Goal: Task Accomplishment & Management: Complete application form

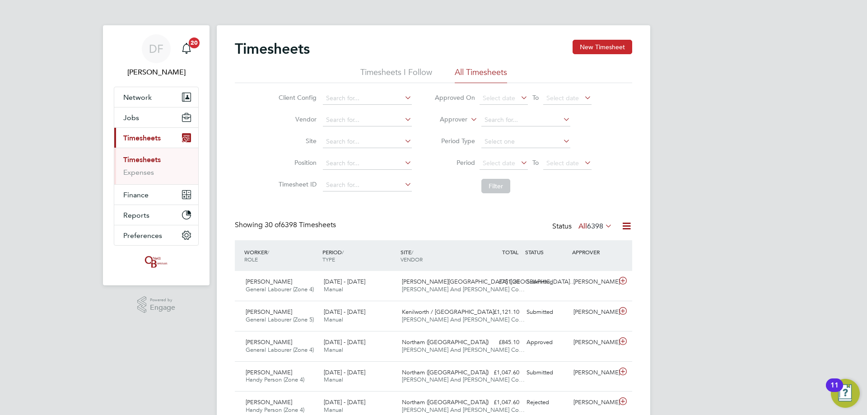
click at [617, 47] on button "New Timesheet" at bounding box center [602, 47] width 60 height 14
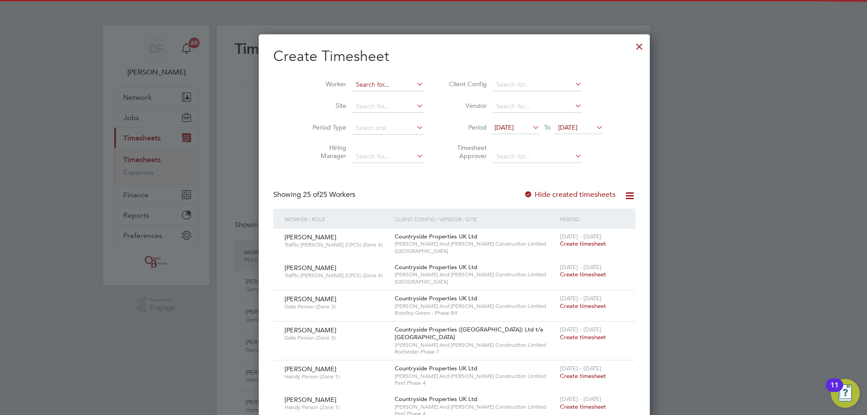
click at [349, 79] on li "Worker" at bounding box center [364, 85] width 140 height 22
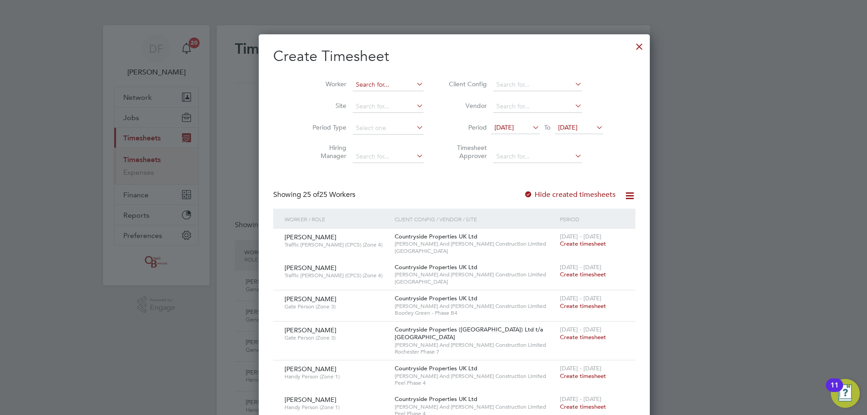
click at [353, 79] on input at bounding box center [388, 85] width 71 height 13
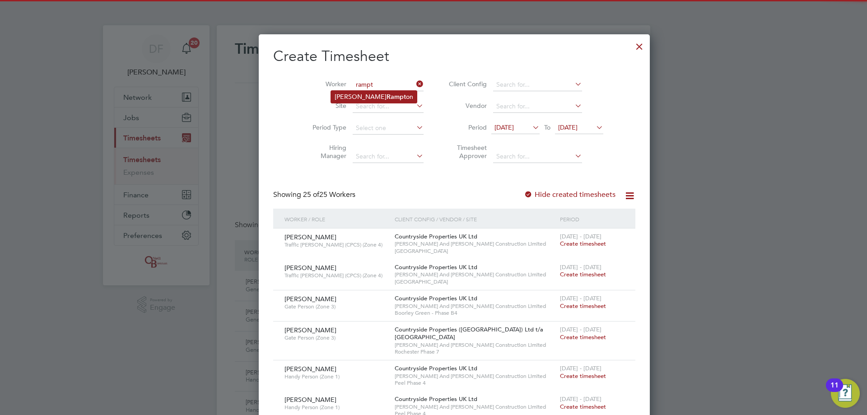
click at [386, 97] on b "Rampt" at bounding box center [395, 97] width 19 height 8
type input "[PERSON_NAME]"
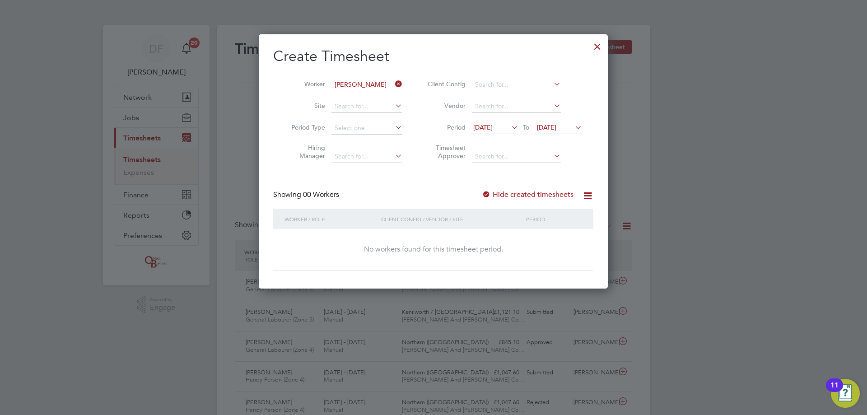
click at [514, 195] on label "Hide created timesheets" at bounding box center [528, 194] width 92 height 9
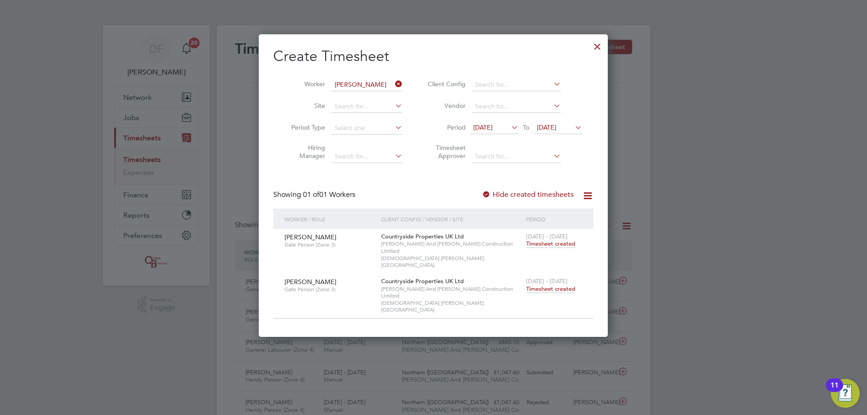
click at [540, 285] on span "Timesheet created" at bounding box center [550, 289] width 49 height 8
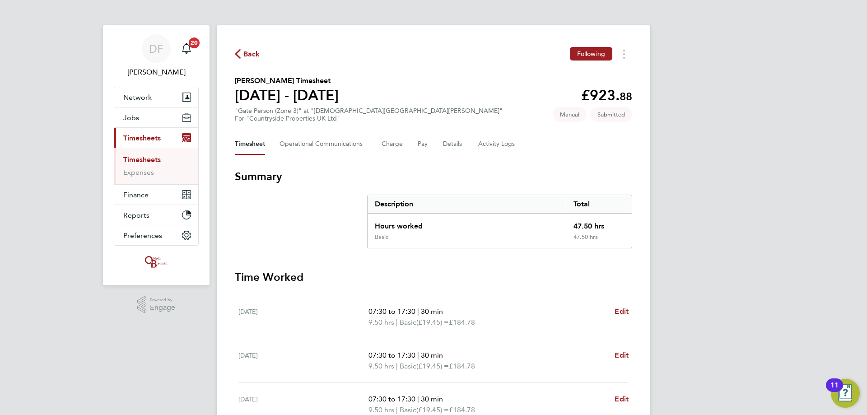
click at [248, 52] on span "Back" at bounding box center [251, 54] width 17 height 11
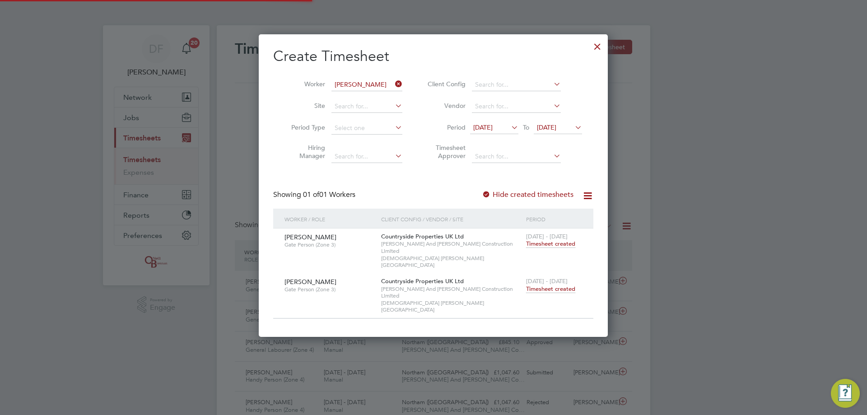
scroll to position [23, 79]
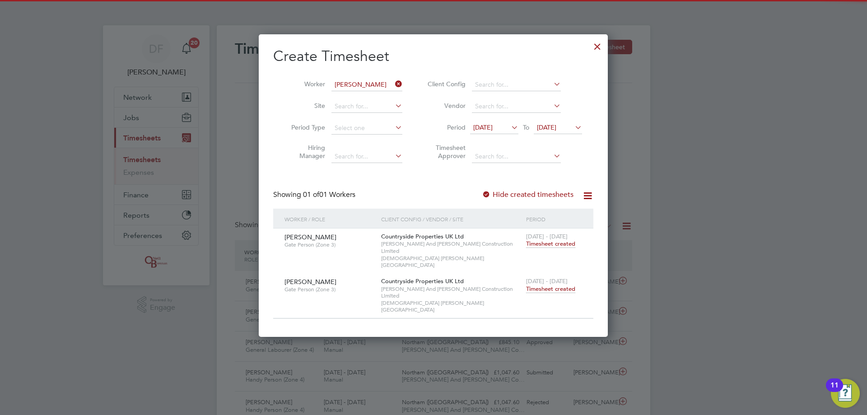
click at [393, 82] on icon at bounding box center [393, 84] width 0 height 13
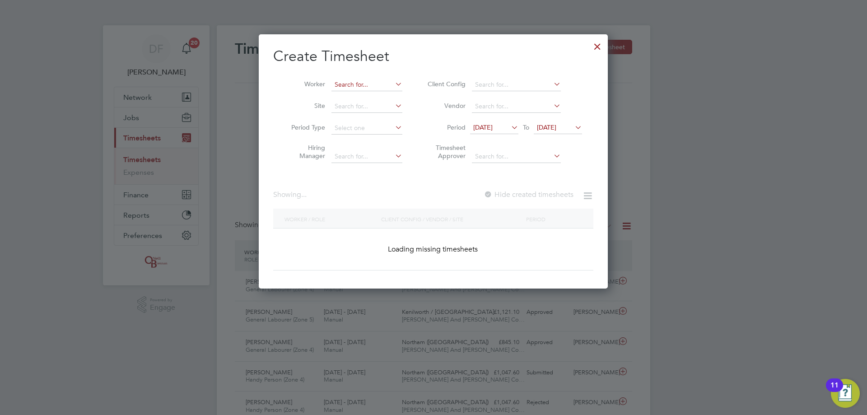
click at [378, 88] on input at bounding box center [366, 85] width 71 height 13
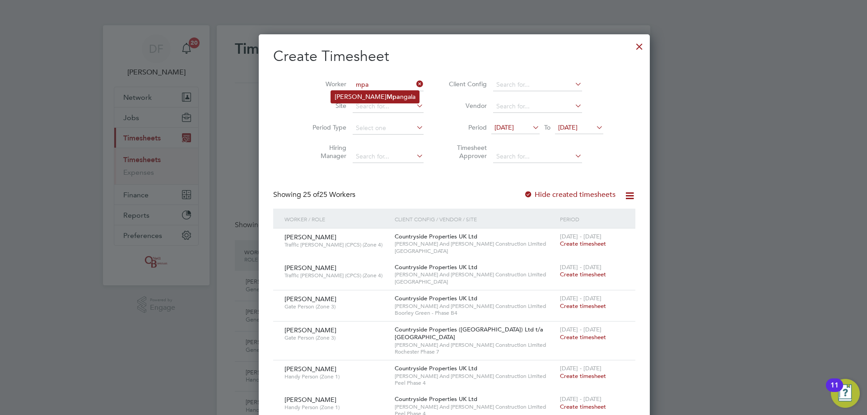
click at [368, 95] on li "[PERSON_NAME] ngala" at bounding box center [375, 97] width 88 height 12
type input "[PERSON_NAME]"
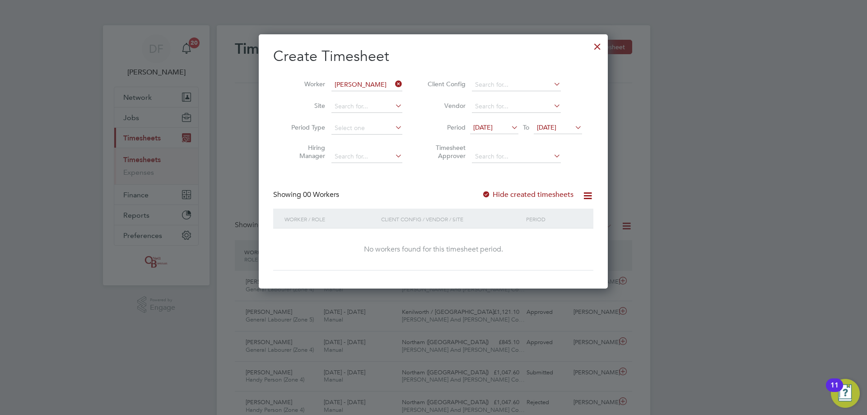
click at [495, 190] on label "Hide created timesheets" at bounding box center [528, 194] width 92 height 9
click at [494, 192] on label "Hide created timesheets" at bounding box center [528, 194] width 92 height 9
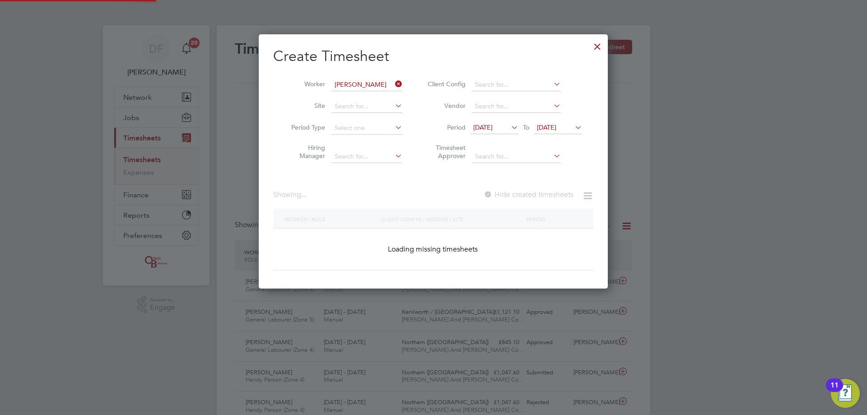
click at [494, 192] on label "Hide created timesheets" at bounding box center [529, 194] width 90 height 9
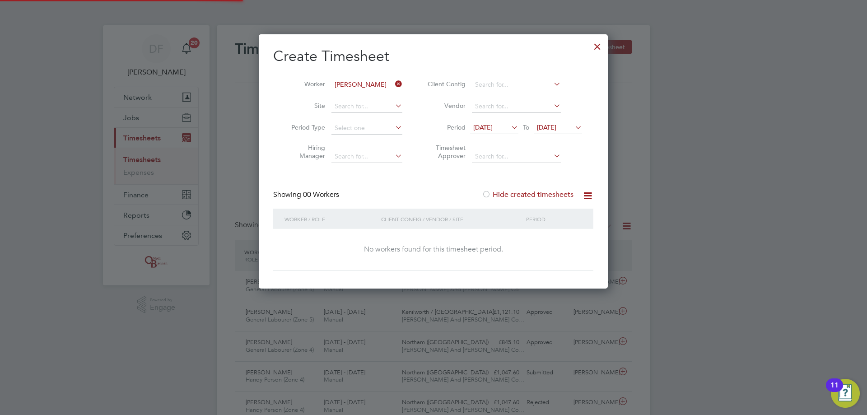
click at [494, 192] on label "Hide created timesheets" at bounding box center [528, 194] width 92 height 9
click at [509, 190] on label "Hide created timesheets" at bounding box center [528, 194] width 92 height 9
click at [504, 195] on label "Hide created timesheets" at bounding box center [528, 194] width 92 height 9
click at [393, 84] on icon at bounding box center [393, 84] width 0 height 13
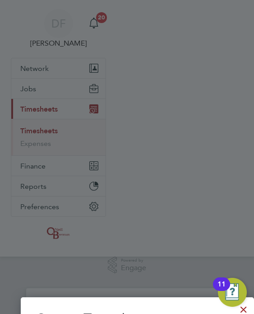
scroll to position [5, 5]
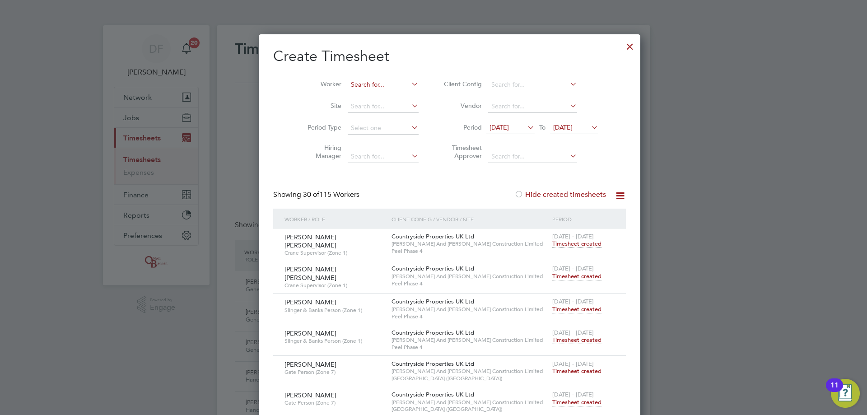
click at [357, 83] on input at bounding box center [383, 85] width 71 height 13
click at [389, 97] on b "Ridd" at bounding box center [396, 97] width 14 height 8
type input "[PERSON_NAME]"
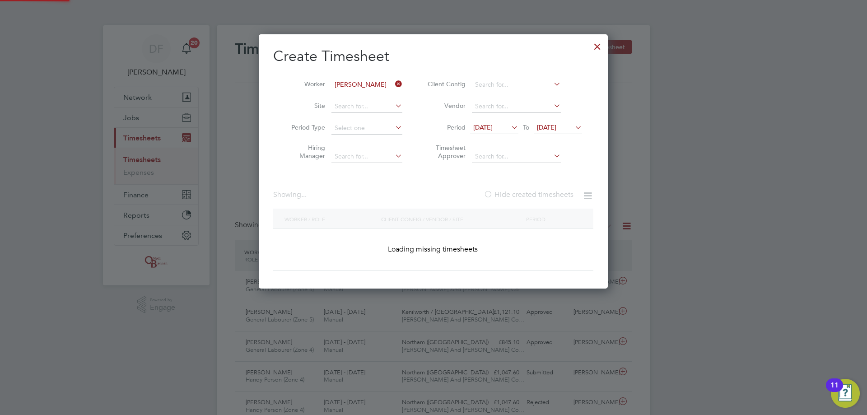
scroll to position [275, 349]
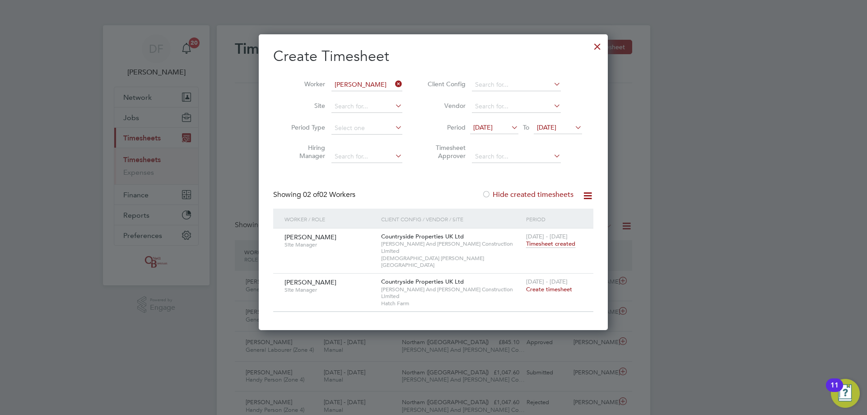
click at [541, 285] on span "Create timesheet" at bounding box center [549, 289] width 46 height 8
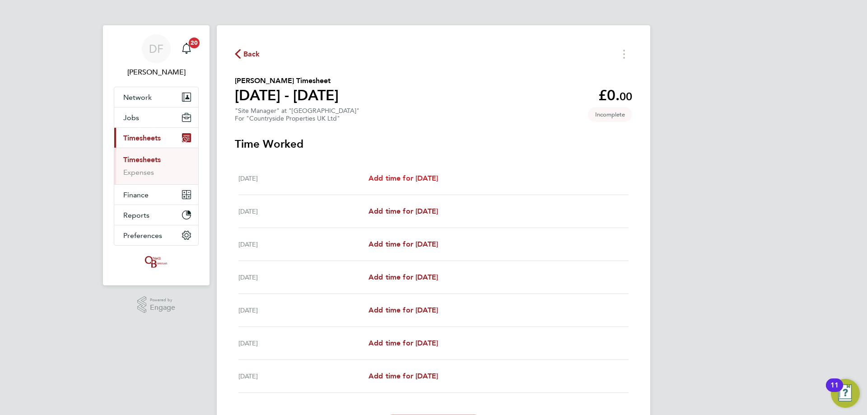
click at [419, 179] on span "Add time for [DATE]" at bounding box center [403, 178] width 70 height 9
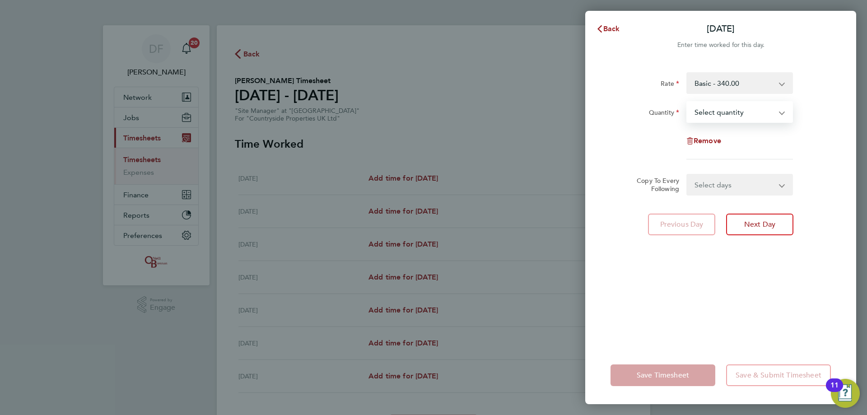
drag, startPoint x: 725, startPoint y: 107, endPoint x: 727, endPoint y: 121, distance: 13.7
click at [725, 107] on select "Select quantity 0.5 1" at bounding box center [734, 112] width 94 height 20
select select "1"
click at [687, 102] on select "Select quantity 0.5 1" at bounding box center [734, 112] width 94 height 20
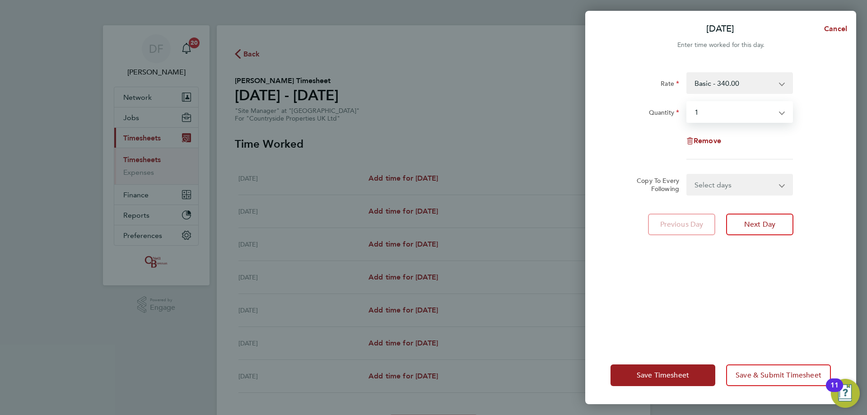
click at [716, 185] on select "Select days Day Weekday (Mon-Fri) Weekend (Sat-Sun) [DATE] [DATE] [DATE] [DATE]…" at bounding box center [734, 185] width 95 height 20
select select "WEEKDAY"
click at [687, 175] on select "Select days Day Weekday (Mon-Fri) Weekend (Sat-Sun) [DATE] [DATE] [DATE] [DATE]…" at bounding box center [734, 185] width 95 height 20
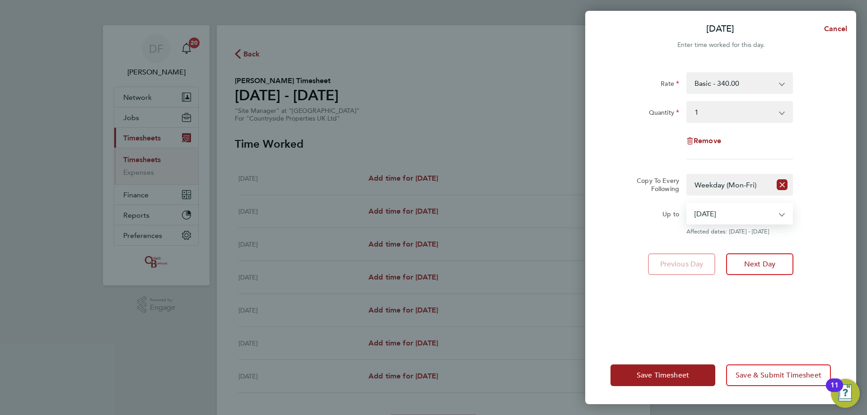
click at [721, 214] on select "[DATE] [DATE] [DATE] [DATE] [DATE] [DATE]" at bounding box center [734, 214] width 94 height 20
select select "[DATE]"
click at [687, 204] on select "[DATE] [DATE] [DATE] [DATE] [DATE] [DATE]" at bounding box center [734, 214] width 94 height 20
click at [758, 264] on span "Next Day" at bounding box center [759, 264] width 31 height 9
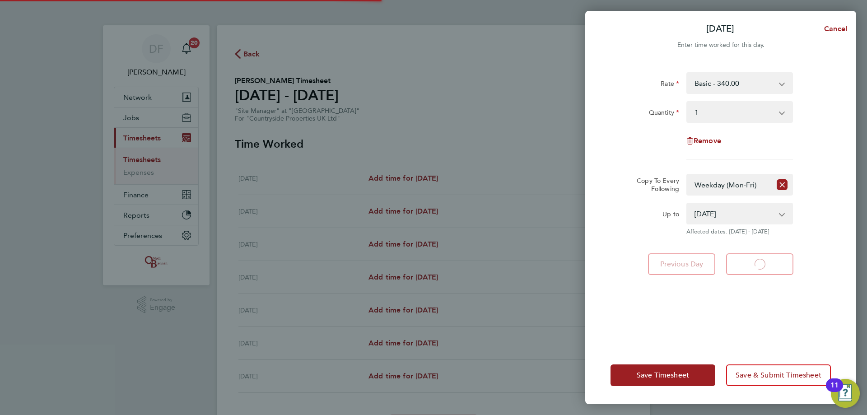
select select "1"
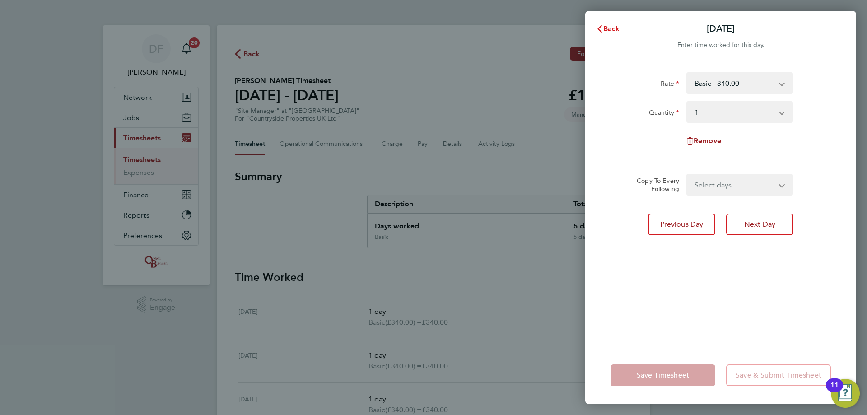
click at [615, 29] on span "Back" at bounding box center [611, 28] width 17 height 9
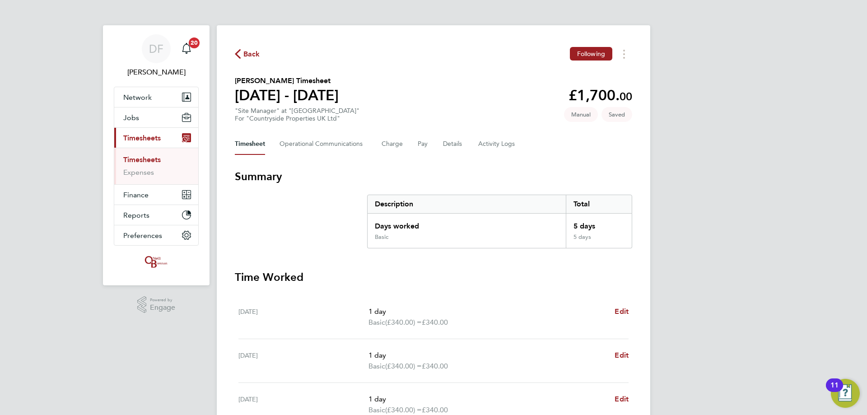
scroll to position [245, 0]
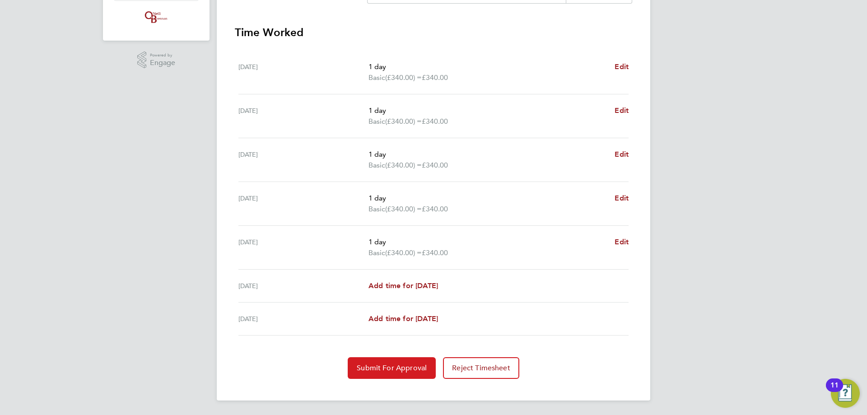
click at [398, 371] on span "Submit For Approval" at bounding box center [392, 367] width 70 height 9
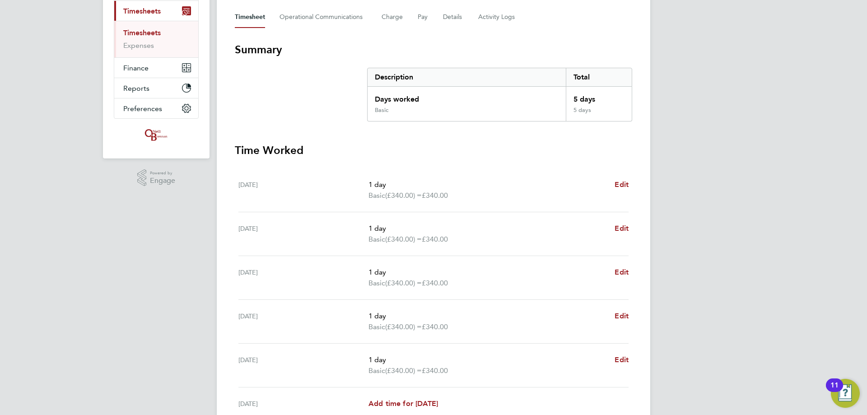
scroll to position [0, 0]
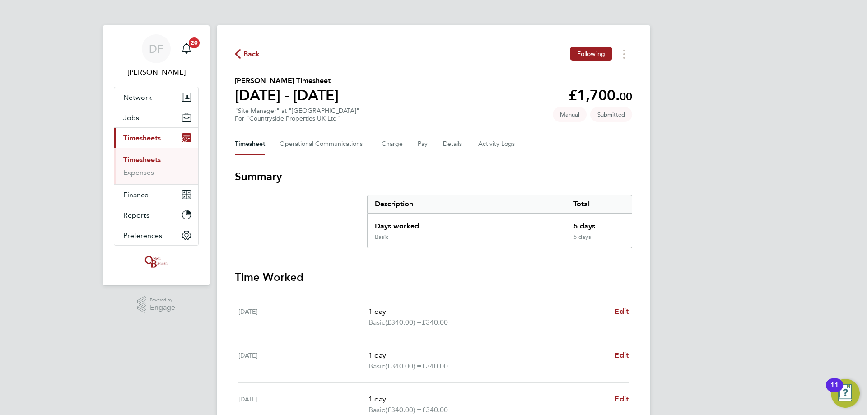
click at [251, 50] on span "Back" at bounding box center [251, 54] width 17 height 11
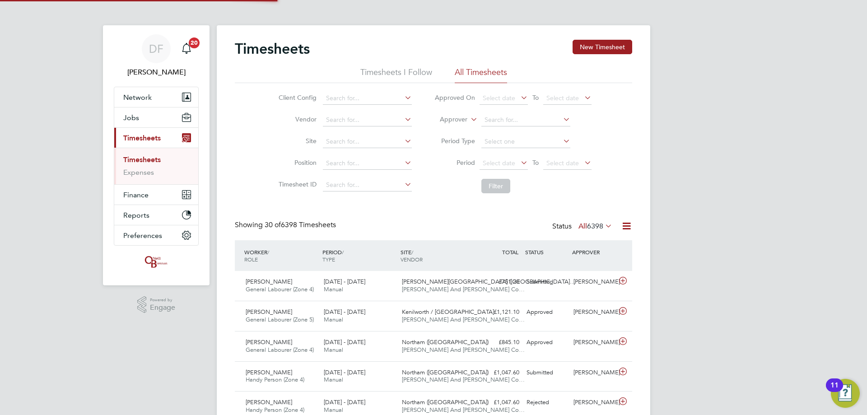
scroll to position [23, 79]
click at [345, 96] on input at bounding box center [367, 98] width 89 height 13
click at [270, 100] on li "Client Config" at bounding box center [344, 99] width 158 height 22
click at [587, 43] on button "New Timesheet" at bounding box center [602, 47] width 60 height 14
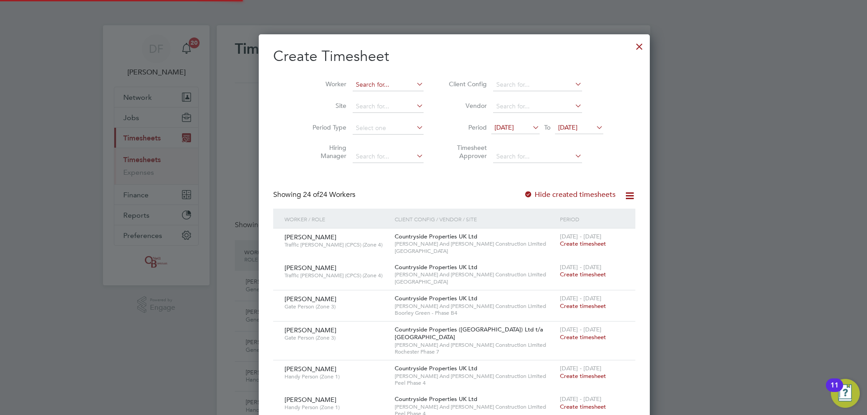
click at [353, 85] on input at bounding box center [388, 85] width 71 height 13
click at [376, 98] on li "[PERSON_NAME]" at bounding box center [387, 97] width 112 height 12
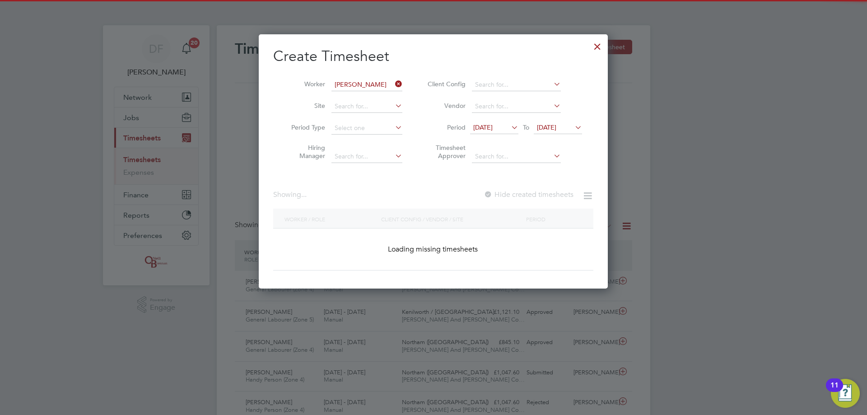
type input "[PERSON_NAME]"
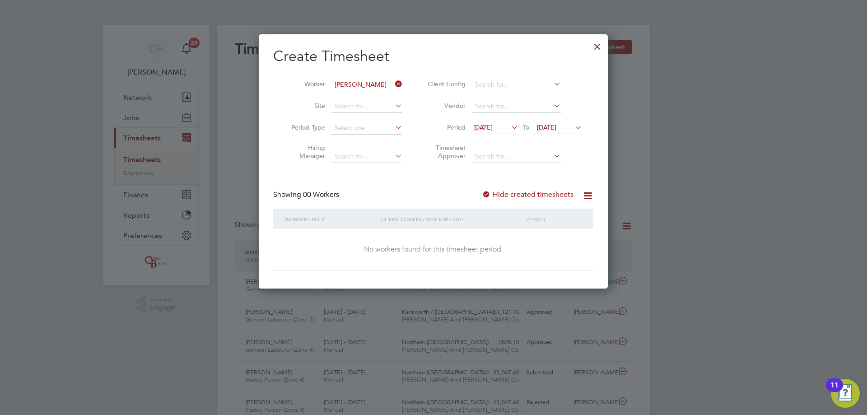
click at [526, 199] on div "Showing 00 Workers Hide created timesheets" at bounding box center [433, 199] width 320 height 19
click at [527, 192] on label "Hide created timesheets" at bounding box center [528, 194] width 92 height 9
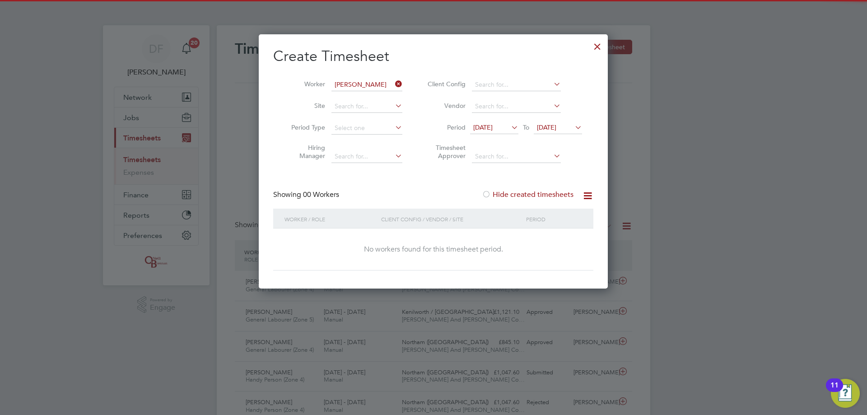
click at [527, 192] on label "Hide created timesheets" at bounding box center [528, 194] width 92 height 9
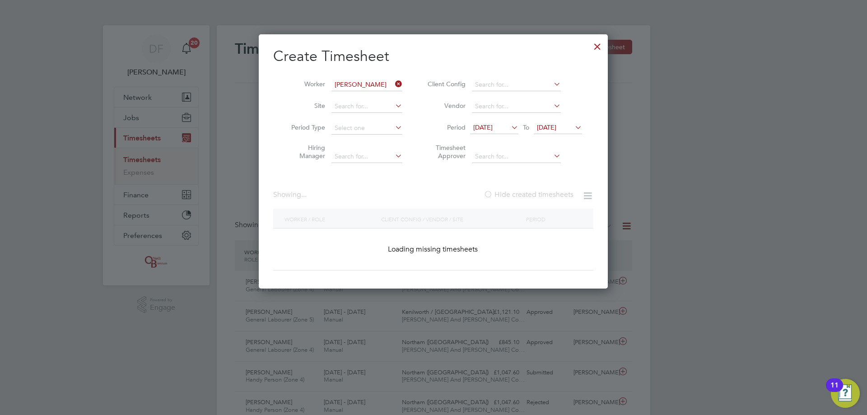
click at [527, 192] on label "Hide created timesheets" at bounding box center [529, 194] width 90 height 9
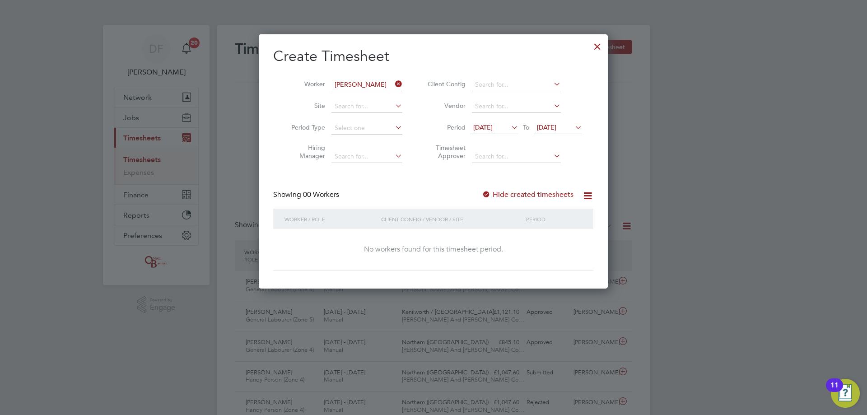
click at [596, 46] on div at bounding box center [597, 44] width 16 height 16
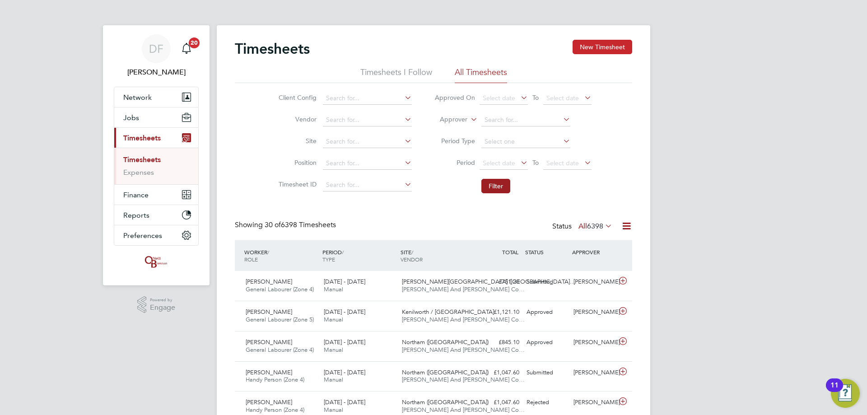
click at [577, 47] on button "New Timesheet" at bounding box center [602, 47] width 60 height 14
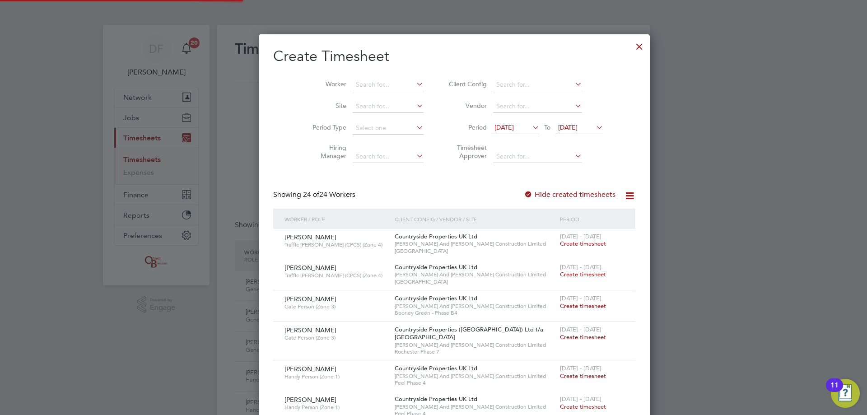
click at [353, 78] on li "Worker" at bounding box center [364, 85] width 140 height 22
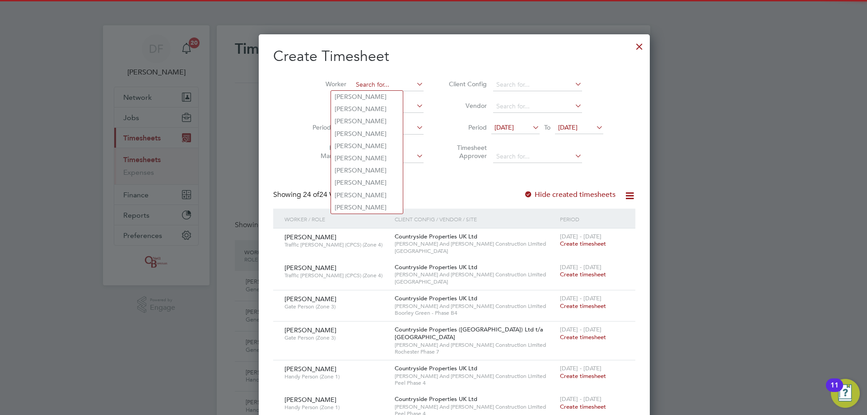
click at [353, 83] on input at bounding box center [388, 85] width 71 height 13
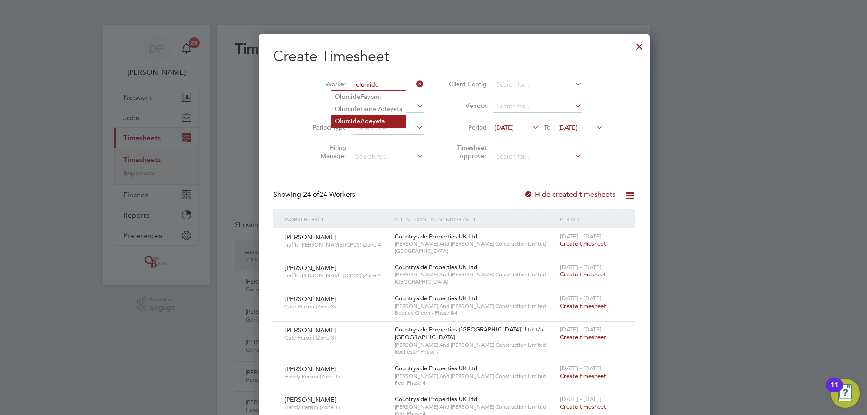
click at [373, 121] on li "[PERSON_NAME]" at bounding box center [368, 121] width 75 height 12
type input "[PERSON_NAME]"
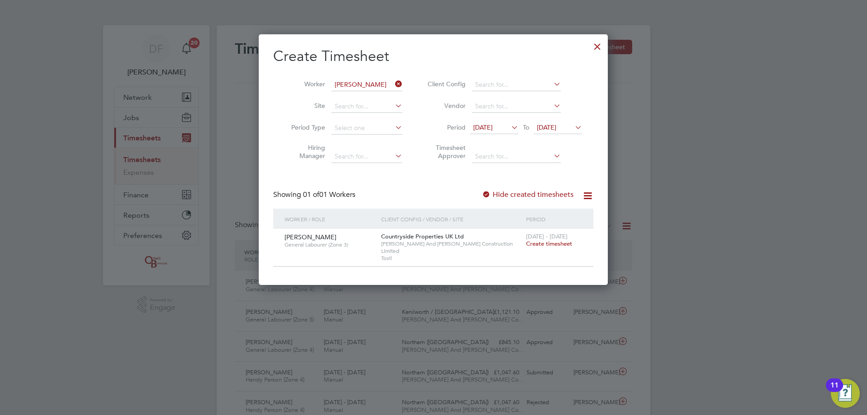
click at [537, 243] on span "Create timesheet" at bounding box center [549, 244] width 46 height 8
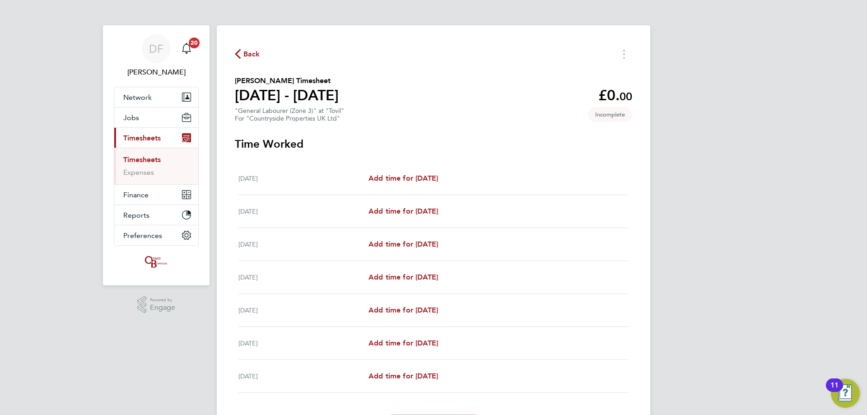
click at [244, 55] on span "Back" at bounding box center [251, 54] width 17 height 11
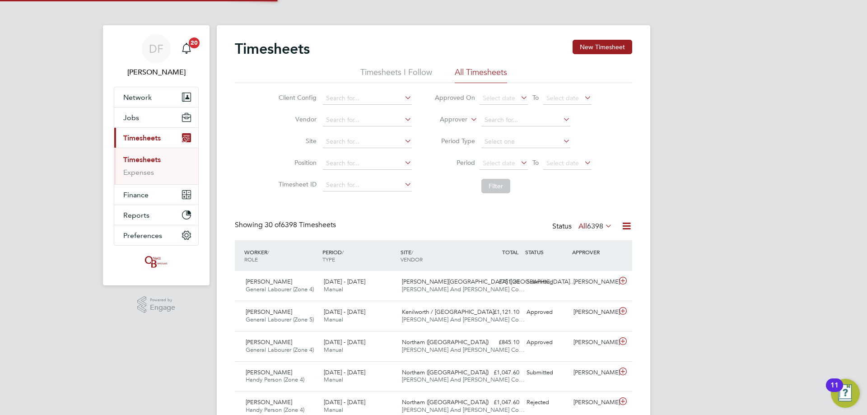
scroll to position [23, 79]
click at [596, 42] on button "New Timesheet" at bounding box center [602, 47] width 60 height 14
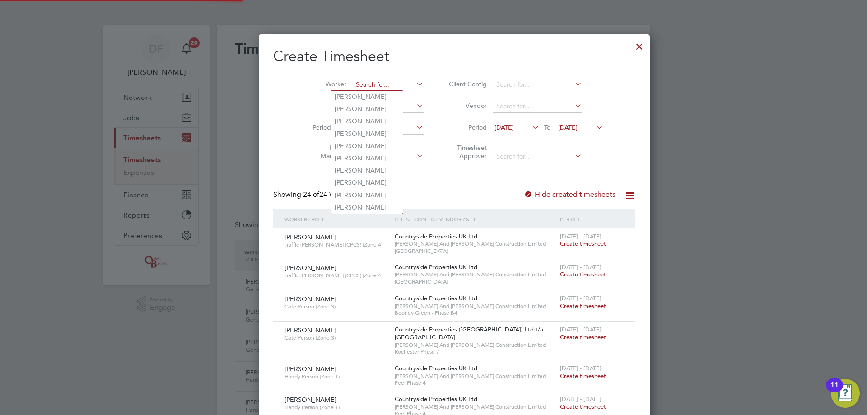
click at [363, 84] on input at bounding box center [388, 85] width 71 height 13
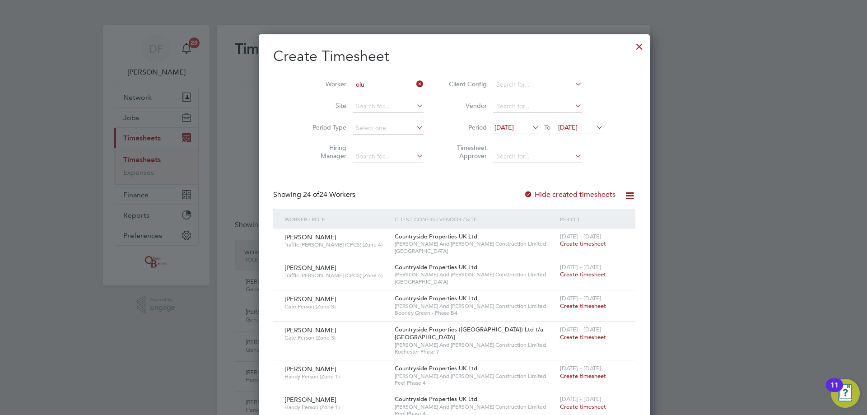
click at [391, 167] on li "Olu mide Larne Adeyefa" at bounding box center [380, 170] width 98 height 12
type input "[PERSON_NAME]"
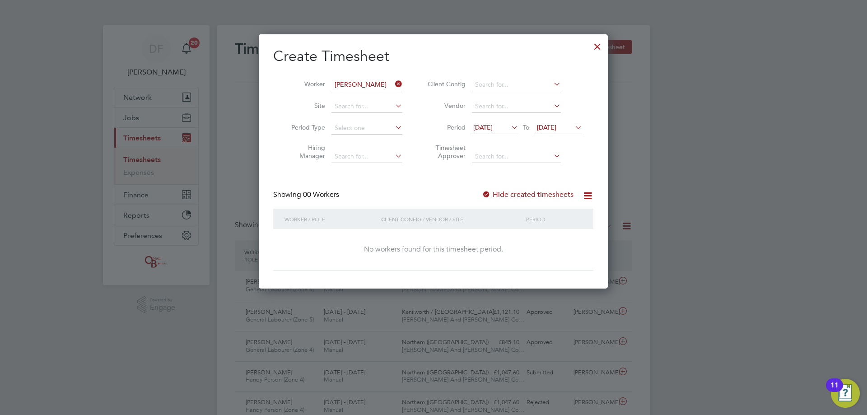
click at [543, 197] on label "Hide created timesheets" at bounding box center [528, 194] width 92 height 9
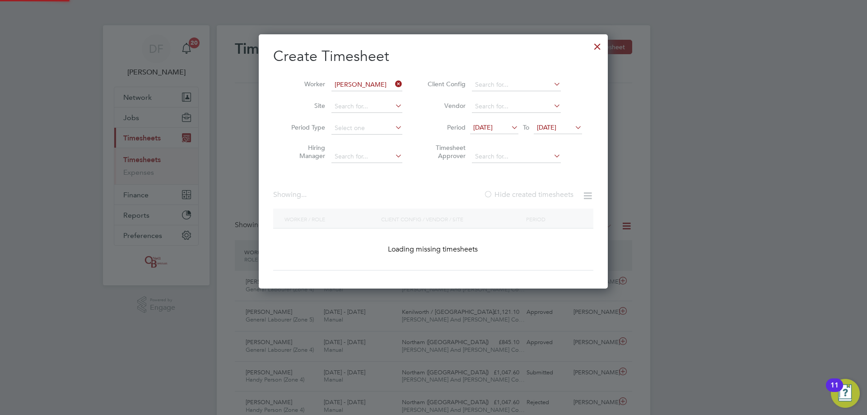
click at [543, 197] on label "Hide created timesheets" at bounding box center [529, 194] width 90 height 9
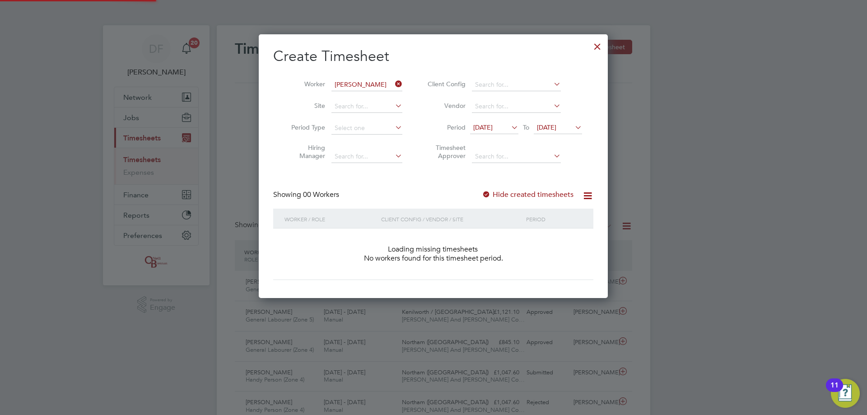
click at [543, 195] on label "Hide created timesheets" at bounding box center [528, 194] width 92 height 9
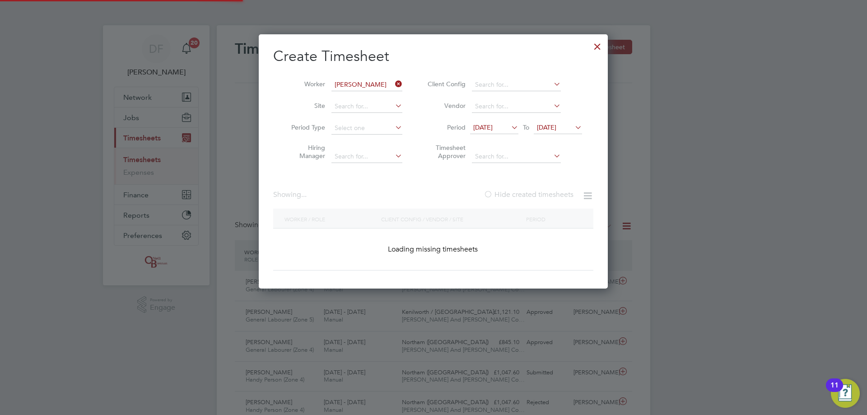
click at [543, 195] on label "Hide created timesheets" at bounding box center [529, 194] width 90 height 9
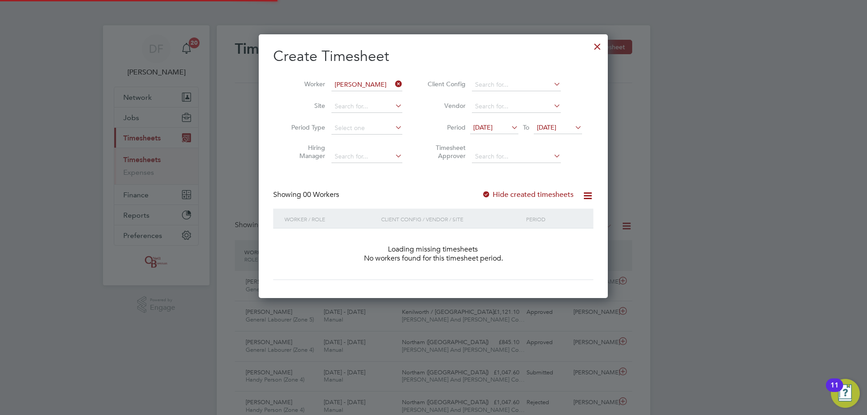
click at [543, 195] on label "Hide created timesheets" at bounding box center [528, 194] width 92 height 9
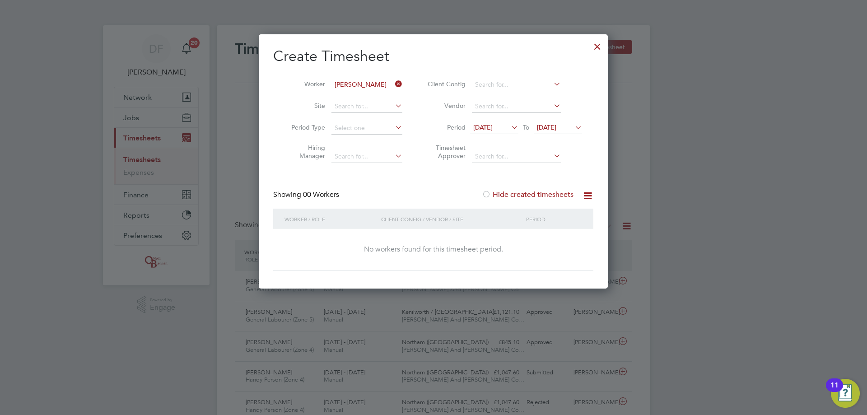
click at [393, 84] on icon at bounding box center [393, 84] width 0 height 13
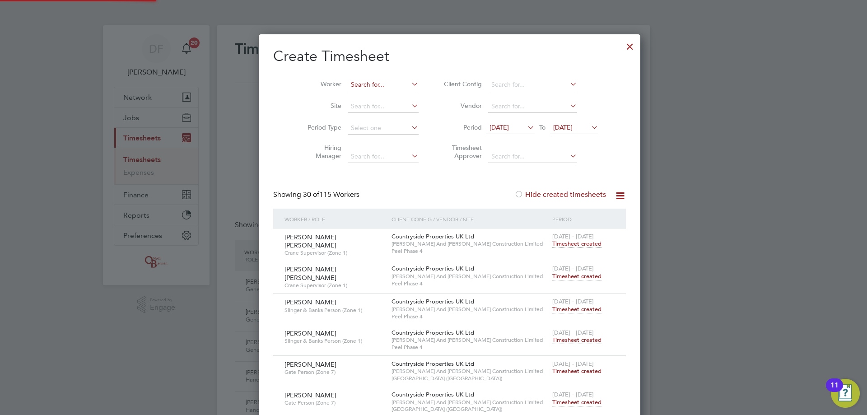
click at [363, 84] on input at bounding box center [383, 85] width 71 height 13
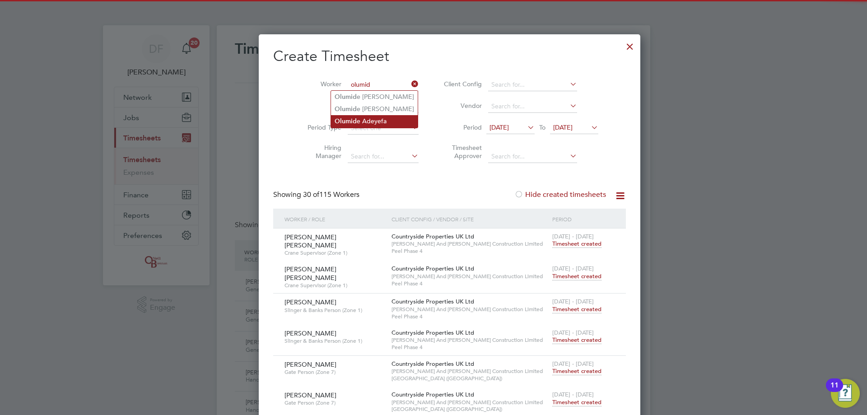
click at [371, 123] on li "[PERSON_NAME]" at bounding box center [374, 121] width 87 height 12
type input "[PERSON_NAME]"
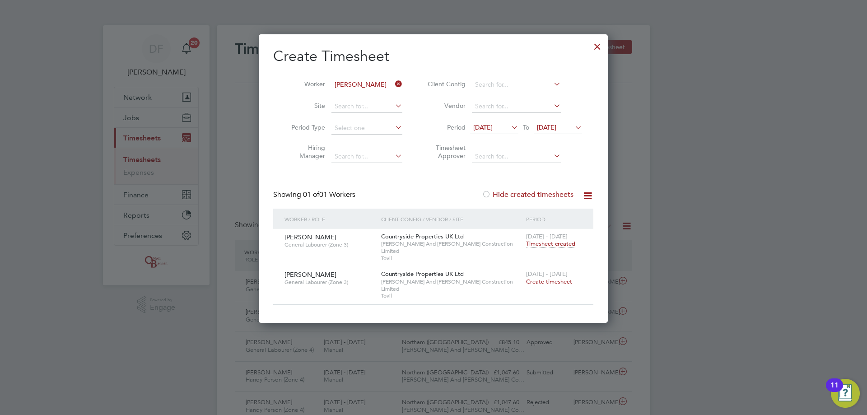
click at [538, 278] on span "Create timesheet" at bounding box center [549, 282] width 46 height 8
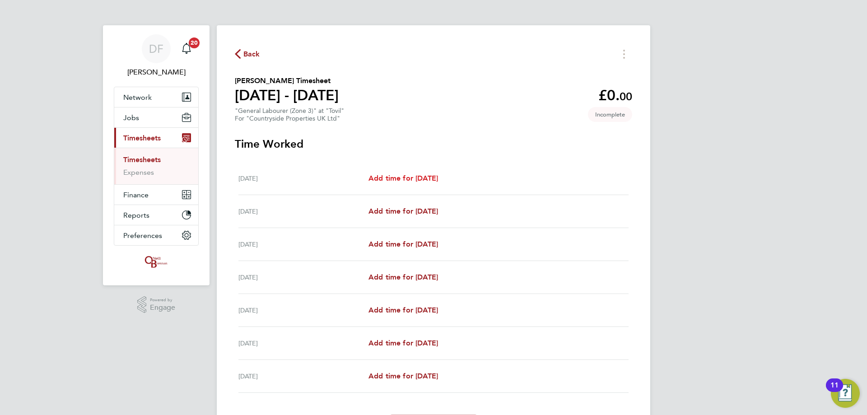
click at [395, 177] on span "Add time for [DATE]" at bounding box center [403, 178] width 70 height 9
select select "30"
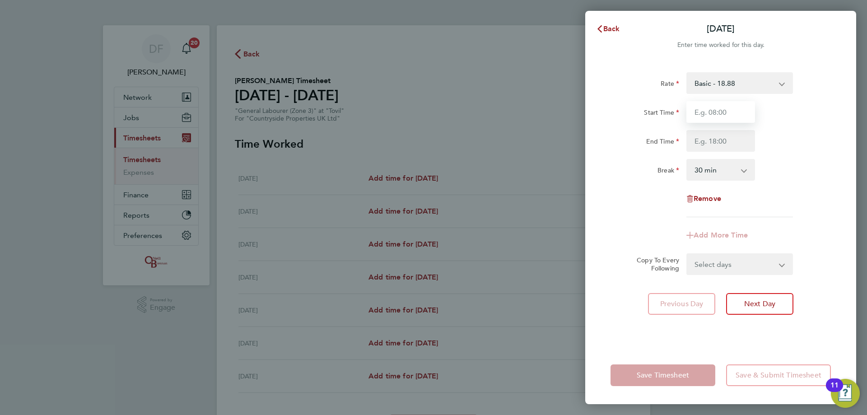
click at [723, 112] on input "Start Time" at bounding box center [720, 112] width 69 height 22
type input "07:30"
click at [712, 138] on input "End Time" at bounding box center [720, 141] width 69 height 22
click at [786, 150] on div "End Time 05:00" at bounding box center [721, 141] width 228 height 22
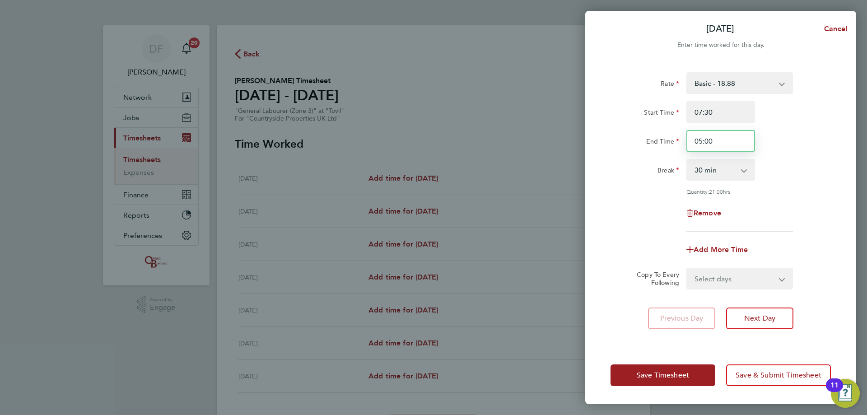
drag, startPoint x: 690, startPoint y: 145, endPoint x: 683, endPoint y: 144, distance: 7.0
click at [683, 144] on div "05:00" at bounding box center [721, 141] width 76 height 22
type input "17:00"
drag, startPoint x: 716, startPoint y: 142, endPoint x: 684, endPoint y: 143, distance: 32.5
click at [684, 143] on div "17:00" at bounding box center [721, 141] width 76 height 22
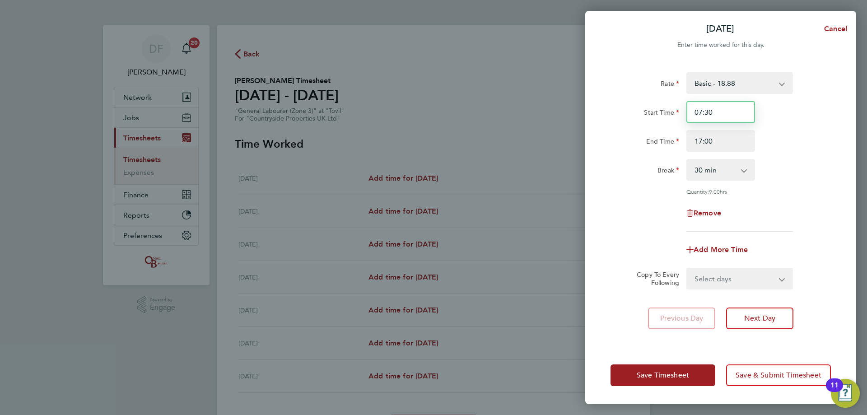
drag, startPoint x: 713, startPoint y: 113, endPoint x: 662, endPoint y: 114, distance: 51.5
click at [662, 114] on div "Start Time 07:30" at bounding box center [721, 112] width 228 height 22
type input "08:00"
click at [705, 249] on span "Add More Time" at bounding box center [720, 249] width 54 height 9
select select "null"
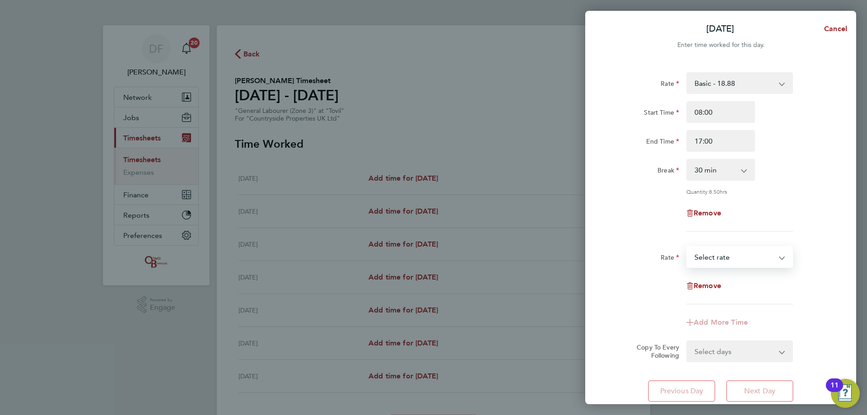
click at [713, 256] on select "Basic - 18.88 Select rate" at bounding box center [734, 257] width 94 height 20
click at [715, 255] on select "Basic - 18.88 Select rate" at bounding box center [734, 257] width 94 height 20
click at [705, 279] on div "Remove" at bounding box center [721, 286] width 76 height 22
click at [705, 283] on span "Remove" at bounding box center [707, 285] width 28 height 9
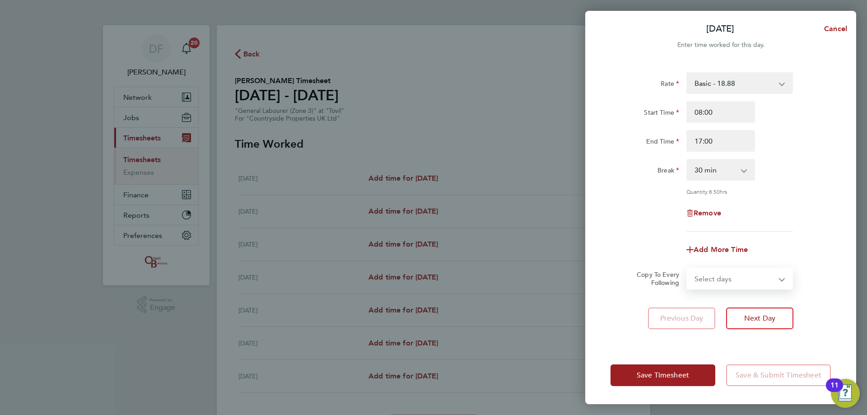
click at [715, 279] on select "Select days Day Weekday (Mon-Fri) Weekend (Sat-Sun) [DATE] [DATE] [DATE] [DATE]…" at bounding box center [734, 279] width 95 height 20
select select "WEEKDAY"
click at [687, 269] on select "Select days Day Weekday (Mon-Fri) Weekend (Sat-Sun) [DATE] [DATE] [DATE] [DATE]…" at bounding box center [734, 279] width 95 height 20
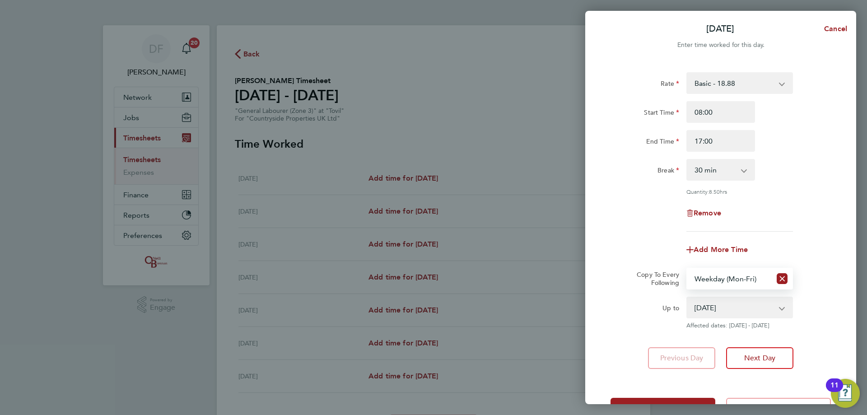
click at [709, 309] on select "[DATE] [DATE] [DATE] [DATE] [DATE] [DATE]" at bounding box center [734, 308] width 94 height 20
select select "[DATE]"
click at [687, 298] on select "[DATE] [DATE] [DATE] [DATE] [DATE] [DATE]" at bounding box center [734, 308] width 94 height 20
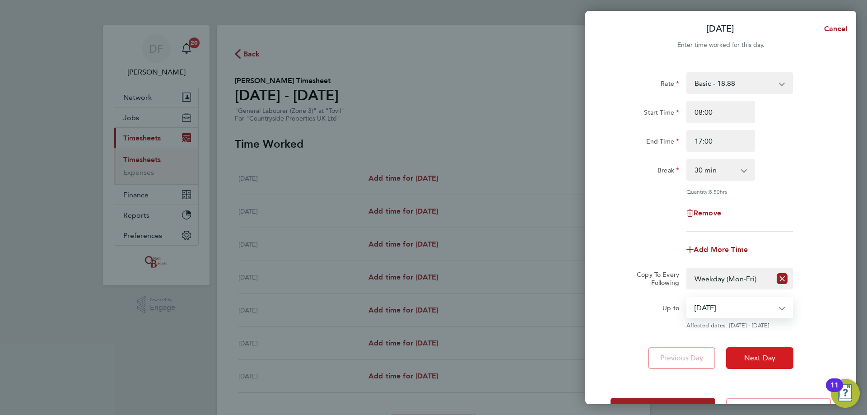
click at [748, 357] on span "Next Day" at bounding box center [759, 358] width 31 height 9
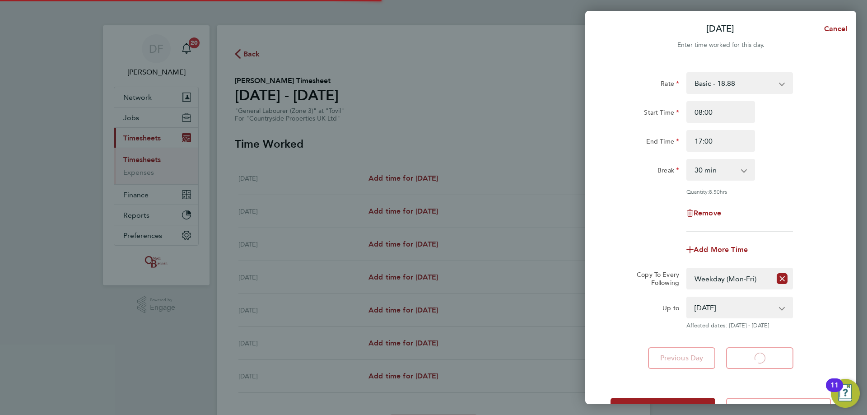
select select "30"
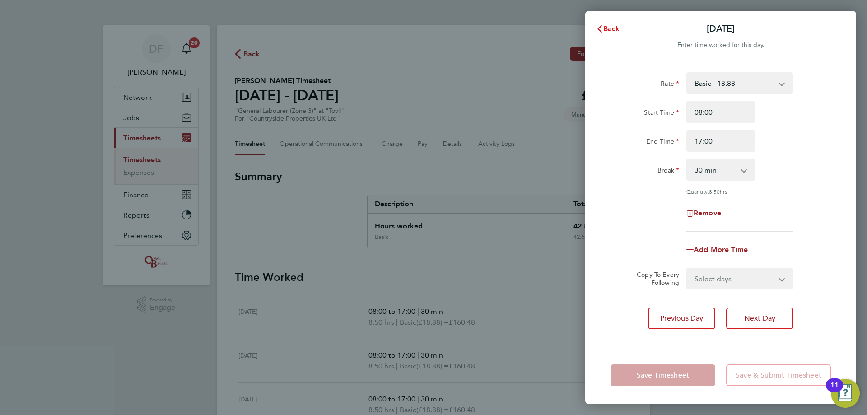
click at [609, 28] on span "Back" at bounding box center [611, 28] width 17 height 9
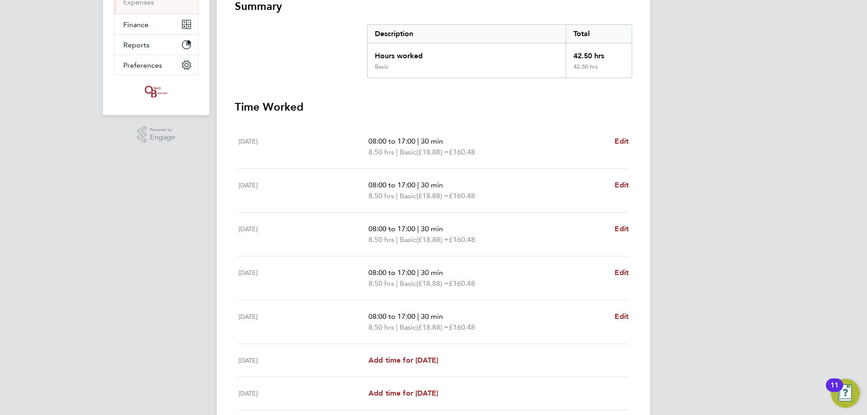
scroll to position [245, 0]
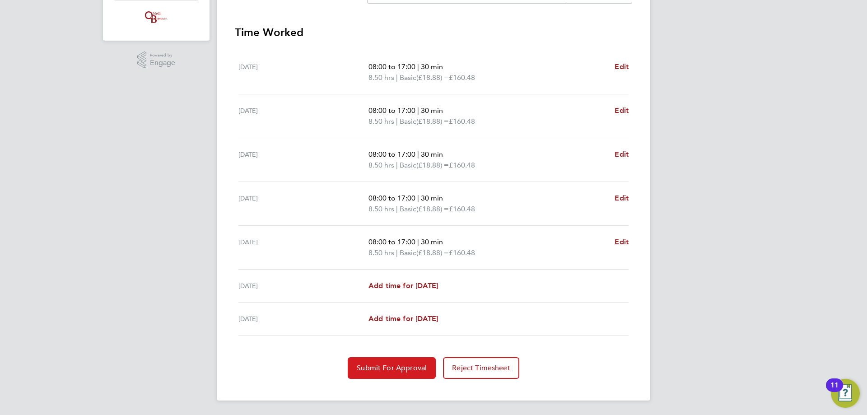
click at [389, 367] on span "Submit For Approval" at bounding box center [392, 367] width 70 height 9
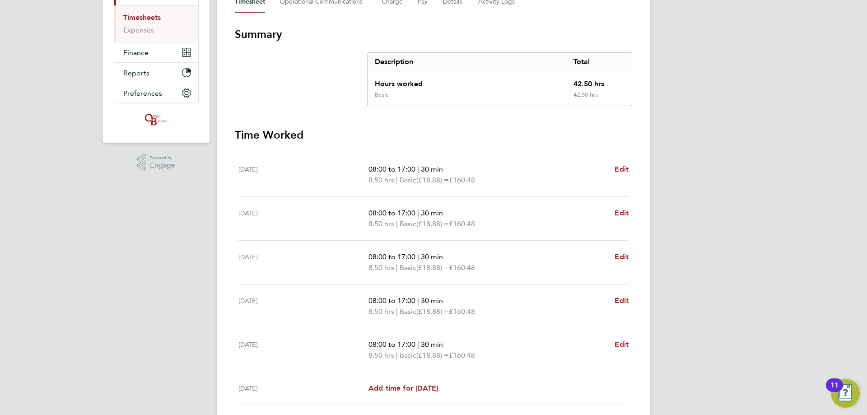
scroll to position [19, 0]
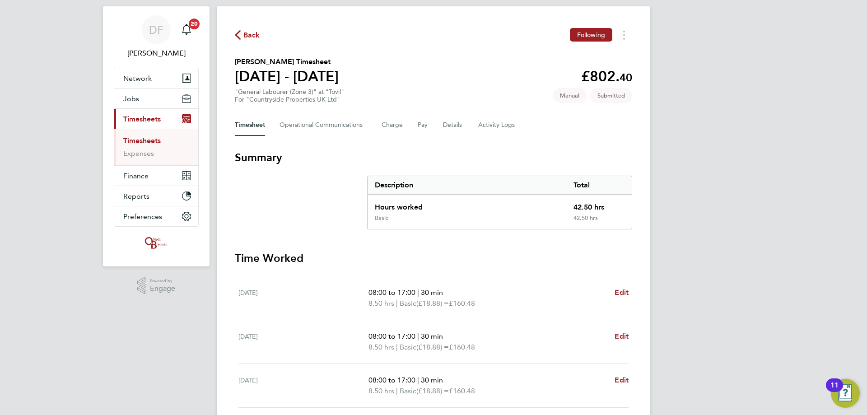
click at [242, 41] on div "Back Following" at bounding box center [433, 35] width 397 height 14
click at [250, 30] on span "Back" at bounding box center [251, 35] width 17 height 11
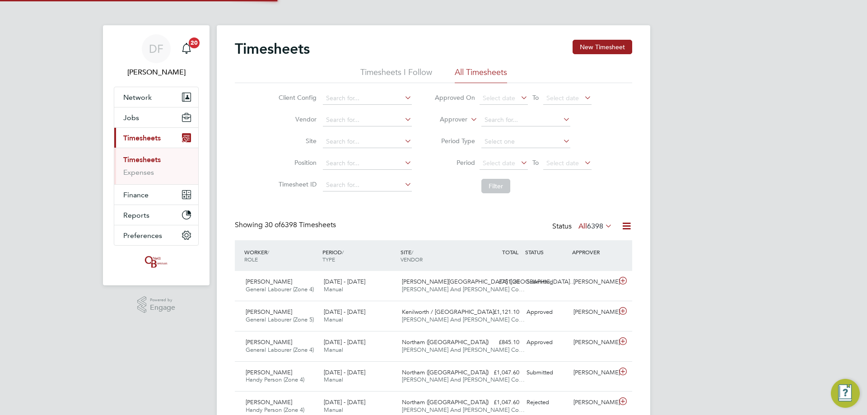
scroll to position [5, 5]
click at [604, 58] on div "Timesheets New Timesheet" at bounding box center [433, 53] width 397 height 27
click at [608, 48] on button "New Timesheet" at bounding box center [602, 47] width 60 height 14
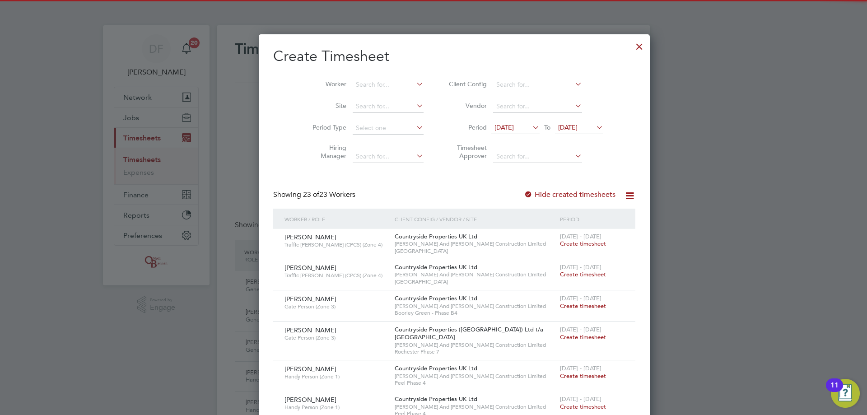
click at [340, 93] on li "Worker" at bounding box center [364, 85] width 140 height 22
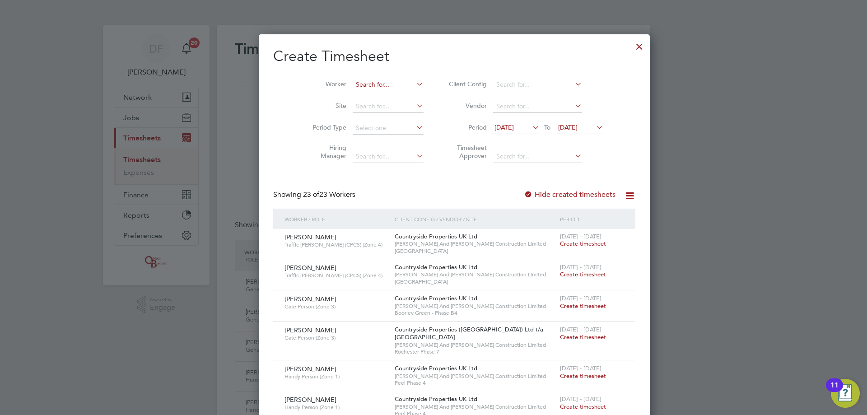
click at [353, 84] on input at bounding box center [388, 85] width 71 height 13
click at [384, 131] on li "Oluw asegun [PERSON_NAME]" at bounding box center [380, 134] width 98 height 12
type input "[PERSON_NAME]"
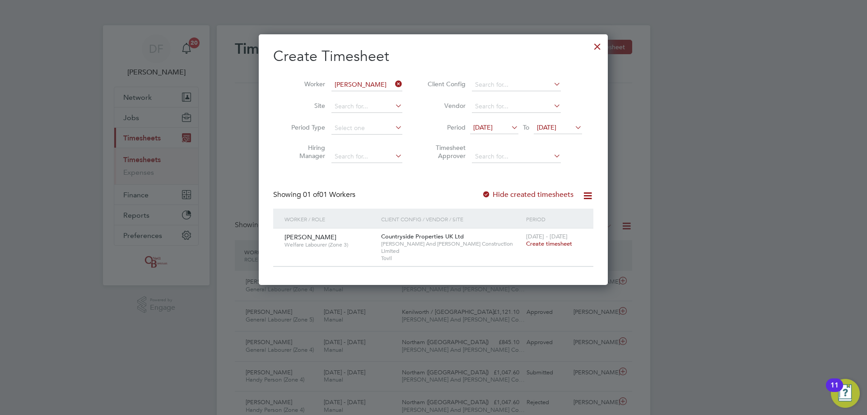
click at [540, 244] on span "Create timesheet" at bounding box center [549, 244] width 46 height 8
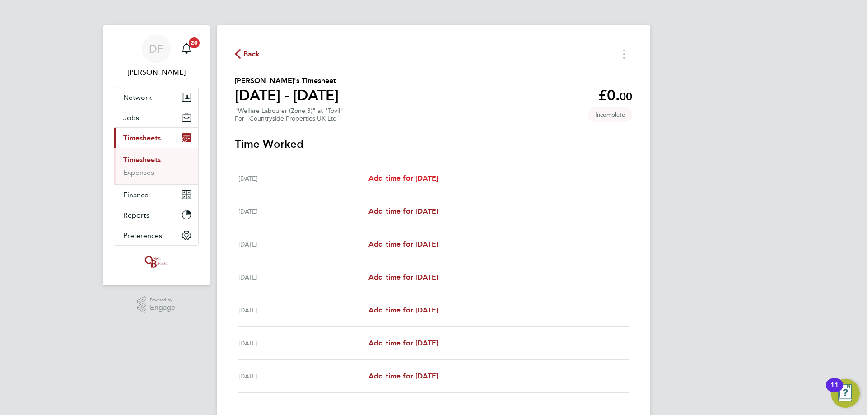
click at [397, 178] on span "Add time for [DATE]" at bounding box center [403, 178] width 70 height 9
select select "30"
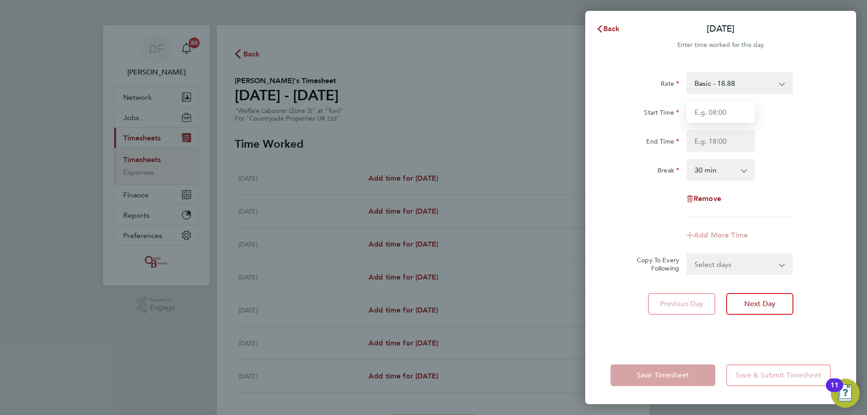
click at [719, 110] on input "Start Time" at bounding box center [720, 112] width 69 height 22
type input "07:30"
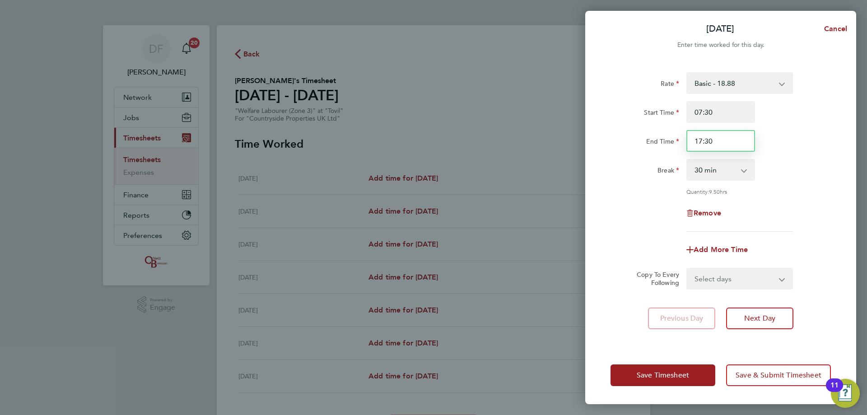
drag, startPoint x: 723, startPoint y: 135, endPoint x: 667, endPoint y: 144, distance: 56.1
click at [667, 144] on div "End Time 17:30" at bounding box center [721, 141] width 228 height 22
type input "17:00"
click at [702, 250] on span "Add More Time" at bounding box center [720, 249] width 54 height 9
select select "null"
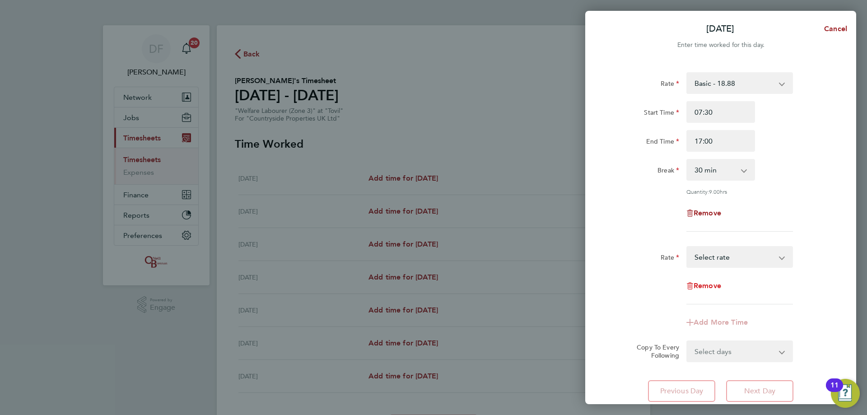
click at [705, 285] on span "Remove" at bounding box center [707, 285] width 28 height 9
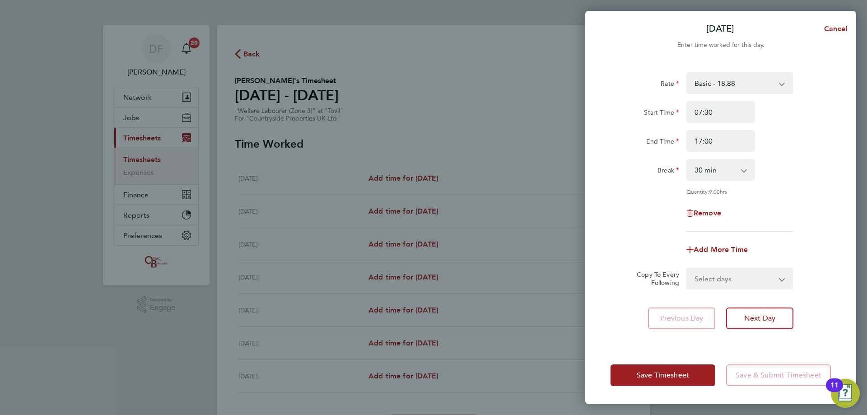
click at [737, 277] on select "Select days Day Weekday (Mon-Fri) Weekend (Sat-Sun) [DATE] [DATE] [DATE] [DATE]…" at bounding box center [734, 279] width 95 height 20
select select "WEEKDAY"
click at [687, 269] on select "Select days Day Weekday (Mon-Fri) Weekend (Sat-Sun) [DATE] [DATE] [DATE] [DATE]…" at bounding box center [734, 279] width 95 height 20
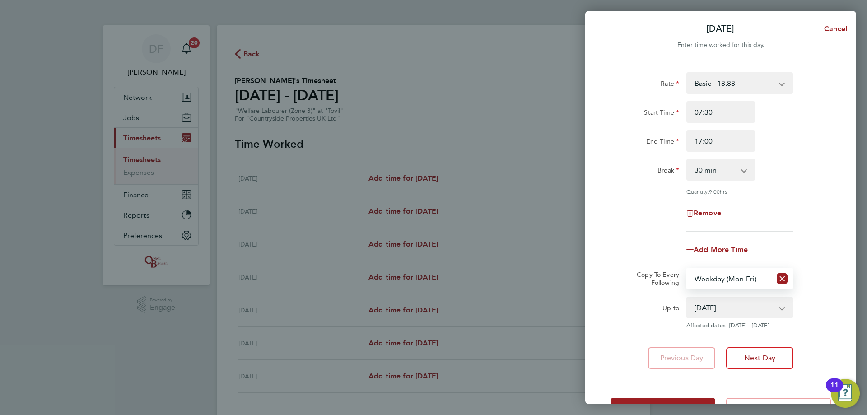
click at [717, 305] on select "[DATE] [DATE] [DATE] [DATE] [DATE] [DATE]" at bounding box center [734, 308] width 94 height 20
select select "[DATE]"
click at [687, 298] on select "[DATE] [DATE] [DATE] [DATE] [DATE] [DATE]" at bounding box center [734, 308] width 94 height 20
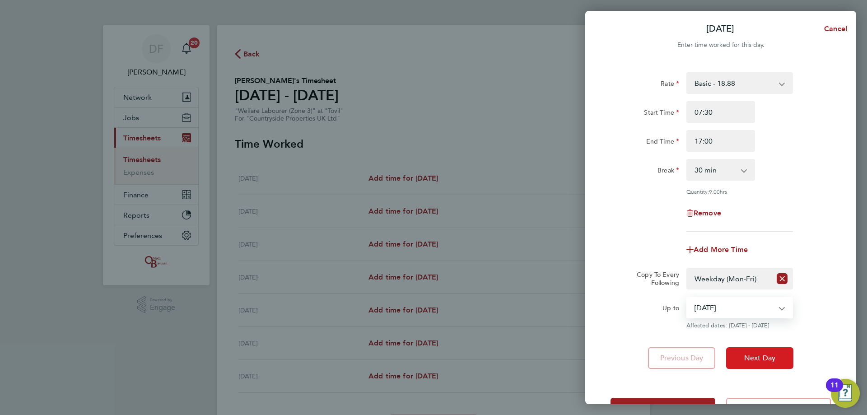
click at [754, 358] on span "Next Day" at bounding box center [759, 358] width 31 height 9
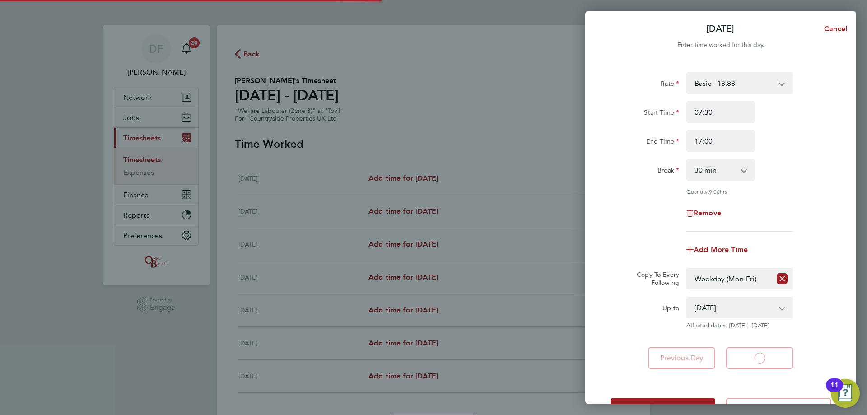
select select "30"
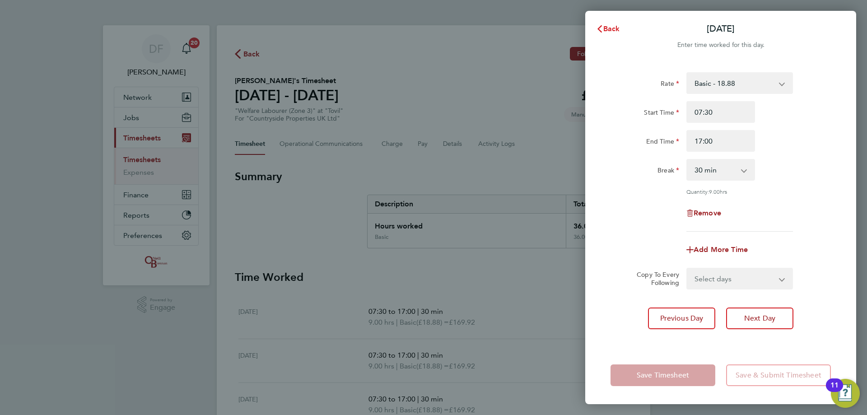
click at [609, 30] on span "Back" at bounding box center [611, 28] width 17 height 9
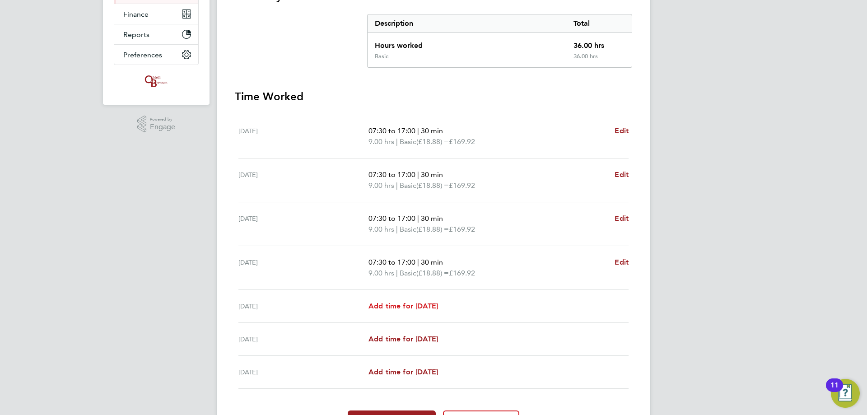
click at [400, 306] on span "Add time for [DATE]" at bounding box center [403, 306] width 70 height 9
select select "30"
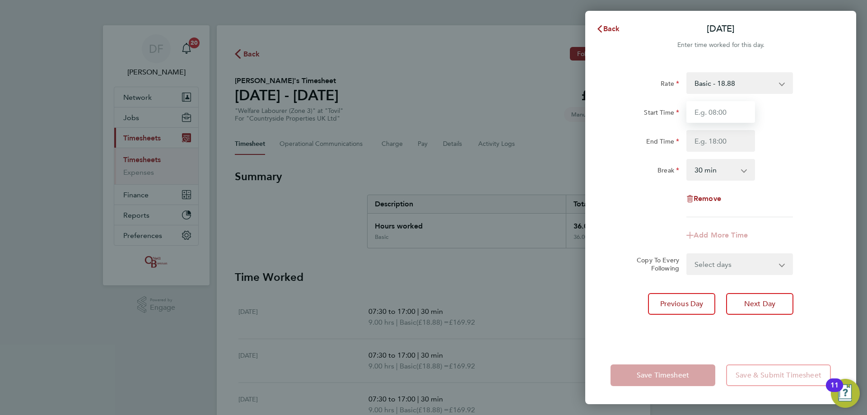
click at [710, 109] on input "Start Time" at bounding box center [720, 112] width 69 height 22
type input "08:00"
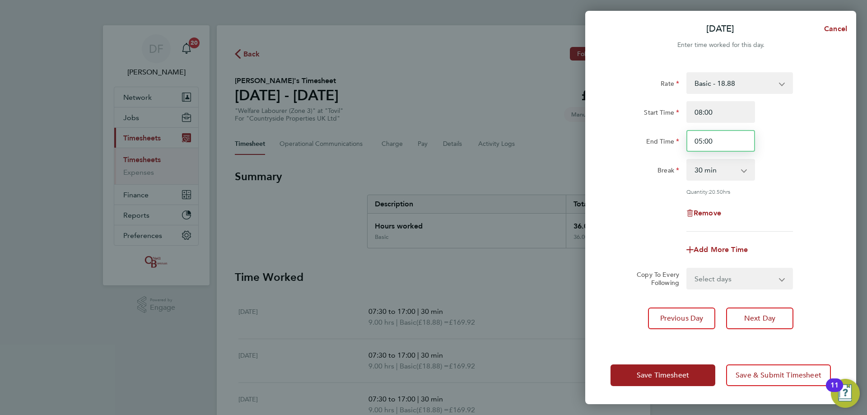
drag, startPoint x: 717, startPoint y: 136, endPoint x: 675, endPoint y: 147, distance: 42.8
click at [675, 147] on div "End Time 05:00" at bounding box center [721, 141] width 228 height 22
type input "17:00"
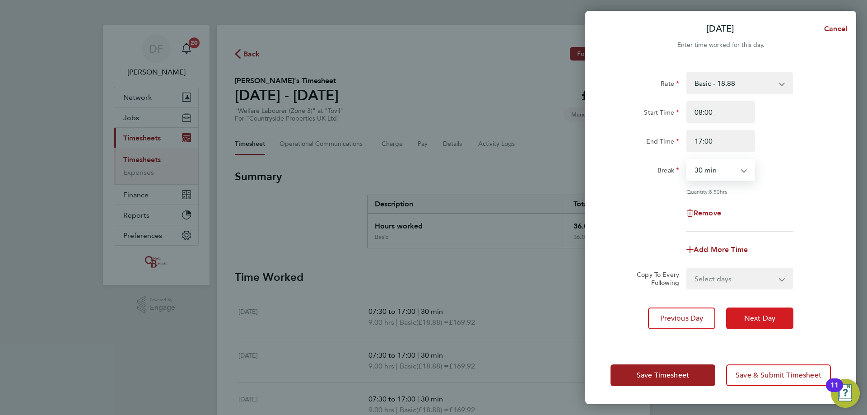
click at [755, 316] on span "Next Day" at bounding box center [759, 318] width 31 height 9
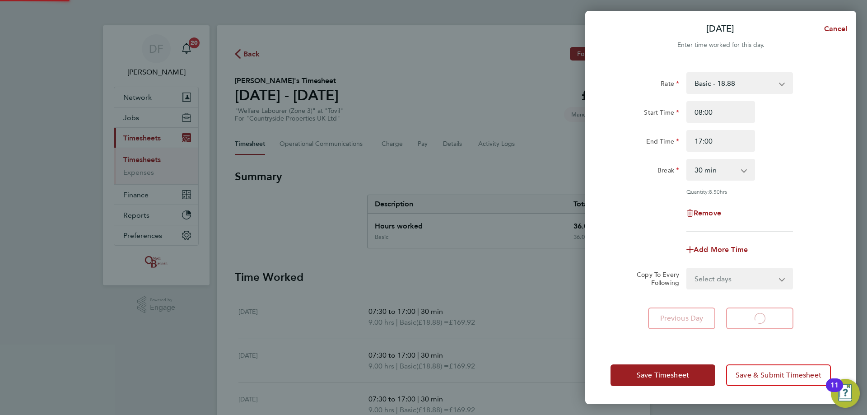
select select "30"
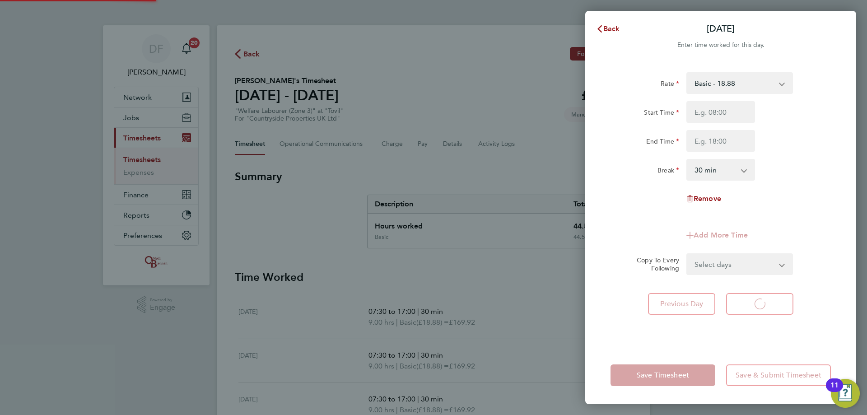
select select "30"
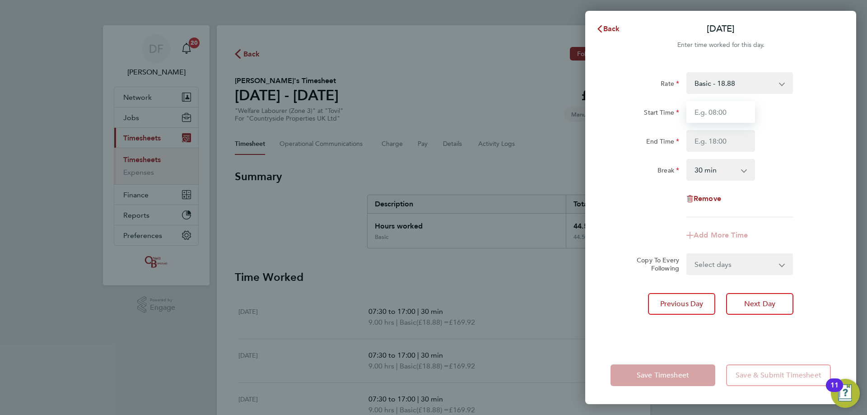
click at [705, 112] on input "Start Time" at bounding box center [720, 112] width 69 height 22
type input "08:00"
click at [708, 136] on input "End Time" at bounding box center [720, 141] width 69 height 22
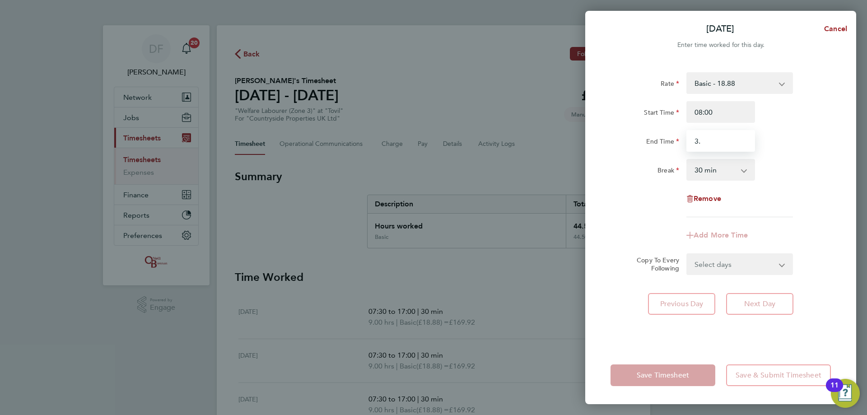
type input "3"
type input "15:30"
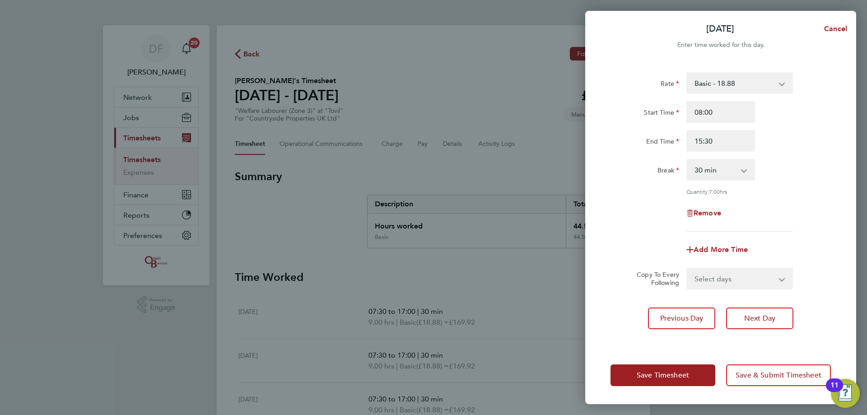
click at [783, 154] on div "Rate Basic - 18.88 Start Time 08:00 End Time 15:30 Break 0 min 15 min 30 min 45…" at bounding box center [720, 151] width 220 height 159
click at [753, 317] on span "Next Day" at bounding box center [759, 318] width 31 height 9
select select "30"
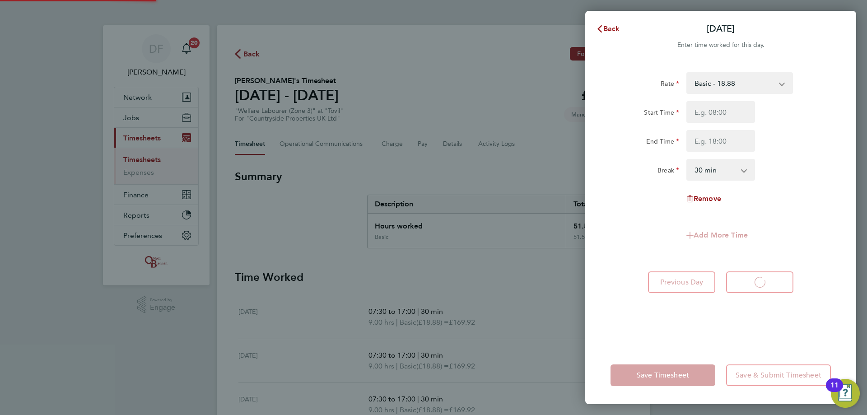
select select "30"
click at [619, 28] on span "Back" at bounding box center [611, 28] width 17 height 9
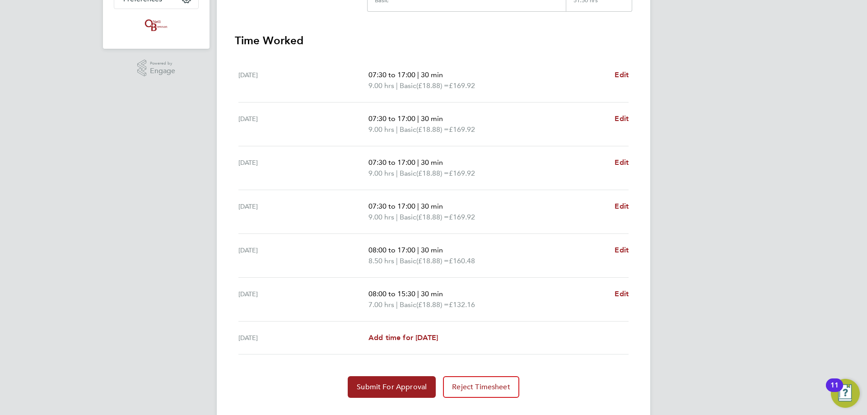
scroll to position [256, 0]
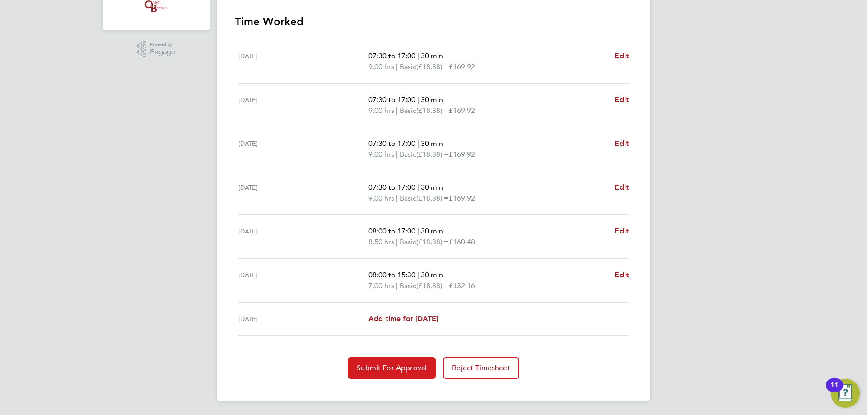
click at [378, 361] on button "Submit For Approval" at bounding box center [392, 368] width 88 height 22
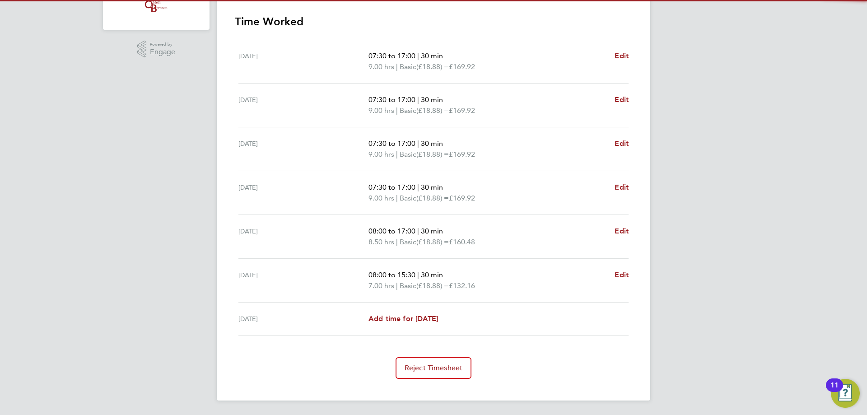
scroll to position [0, 0]
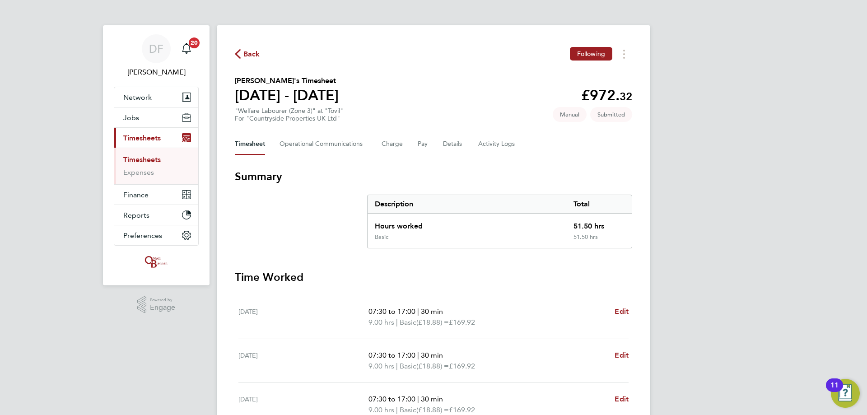
click at [255, 60] on div "Back Following" at bounding box center [433, 54] width 397 height 14
click at [253, 54] on span "Back" at bounding box center [251, 54] width 17 height 11
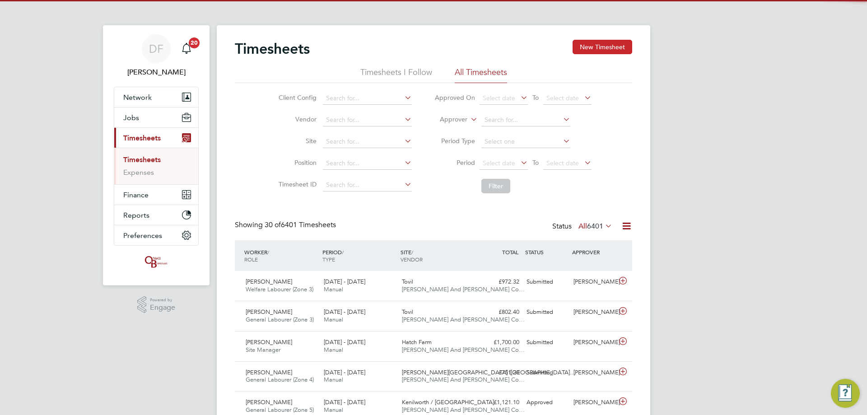
scroll to position [23, 79]
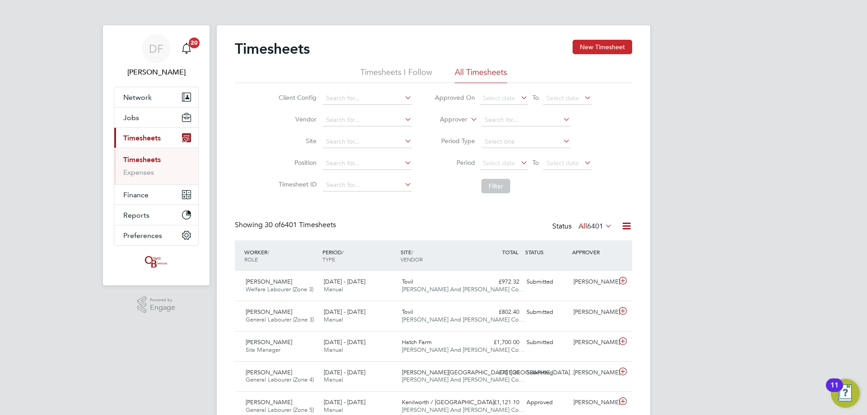
click at [584, 49] on button "New Timesheet" at bounding box center [602, 47] width 60 height 14
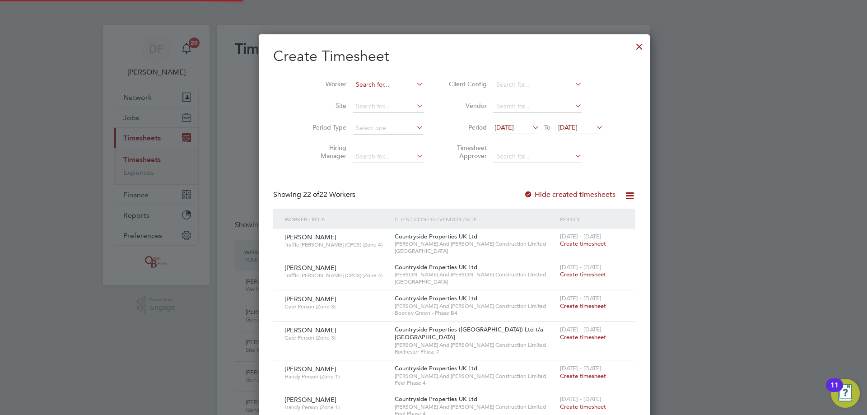
click at [353, 86] on input at bounding box center [388, 85] width 71 height 13
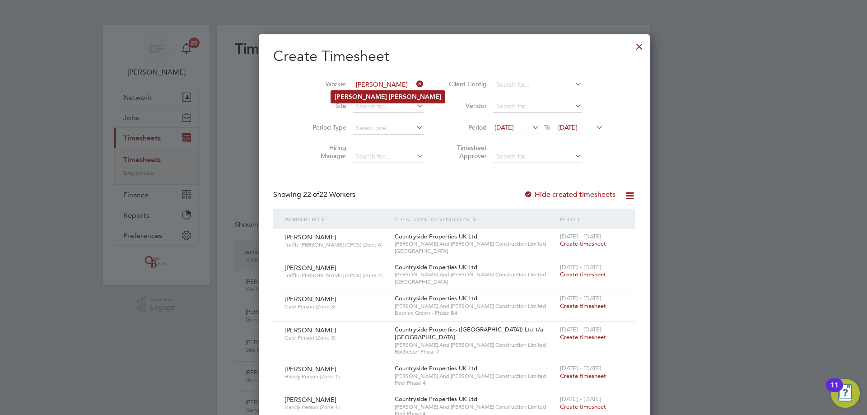
click at [389, 93] on b "[PERSON_NAME]" at bounding box center [415, 97] width 52 height 8
type input "[PERSON_NAME]"
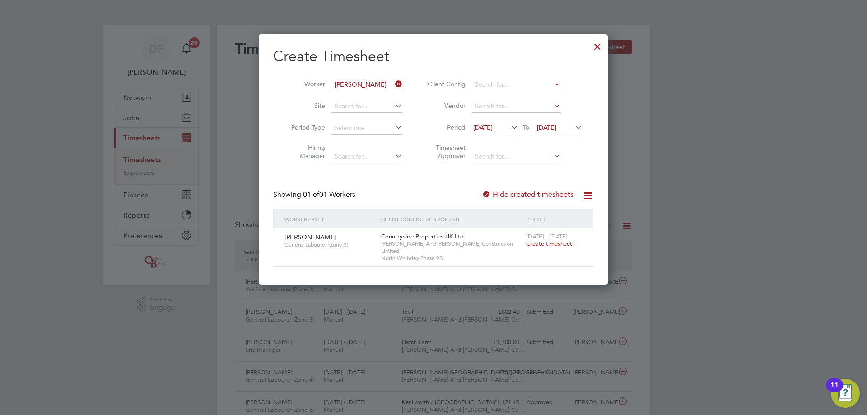
click at [544, 243] on span "Create timesheet" at bounding box center [549, 244] width 46 height 8
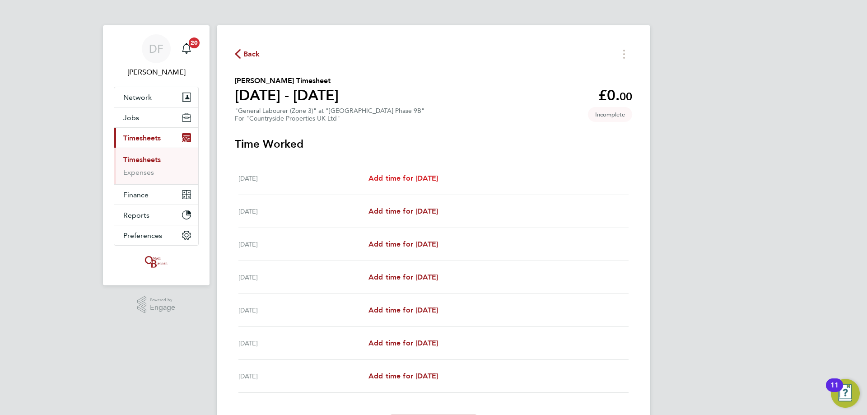
click at [398, 174] on span "Add time for [DATE]" at bounding box center [403, 178] width 70 height 9
select select "30"
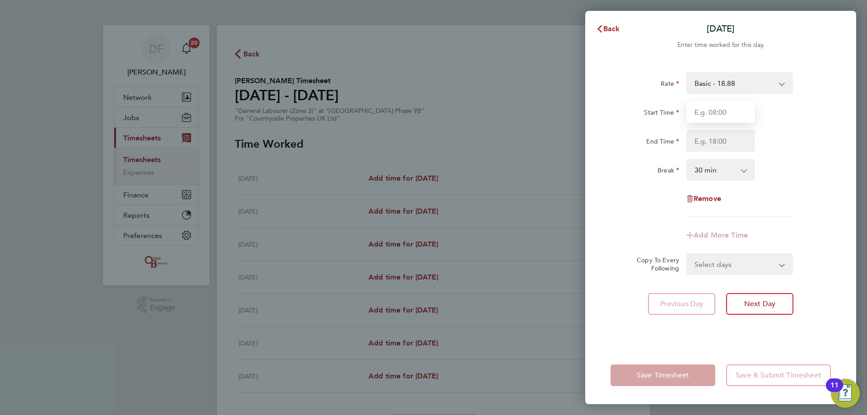
click at [711, 115] on input "Start Time" at bounding box center [720, 112] width 69 height 22
type input "08:00"
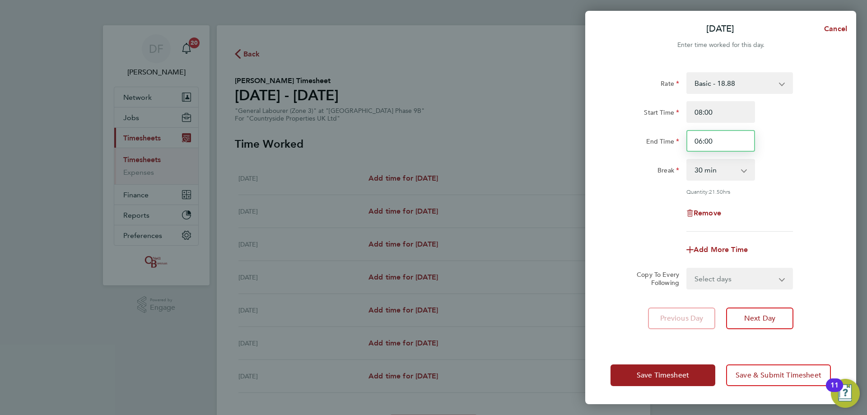
drag, startPoint x: 716, startPoint y: 137, endPoint x: 657, endPoint y: 148, distance: 60.2
click at [657, 148] on div "End Time 06:00" at bounding box center [721, 141] width 228 height 22
type input "18:00"
click at [783, 209] on div "Remove" at bounding box center [721, 213] width 228 height 22
click at [714, 277] on select "Select days Day Weekday (Mon-Fri) Weekend (Sat-Sun) [DATE] [DATE] [DATE] [DATE]…" at bounding box center [734, 279] width 95 height 20
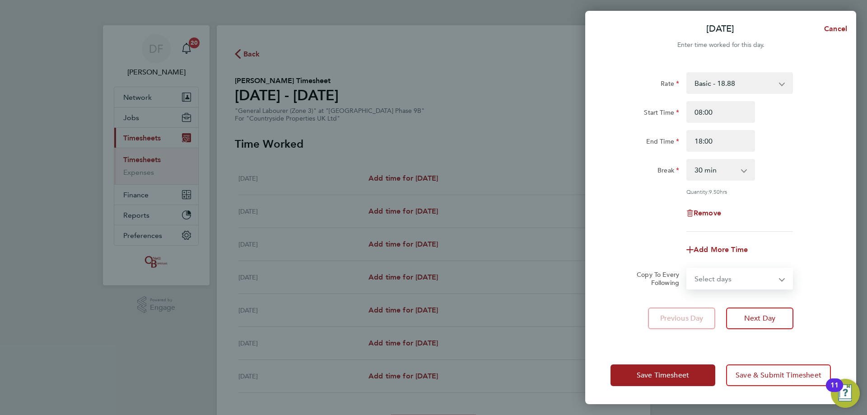
select select "WEEKDAY"
click at [687, 269] on select "Select days Day Weekday (Mon-Fri) Weekend (Sat-Sun) [DATE] [DATE] [DATE] [DATE]…" at bounding box center [734, 279] width 95 height 20
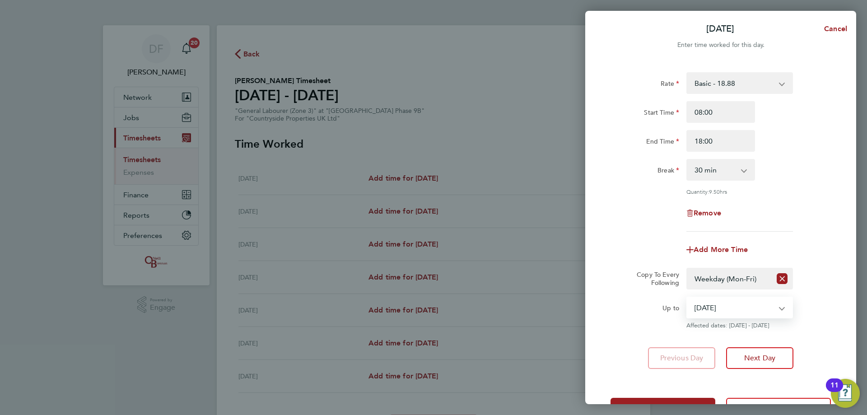
click at [715, 312] on select "[DATE] [DATE] [DATE] [DATE] [DATE] [DATE]" at bounding box center [734, 308] width 94 height 20
select select "[DATE]"
click at [687, 298] on select "[DATE] [DATE] [DATE] [DATE] [DATE] [DATE]" at bounding box center [734, 308] width 94 height 20
click at [759, 357] on span "Next Day" at bounding box center [759, 358] width 31 height 9
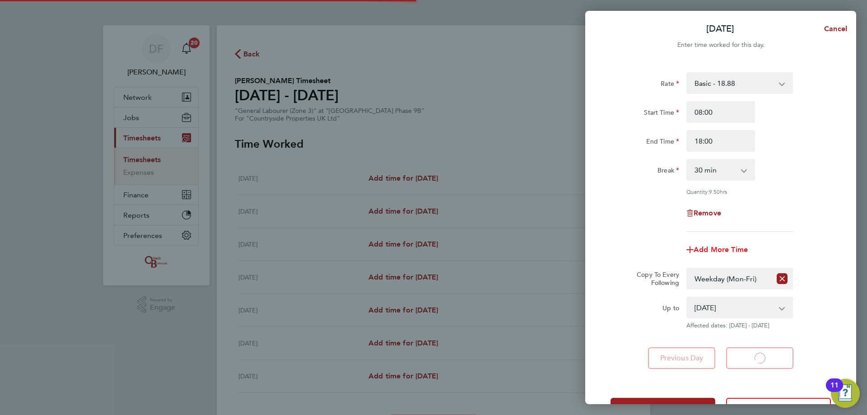
select select "30"
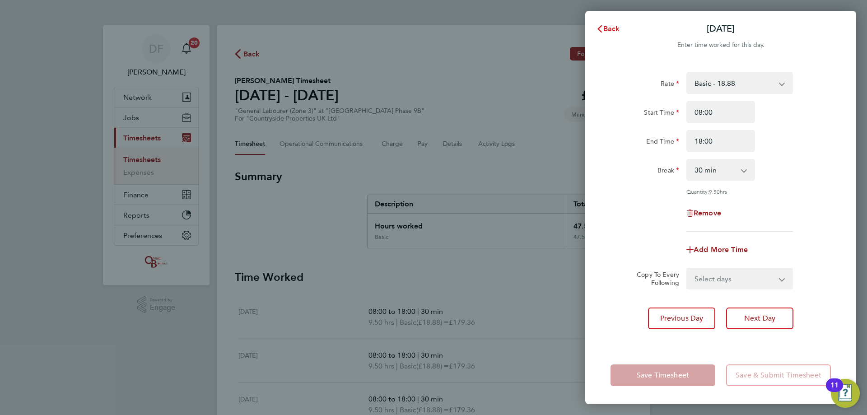
click at [611, 31] on span "Back" at bounding box center [611, 28] width 17 height 9
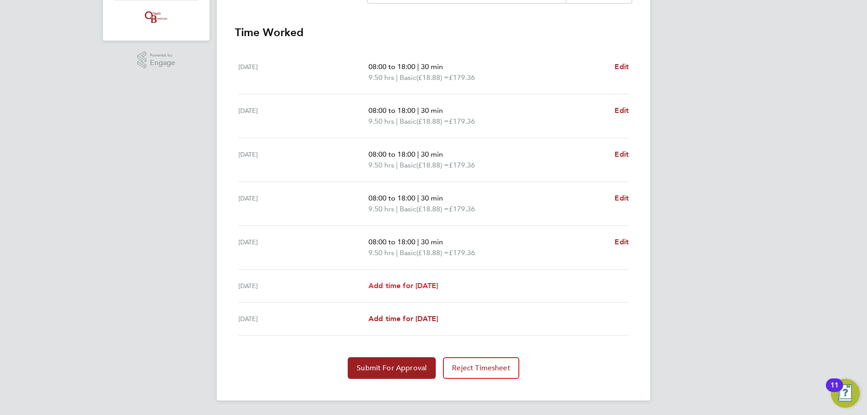
click at [428, 285] on span "Add time for [DATE]" at bounding box center [403, 285] width 70 height 9
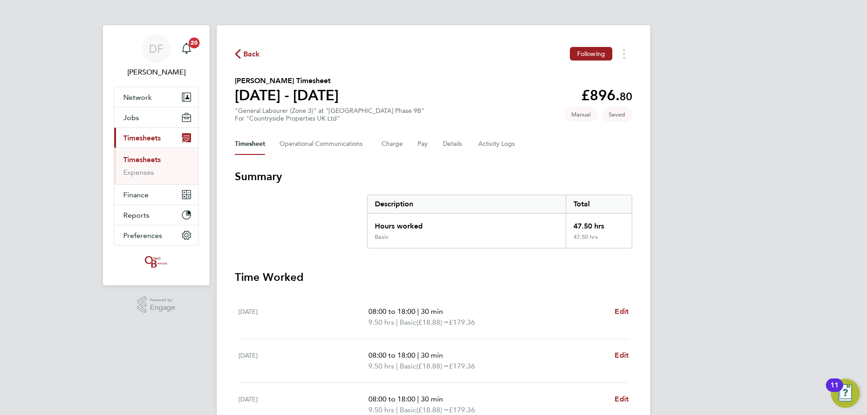
select select "30"
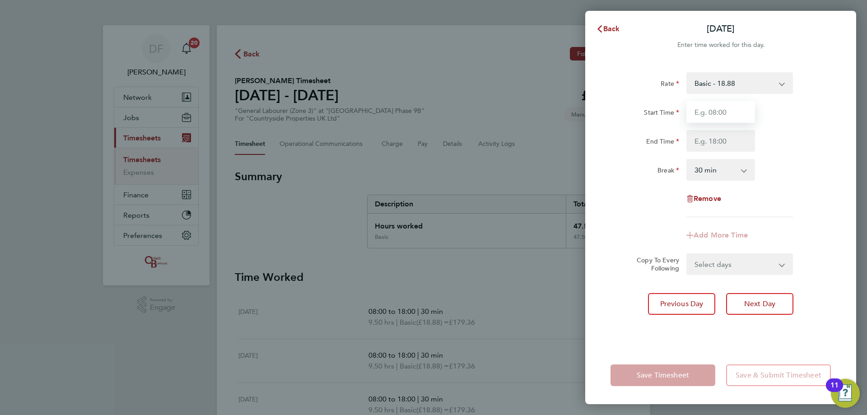
click at [700, 115] on input "Start Time" at bounding box center [720, 112] width 69 height 22
type input "08:00"
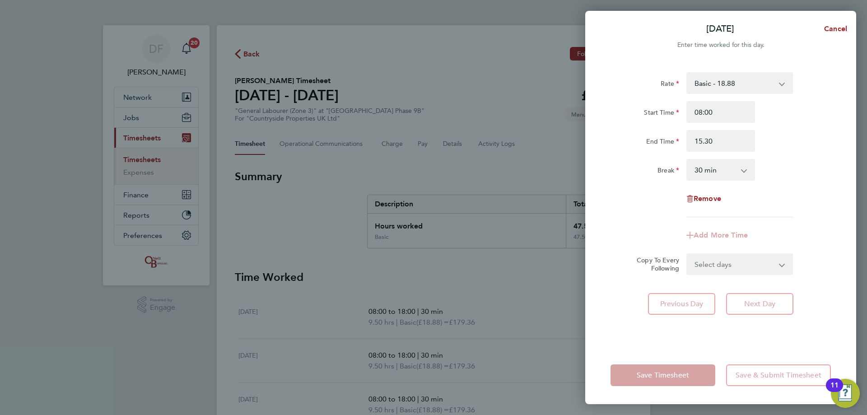
type input "15:30"
click at [793, 170] on div "Break 0 min 15 min 30 min 45 min 60 min 75 min 90 min" at bounding box center [721, 170] width 228 height 22
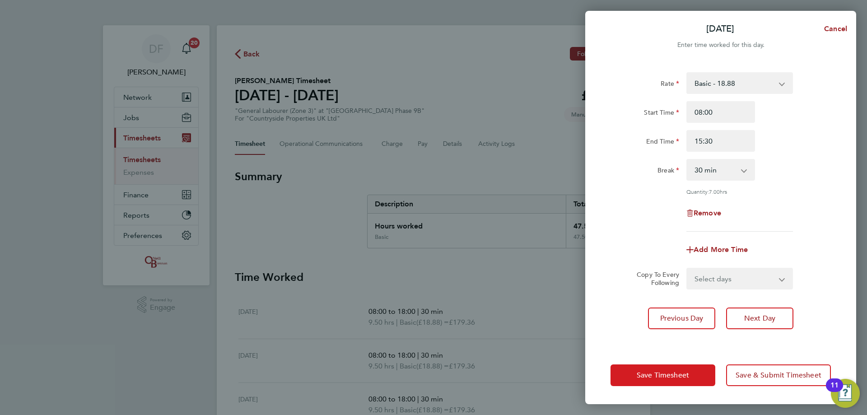
click at [685, 373] on span "Save Timesheet" at bounding box center [663, 375] width 52 height 9
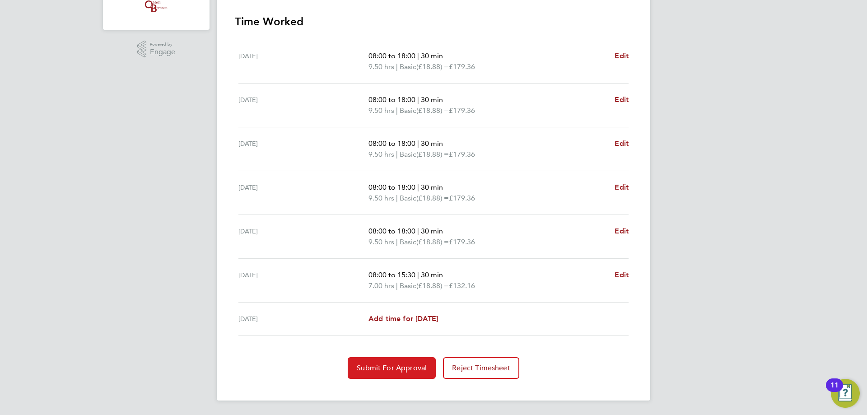
click at [382, 367] on span "Submit For Approval" at bounding box center [392, 367] width 70 height 9
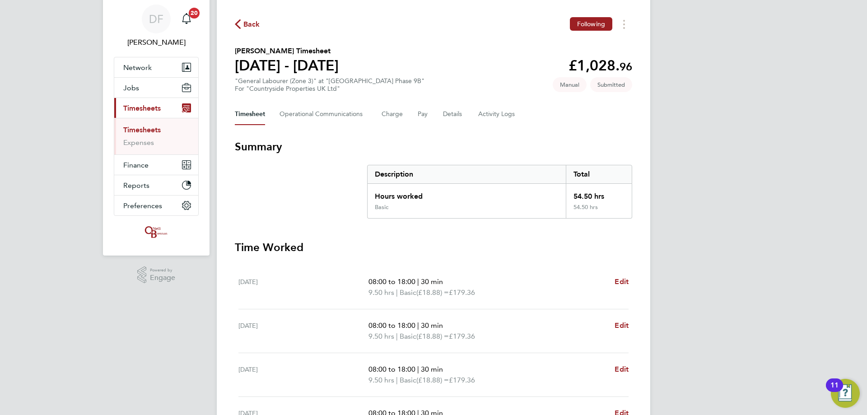
click at [239, 24] on icon "button" at bounding box center [238, 23] width 6 height 9
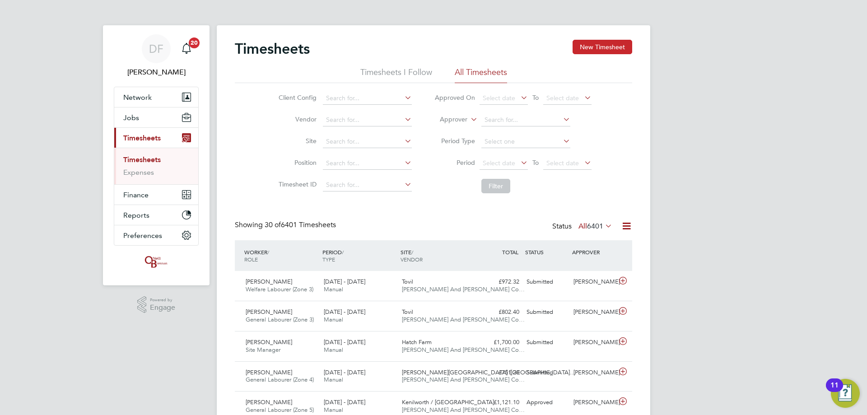
click at [589, 48] on button "New Timesheet" at bounding box center [602, 47] width 60 height 14
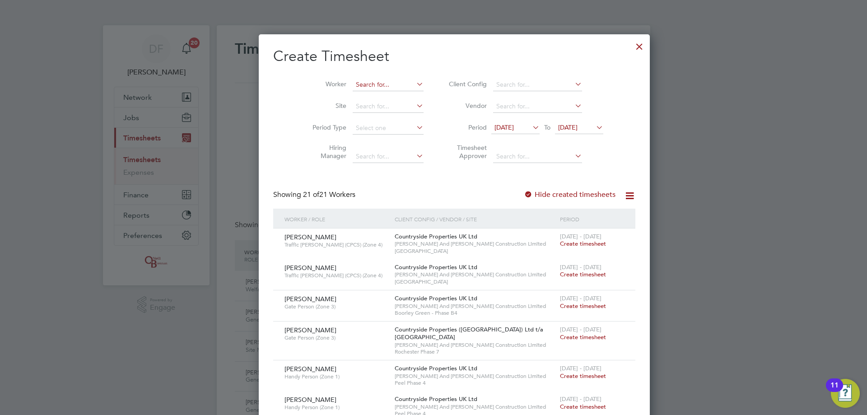
click at [353, 85] on input at bounding box center [388, 85] width 71 height 13
click at [355, 94] on li "[PERSON_NAME]" at bounding box center [370, 97] width 78 height 12
type input "[PERSON_NAME]"
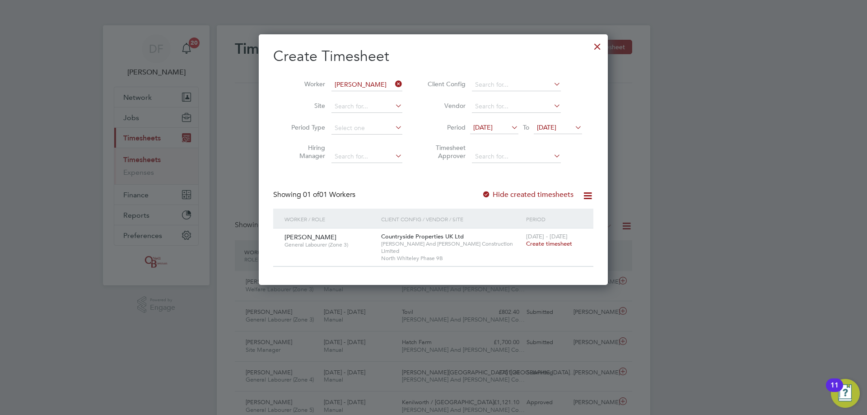
click at [537, 242] on span "Create timesheet" at bounding box center [549, 244] width 46 height 8
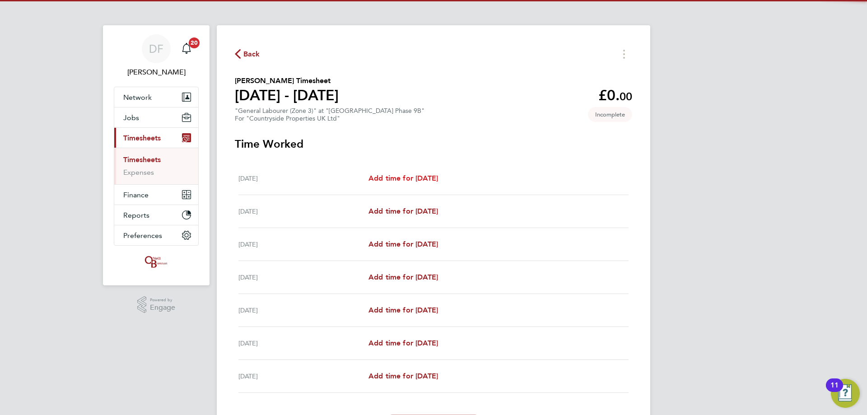
click at [389, 175] on span "Add time for [DATE]" at bounding box center [403, 178] width 70 height 9
select select "30"
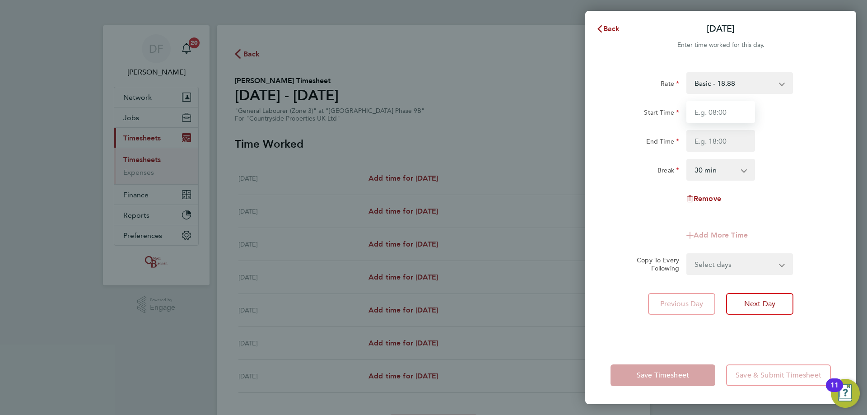
click at [713, 116] on input "Start Time" at bounding box center [720, 112] width 69 height 22
type input "08:00"
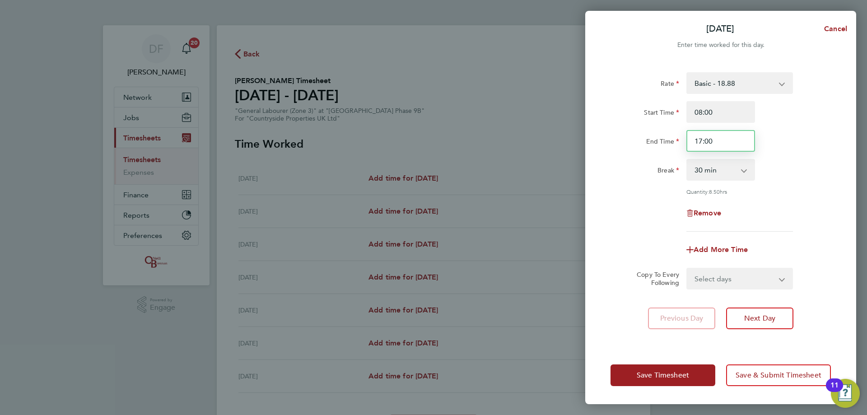
click at [715, 142] on input "17:00" at bounding box center [720, 141] width 69 height 22
drag, startPoint x: 706, startPoint y: 142, endPoint x: 714, endPoint y: 142, distance: 8.1
click at [714, 142] on input "17:00" at bounding box center [720, 141] width 69 height 22
type input "17:30"
click at [783, 198] on div "Rate Basic - 18.88 Start Time 08:00 End Time 17:30 Break 0 min 15 min 30 min 45…" at bounding box center [720, 151] width 220 height 159
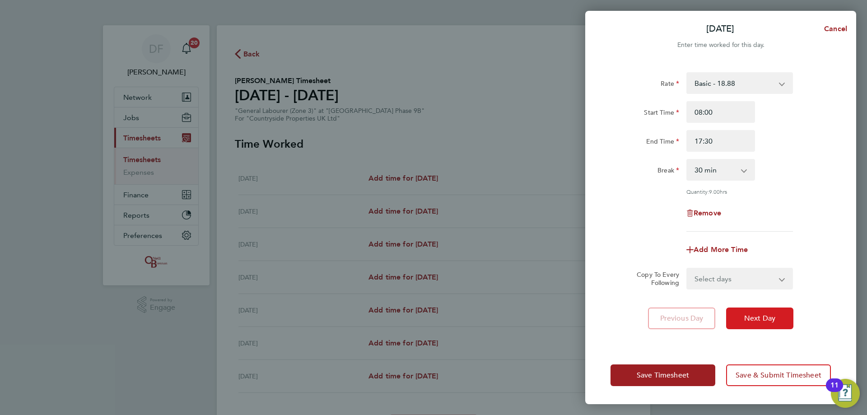
click at [762, 318] on span "Next Day" at bounding box center [759, 318] width 31 height 9
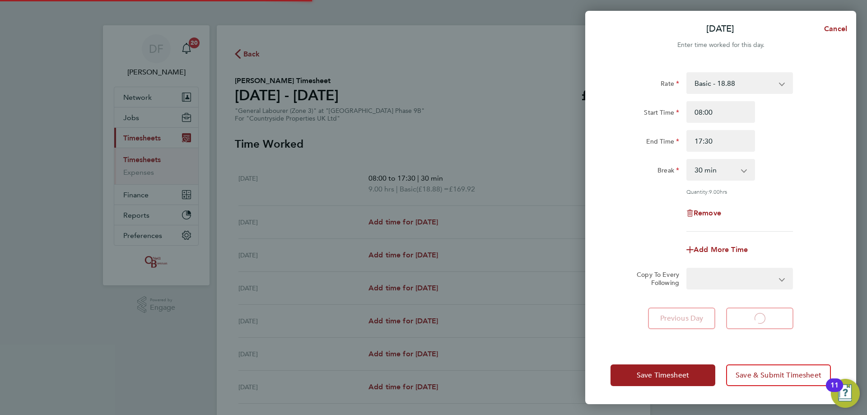
select select "30"
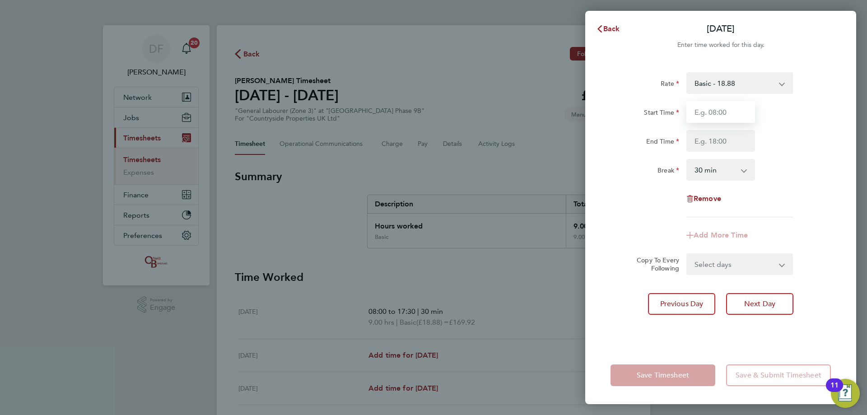
click at [720, 114] on input "Start Time" at bounding box center [720, 112] width 69 height 22
type input "07:30"
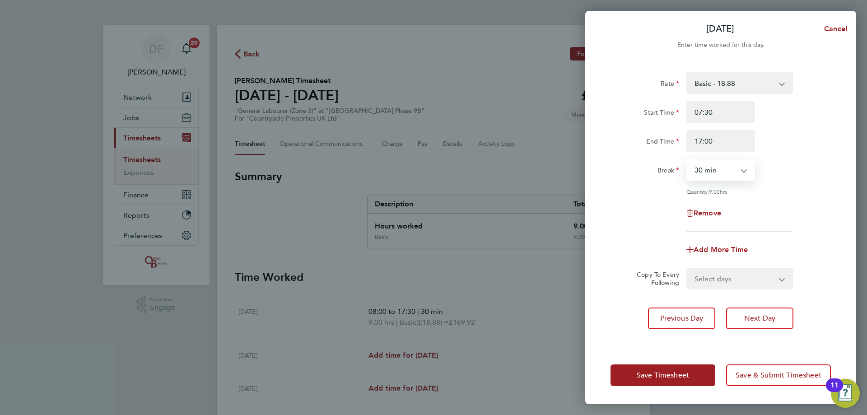
click at [789, 188] on div "Quantity: 9.00 hrs" at bounding box center [739, 191] width 107 height 7
click at [725, 148] on input "17:00" at bounding box center [720, 141] width 69 height 22
drag, startPoint x: 708, startPoint y: 141, endPoint x: 717, endPoint y: 140, distance: 9.1
click at [717, 140] on input "17:00" at bounding box center [720, 141] width 69 height 22
type input "17:30"
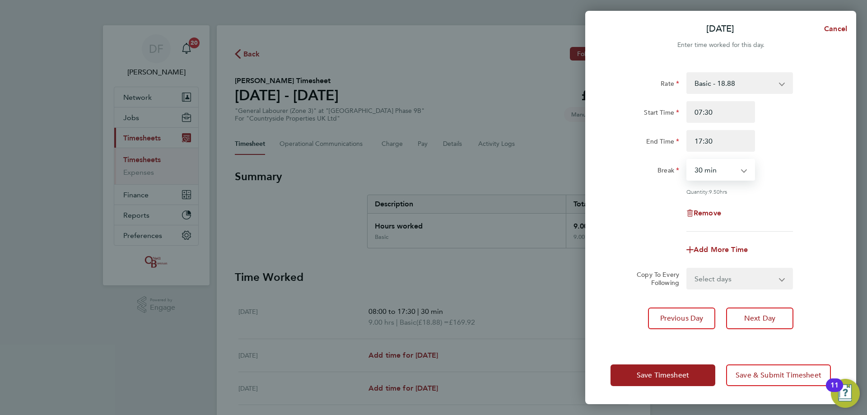
click at [772, 210] on div "Remove" at bounding box center [721, 213] width 228 height 22
click at [739, 281] on select "Select days Day Weekday (Mon-Fri) Weekend (Sat-Sun) [DATE] [DATE] [DATE] [DATE]…" at bounding box center [734, 279] width 95 height 20
select select "WED"
click at [687, 269] on select "Select days Day Weekday (Mon-Fri) Weekend (Sat-Sun) [DATE] [DATE] [DATE] [DATE]…" at bounding box center [734, 279] width 95 height 20
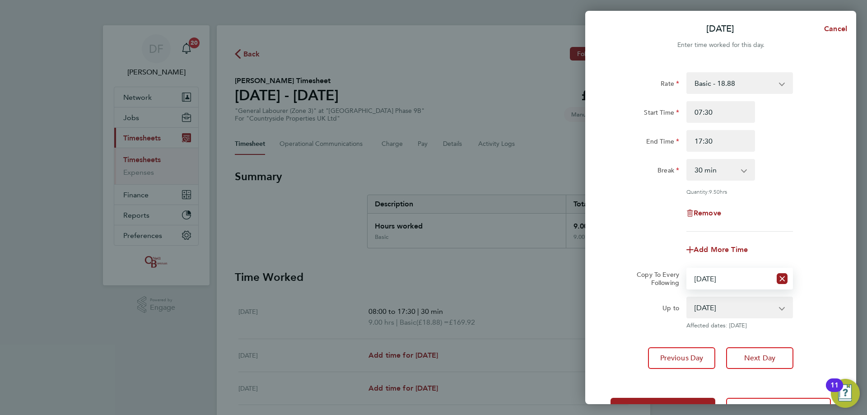
click at [724, 308] on select "[DATE] [DATE] [DATE] [DATE] [DATE]" at bounding box center [734, 308] width 94 height 20
select select "[DATE]"
click at [687, 298] on select "[DATE] [DATE] [DATE] [DATE] [DATE]" at bounding box center [734, 308] width 94 height 20
click at [726, 308] on select "[DATE] [DATE] [DATE] [DATE] [DATE]" at bounding box center [734, 308] width 94 height 20
click at [728, 305] on select "[DATE] [DATE] [DATE] [DATE] [DATE]" at bounding box center [734, 308] width 94 height 20
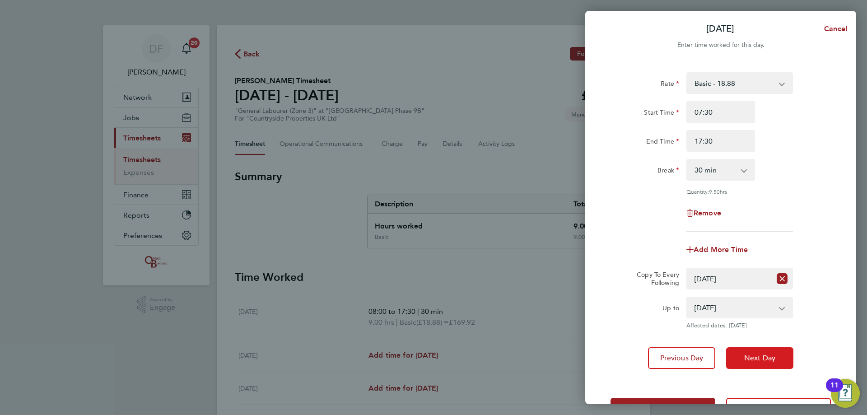
click at [759, 354] on span "Next Day" at bounding box center [759, 358] width 31 height 9
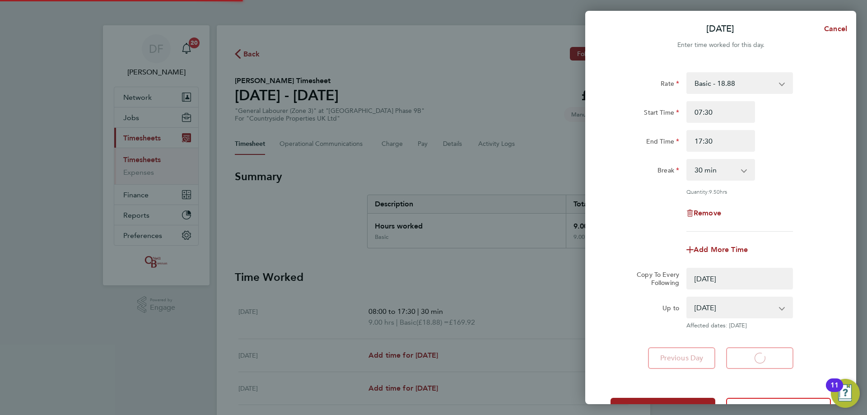
select select "0: null"
select select "30"
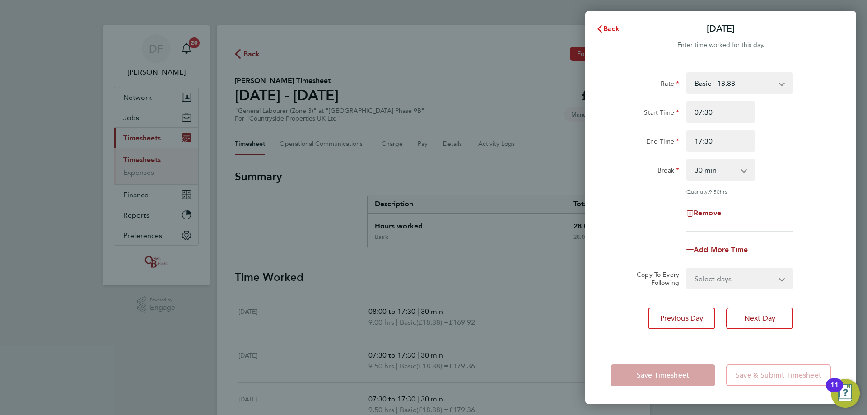
drag, startPoint x: 615, startPoint y: 26, endPoint x: 605, endPoint y: 52, distance: 28.8
click at [615, 26] on span "Back" at bounding box center [611, 28] width 17 height 9
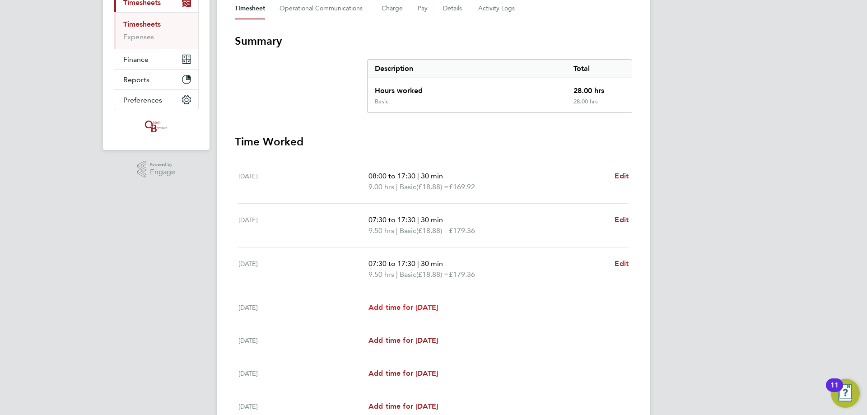
click at [405, 309] on span "Add time for [DATE]" at bounding box center [403, 307] width 70 height 9
select select "30"
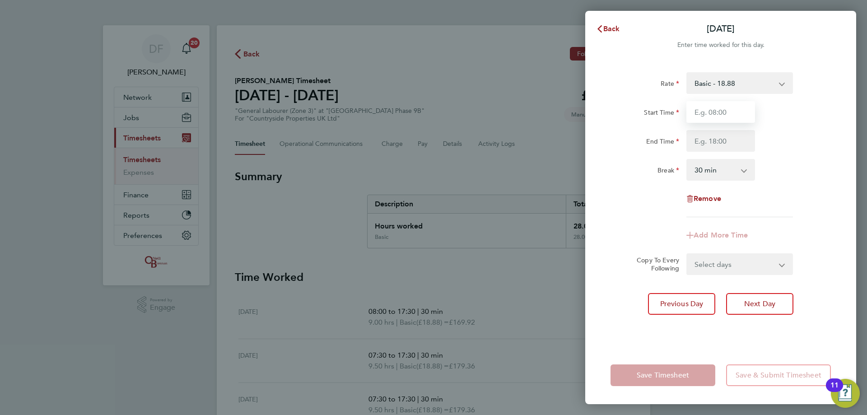
click at [717, 114] on input "Start Time" at bounding box center [720, 112] width 69 height 22
type input "07:30"
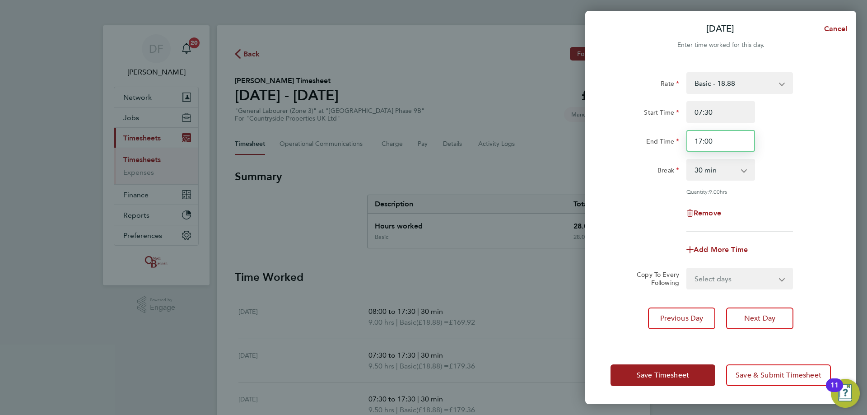
drag, startPoint x: 713, startPoint y: 140, endPoint x: 705, endPoint y: 140, distance: 8.6
click at [705, 140] on input "17:00" at bounding box center [720, 141] width 69 height 22
type input "17:30"
click at [824, 230] on div "Rate Basic - 18.88 Start Time 07:30 End Time 17:30 Break 0 min 15 min 30 min 45…" at bounding box center [720, 151] width 220 height 159
click at [751, 320] on span "Next Day" at bounding box center [759, 318] width 31 height 9
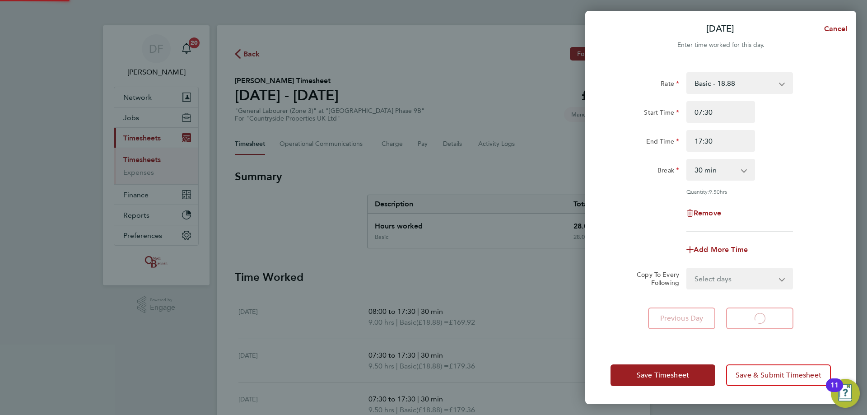
select select "30"
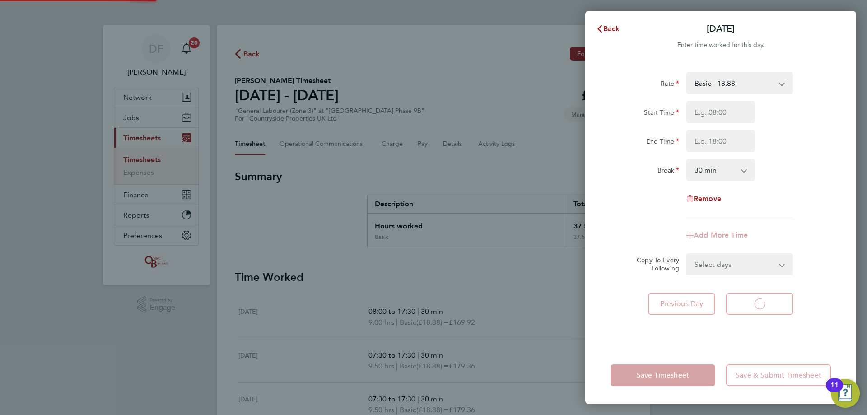
select select "30"
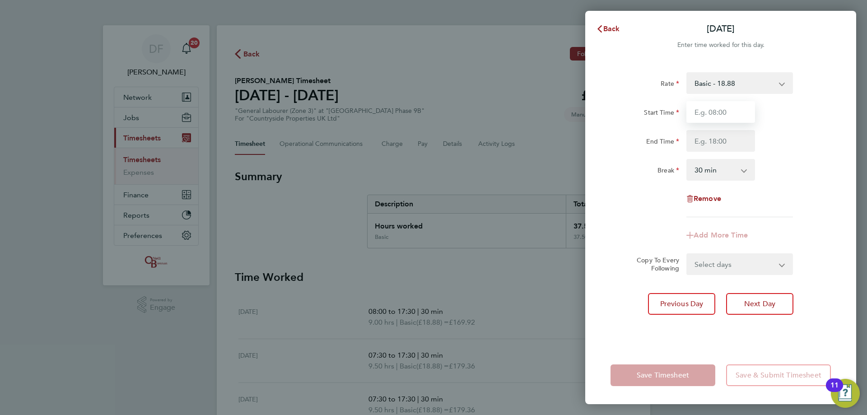
click at [713, 117] on input "Start Time" at bounding box center [720, 112] width 69 height 22
type input "08:00"
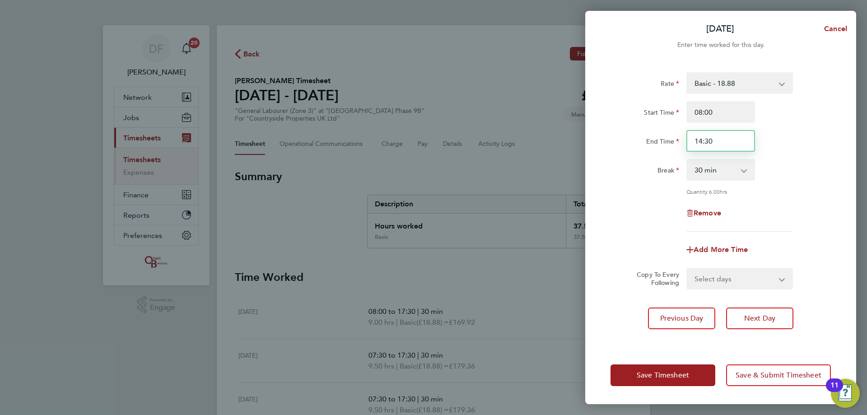
drag, startPoint x: 719, startPoint y: 143, endPoint x: 704, endPoint y: 143, distance: 15.4
click at [704, 143] on input "14:30" at bounding box center [720, 141] width 69 height 22
drag, startPoint x: 702, startPoint y: 141, endPoint x: 697, endPoint y: 141, distance: 5.0
click at [697, 141] on input "14:30" at bounding box center [720, 141] width 69 height 22
type input "13:30"
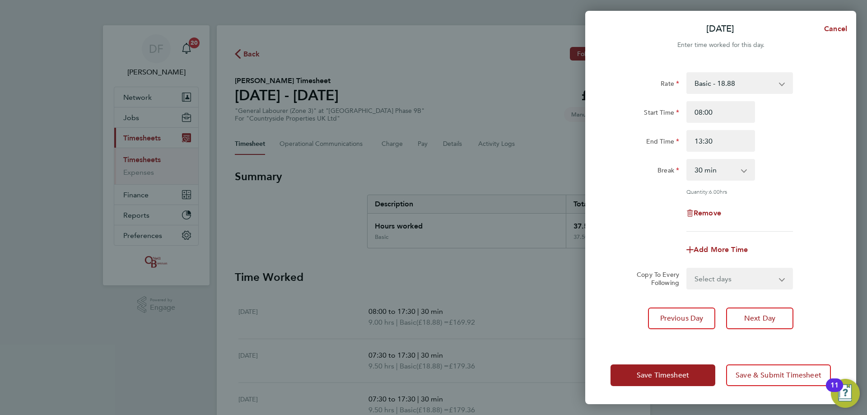
click at [768, 176] on div "Break 0 min 15 min 30 min 45 min 60 min 75 min 90 min" at bounding box center [721, 170] width 228 height 22
click at [754, 317] on span "Next Day" at bounding box center [759, 318] width 31 height 9
select select "30"
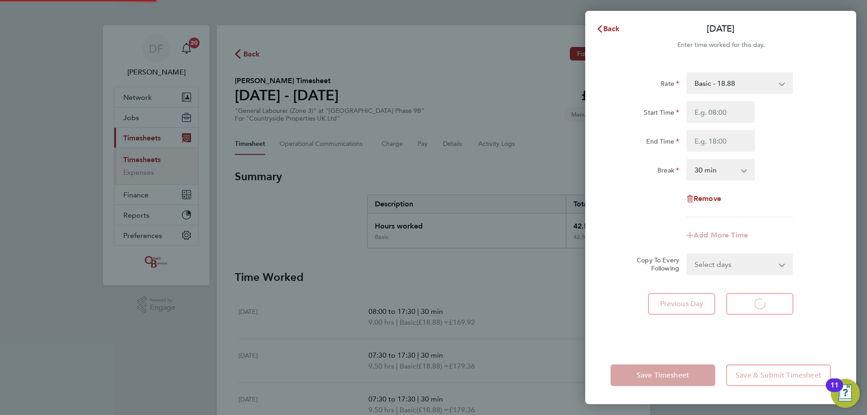
select select "30"
click at [609, 26] on span "Back" at bounding box center [611, 28] width 17 height 9
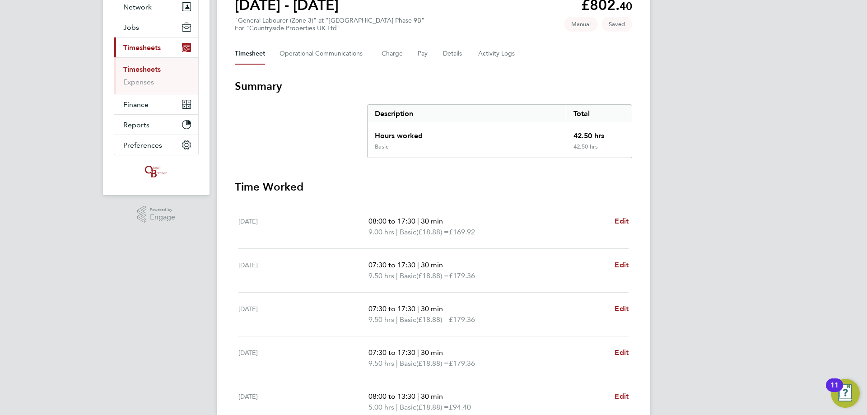
scroll to position [245, 0]
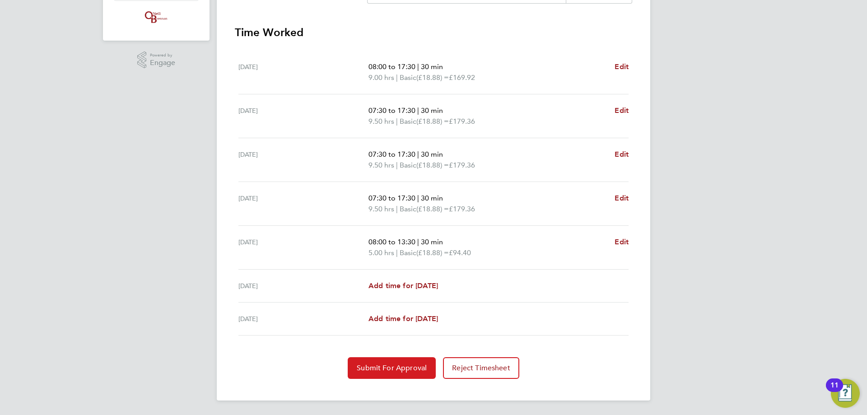
click at [382, 364] on span "Submit For Approval" at bounding box center [392, 367] width 70 height 9
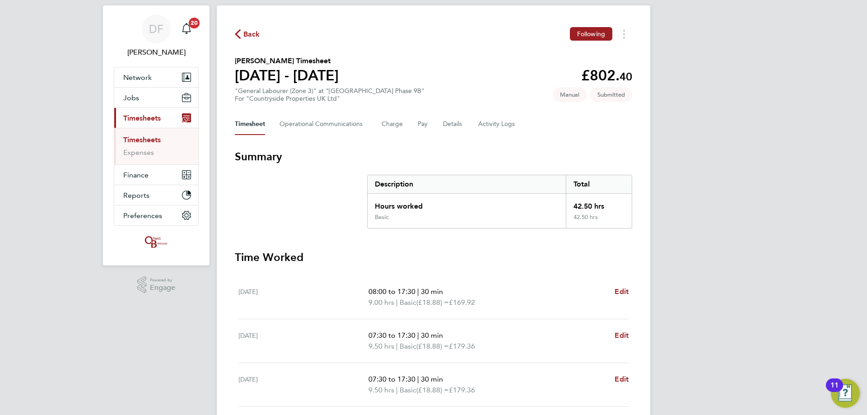
scroll to position [19, 0]
click at [244, 39] on span "Back" at bounding box center [251, 35] width 17 height 11
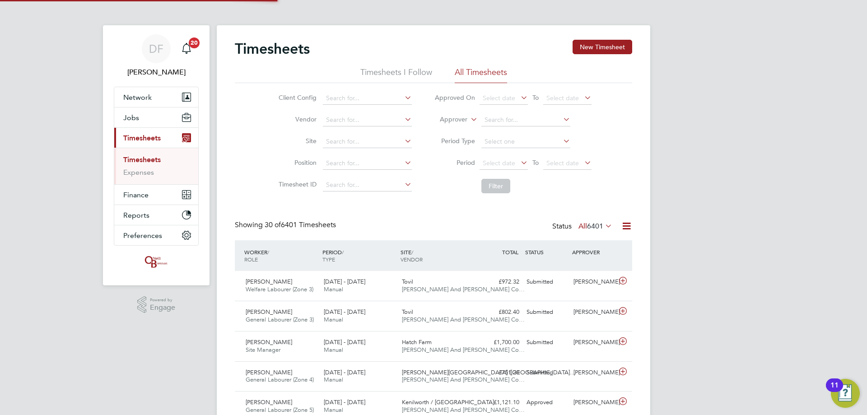
scroll to position [5, 5]
click at [617, 41] on button "New Timesheet" at bounding box center [602, 47] width 60 height 14
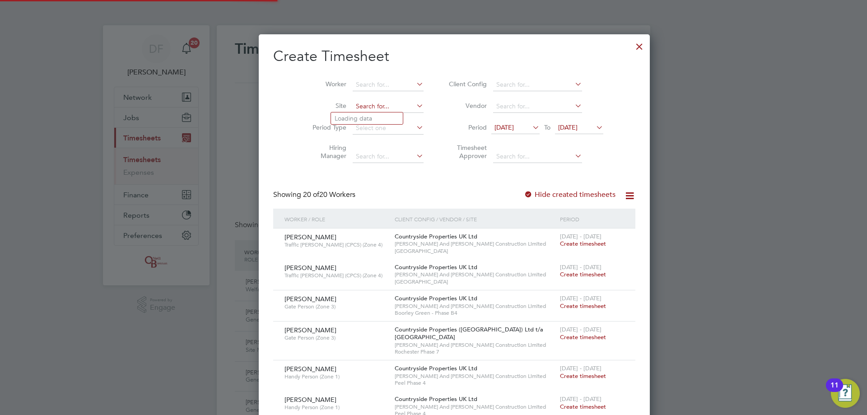
click at [354, 105] on input at bounding box center [388, 106] width 71 height 13
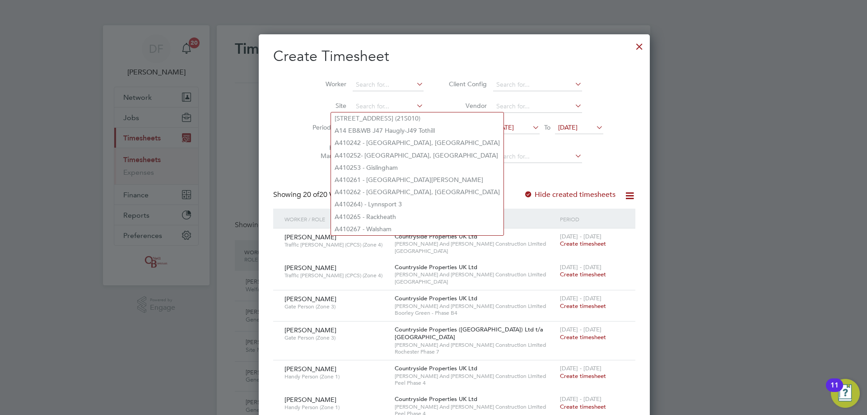
click at [344, 78] on li "Worker" at bounding box center [364, 85] width 140 height 22
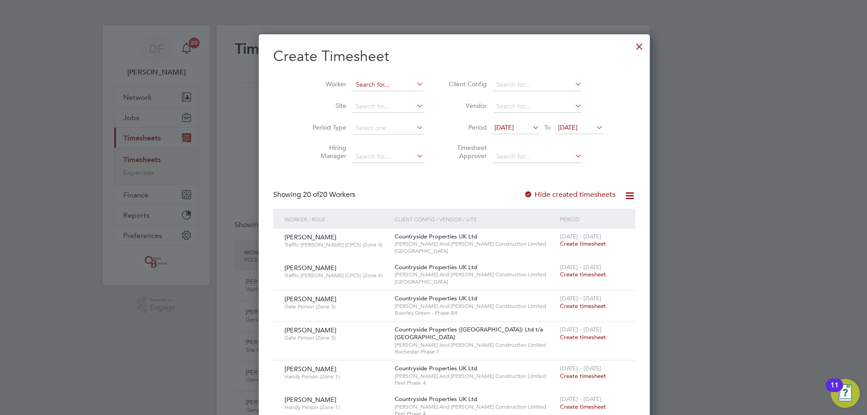
click at [353, 84] on input at bounding box center [388, 85] width 71 height 13
click at [389, 93] on b "[PERSON_NAME]" at bounding box center [415, 97] width 52 height 8
type input "[PERSON_NAME]"
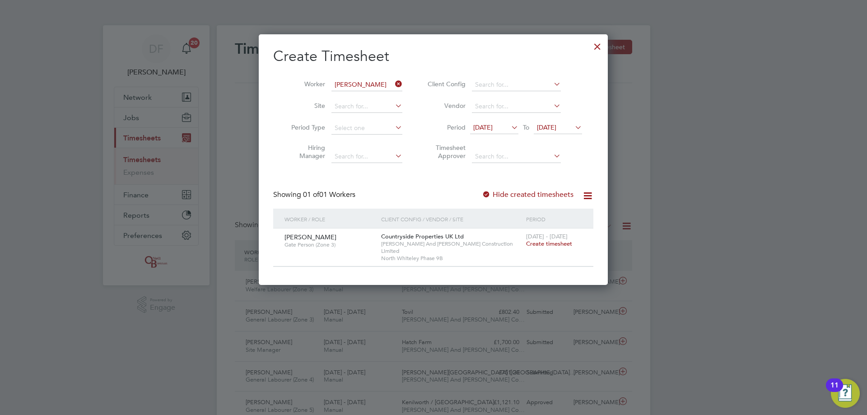
click at [542, 245] on span "Create timesheet" at bounding box center [549, 244] width 46 height 8
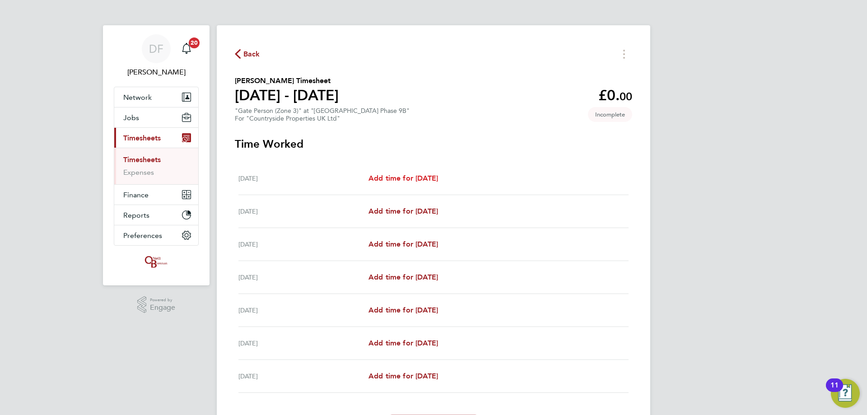
click at [418, 173] on link "Add time for [DATE]" at bounding box center [403, 178] width 70 height 11
select select "30"
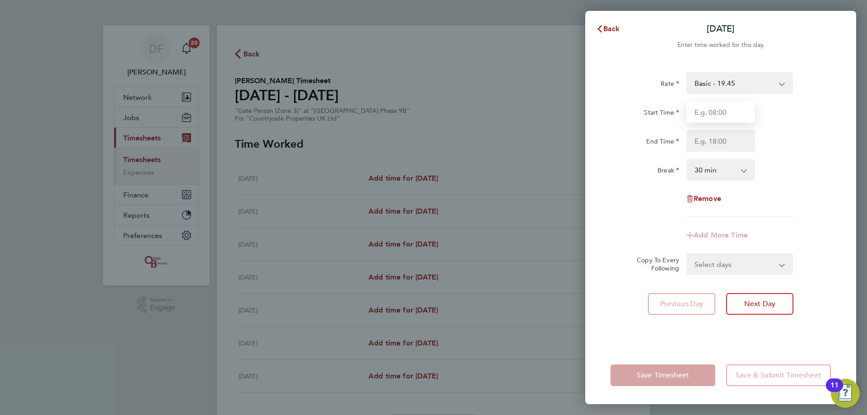
click at [703, 116] on input "Start Time" at bounding box center [720, 112] width 69 height 22
type input "07:00"
type input "17:00"
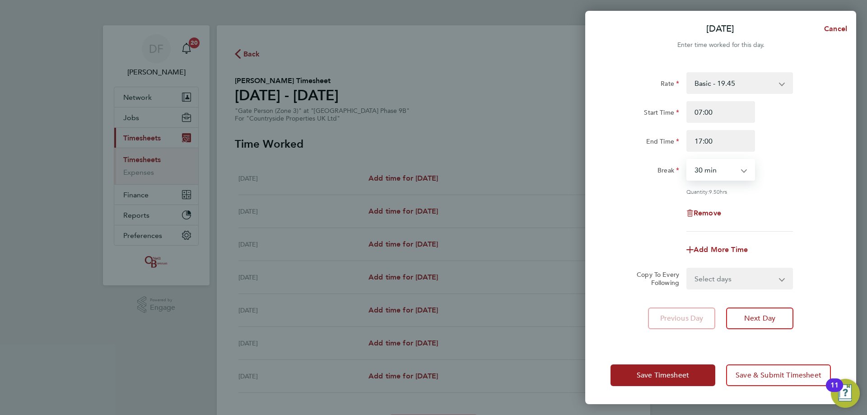
click at [724, 278] on select "Select days Day Weekday (Mon-Fri) Weekend (Sat-Sun) [DATE] [DATE] [DATE] [DATE]…" at bounding box center [734, 279] width 95 height 20
select select "WEEKDAY"
click at [687, 269] on select "Select days Day Weekday (Mon-Fri) Weekend (Sat-Sun) [DATE] [DATE] [DATE] [DATE]…" at bounding box center [734, 279] width 95 height 20
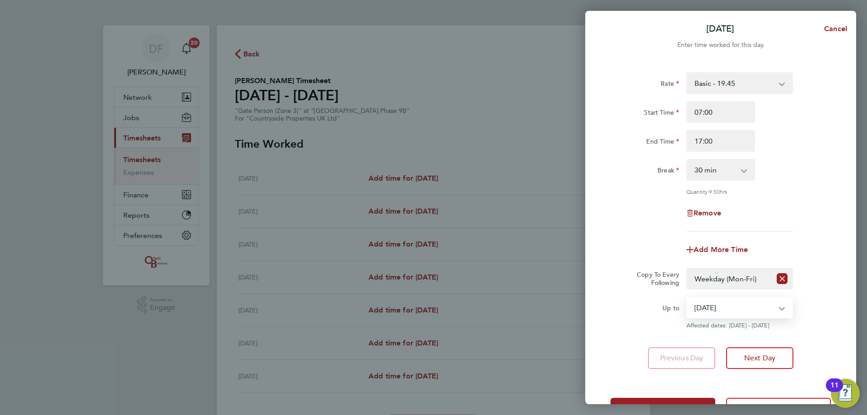
click at [729, 307] on select "[DATE] [DATE] [DATE] [DATE] [DATE] [DATE]" at bounding box center [734, 308] width 94 height 20
select select "[DATE]"
click at [687, 298] on select "[DATE] [DATE] [DATE] [DATE] [DATE] [DATE]" at bounding box center [734, 308] width 94 height 20
click at [757, 354] on span "Next Day" at bounding box center [759, 358] width 31 height 9
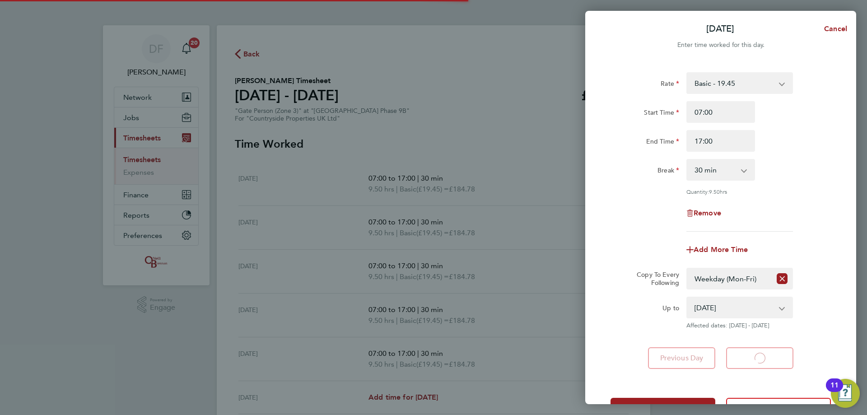
select select "30"
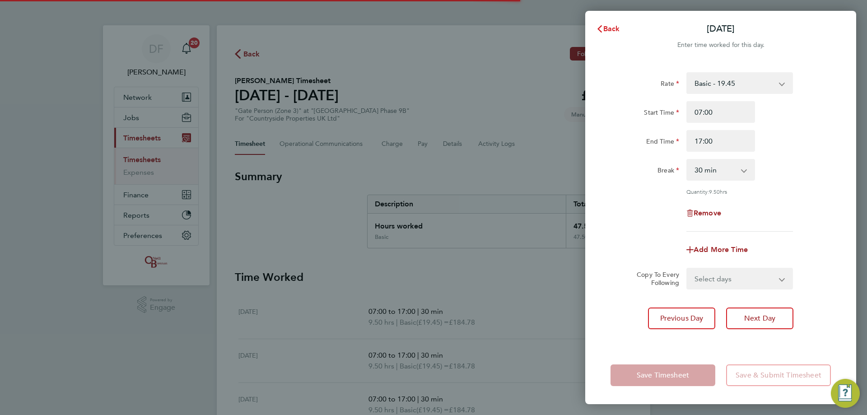
click at [616, 33] on button "Back" at bounding box center [608, 29] width 42 height 18
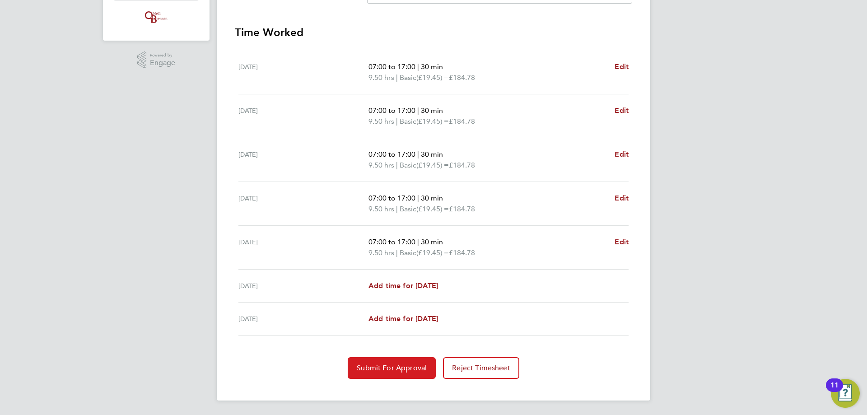
click at [392, 367] on span "Submit For Approval" at bounding box center [392, 367] width 70 height 9
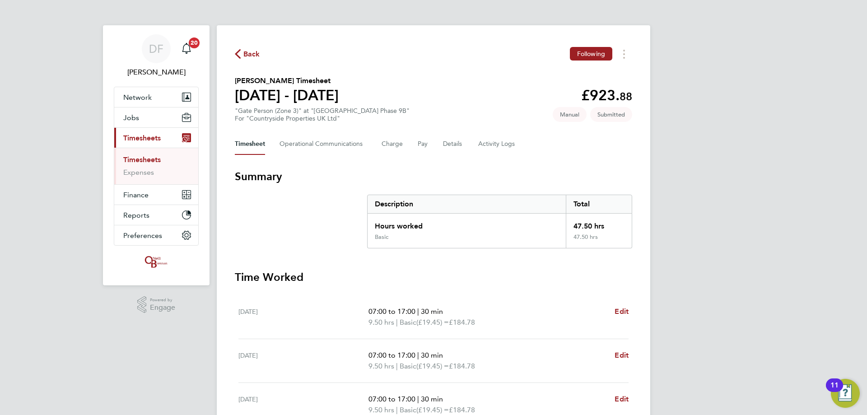
click at [245, 49] on span "Back" at bounding box center [251, 54] width 17 height 11
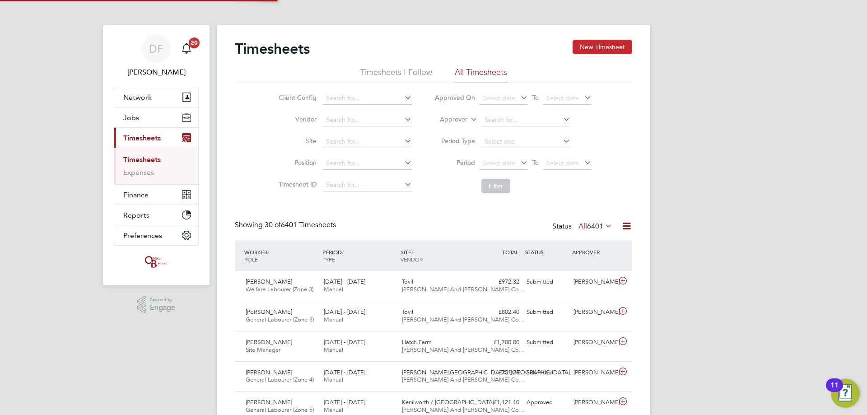
click at [591, 46] on button "New Timesheet" at bounding box center [602, 47] width 60 height 14
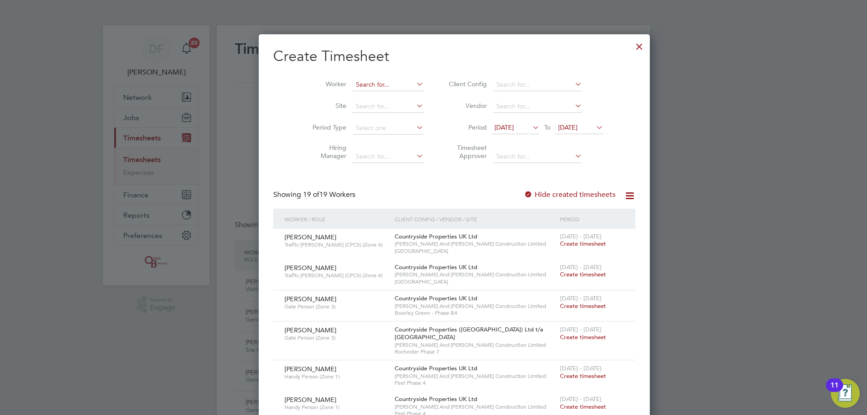
click at [364, 84] on input at bounding box center [388, 85] width 71 height 13
click at [382, 96] on li "[PERSON_NAME]" at bounding box center [372, 97] width 82 height 12
type input "[PERSON_NAME]"
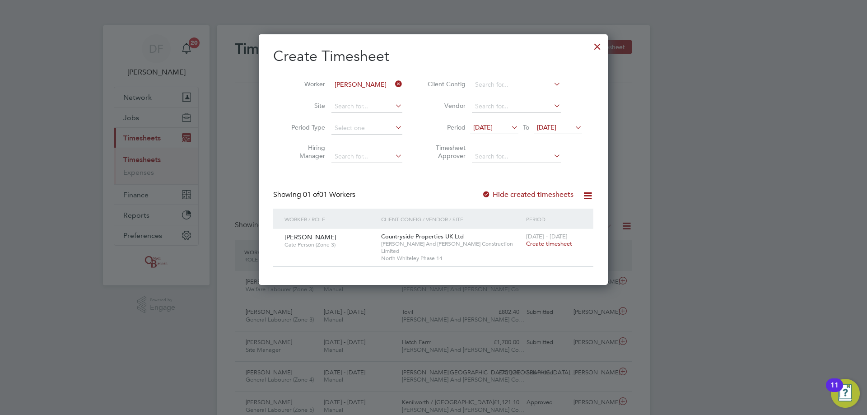
click at [550, 243] on span "Create timesheet" at bounding box center [549, 244] width 46 height 8
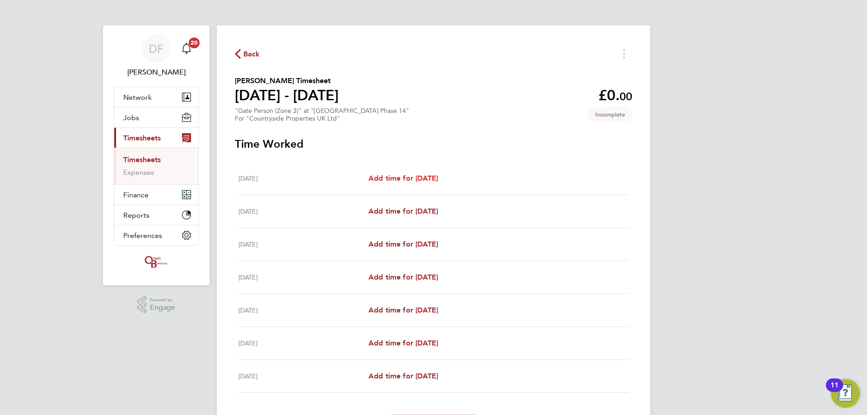
click at [420, 177] on span "Add time for [DATE]" at bounding box center [403, 178] width 70 height 9
select select "30"
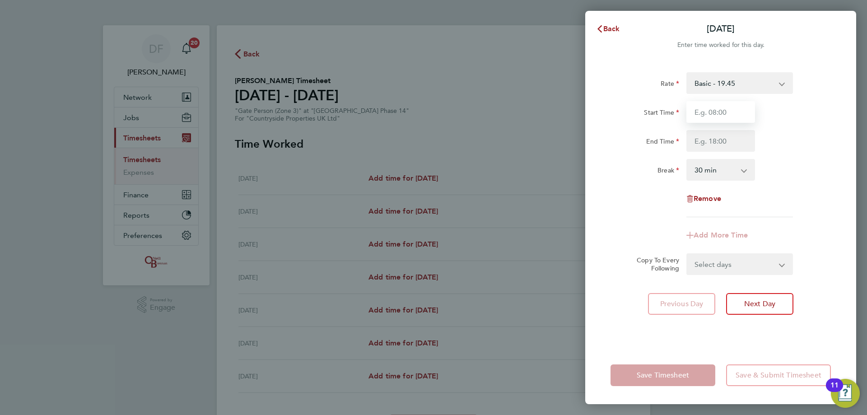
click at [716, 109] on input "Start Time" at bounding box center [720, 112] width 69 height 22
type input "08:00"
type input "17:00"
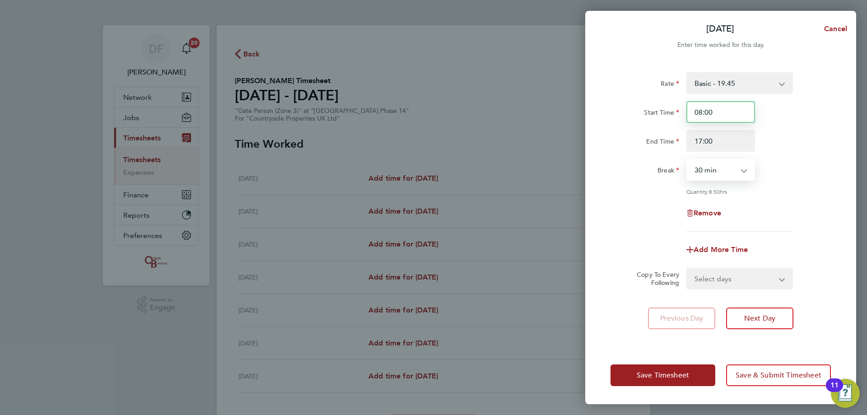
drag, startPoint x: 723, startPoint y: 117, endPoint x: 634, endPoint y: 128, distance: 89.6
click at [634, 128] on div "Start Time 08:00 End Time 17:00" at bounding box center [721, 126] width 228 height 51
type input "07:30"
click at [796, 209] on div "Remove" at bounding box center [721, 213] width 228 height 22
click at [720, 275] on select "Select days Day Weekday (Mon-Fri) Weekend (Sat-Sun) [DATE] [DATE] [DATE] [DATE]…" at bounding box center [734, 279] width 95 height 20
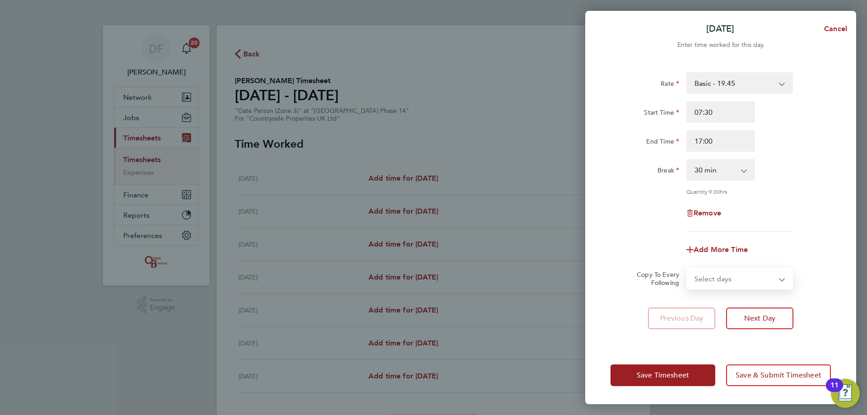
select select "WEEKDAY"
click at [687, 269] on select "Select days Day Weekday (Mon-Fri) Weekend (Sat-Sun) [DATE] [DATE] [DATE] [DATE]…" at bounding box center [734, 279] width 95 height 20
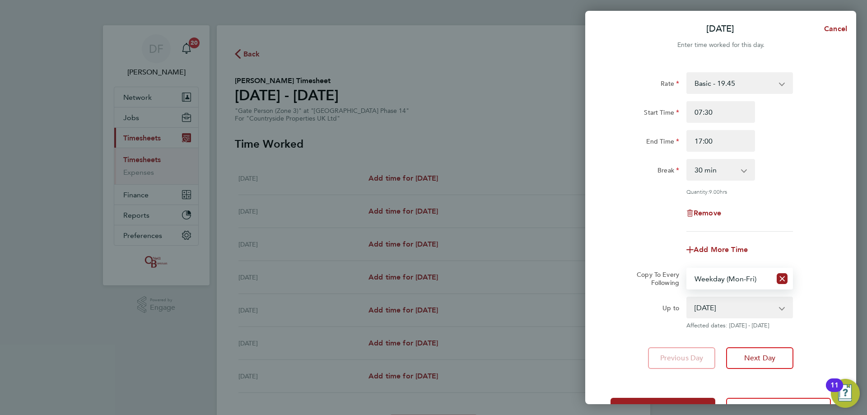
click at [719, 309] on select "[DATE] [DATE] [DATE] [DATE] [DATE] [DATE]" at bounding box center [734, 308] width 94 height 20
select select "[DATE]"
click at [687, 298] on select "[DATE] [DATE] [DATE] [DATE] [DATE] [DATE]" at bounding box center [734, 308] width 94 height 20
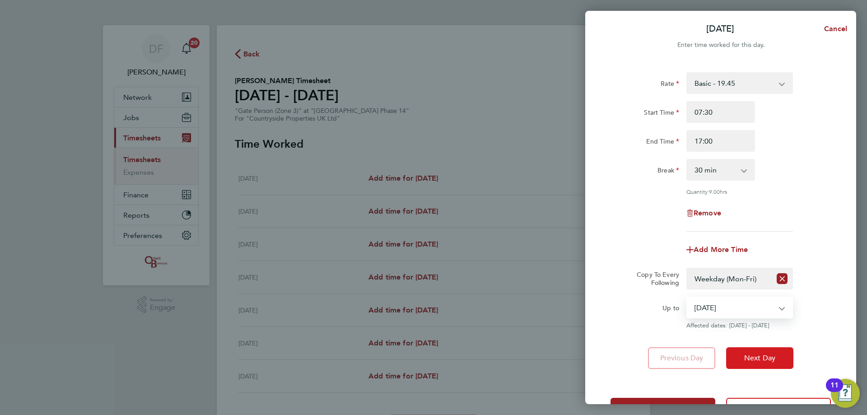
click at [755, 358] on span "Next Day" at bounding box center [759, 358] width 31 height 9
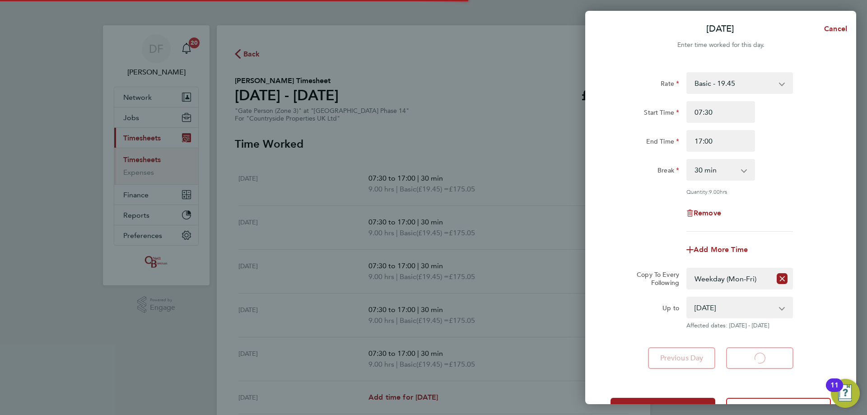
select select "30"
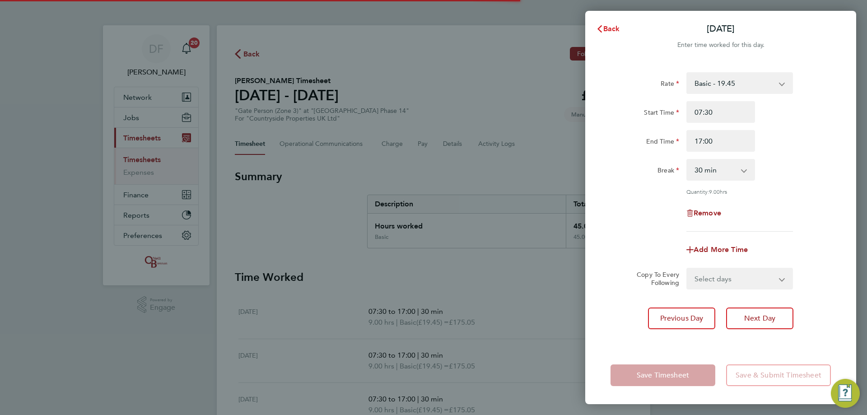
click at [609, 29] on span "Back" at bounding box center [611, 28] width 17 height 9
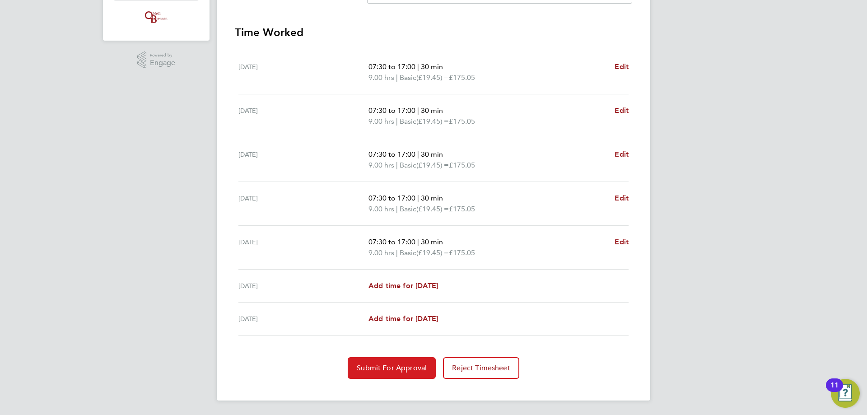
click at [380, 368] on span "Submit For Approval" at bounding box center [392, 367] width 70 height 9
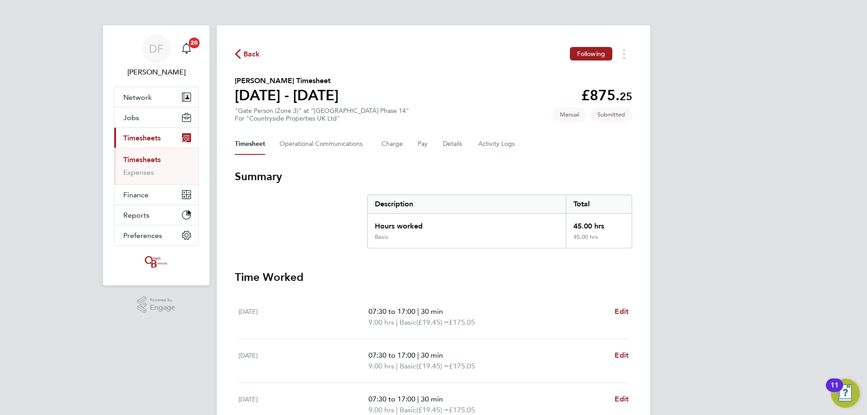
click at [249, 46] on div "Back Following [PERSON_NAME] Timesheet [DATE] - [DATE] £875. 25 "Gate Person (Z…" at bounding box center [433, 335] width 433 height 620
click at [247, 49] on span "Back" at bounding box center [251, 54] width 17 height 11
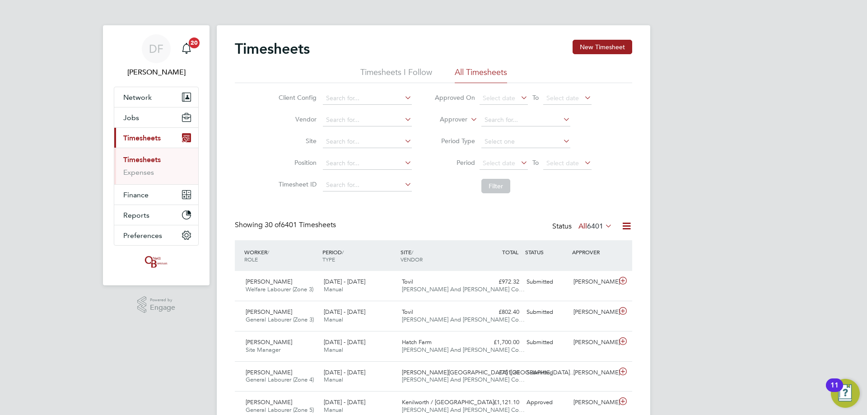
click at [605, 56] on div "Timesheets New Timesheet" at bounding box center [433, 53] width 397 height 27
click at [607, 48] on button "New Timesheet" at bounding box center [602, 47] width 60 height 14
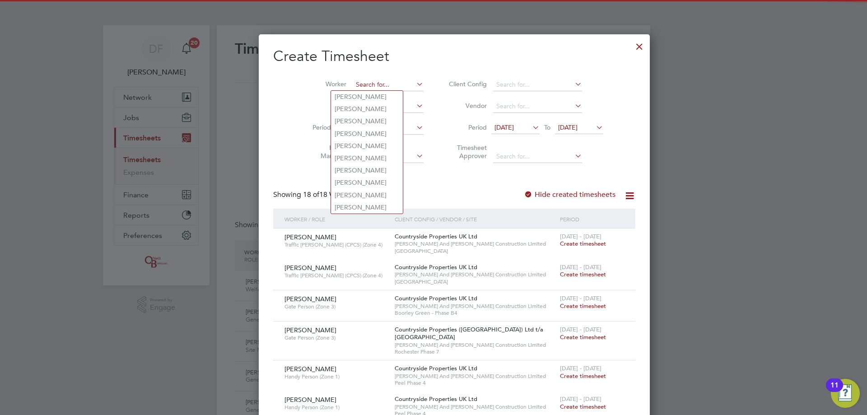
click at [354, 88] on input at bounding box center [388, 85] width 71 height 13
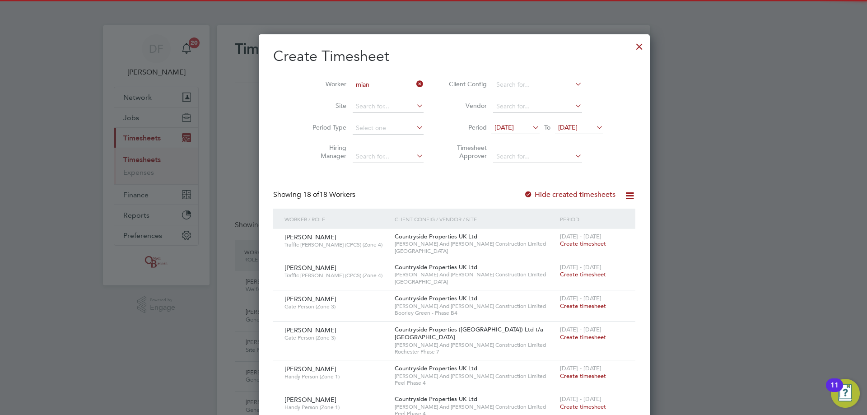
click at [366, 92] on li "[PERSON_NAME]" at bounding box center [368, 97] width 74 height 12
type input "[PERSON_NAME]"
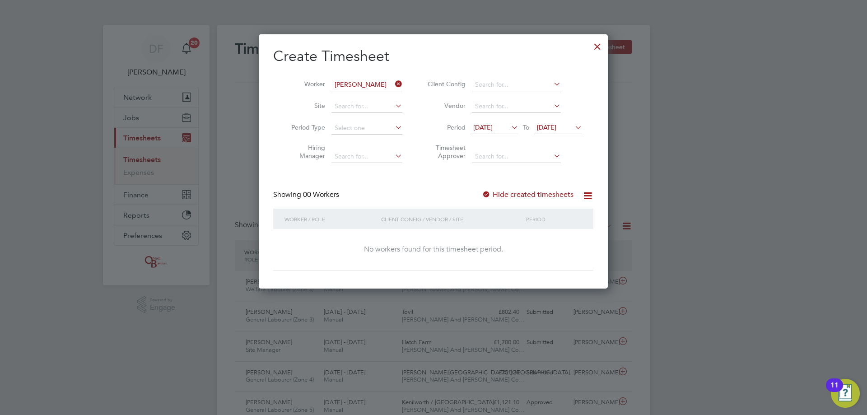
click at [516, 197] on label "Hide created timesheets" at bounding box center [528, 194] width 92 height 9
click at [518, 196] on label "Hide created timesheets" at bounding box center [528, 194] width 92 height 9
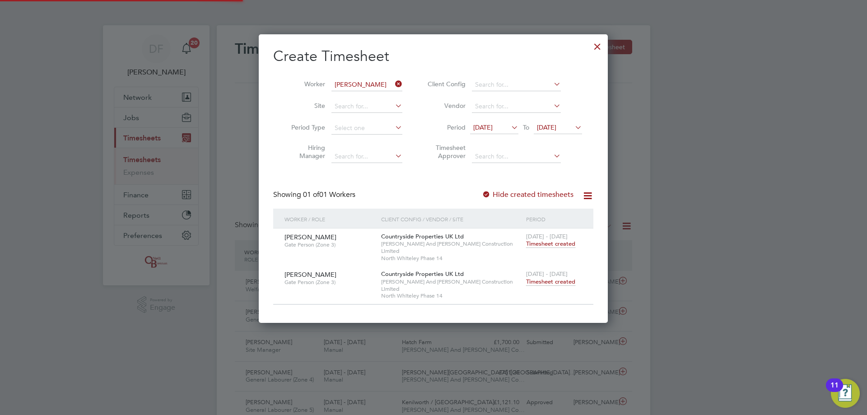
click at [518, 196] on label "Hide created timesheets" at bounding box center [528, 194] width 92 height 9
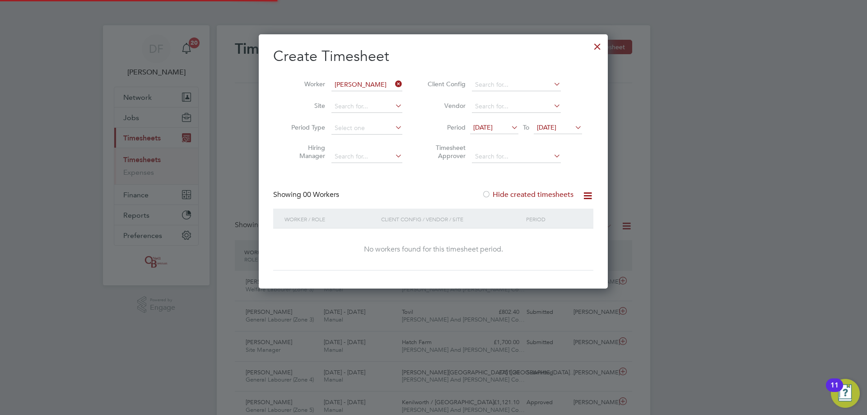
click at [518, 196] on label "Hide created timesheets" at bounding box center [528, 194] width 92 height 9
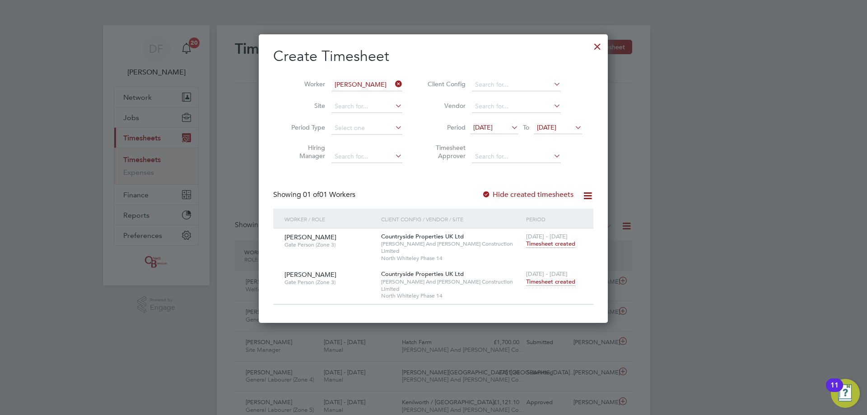
click at [544, 278] on span "Timesheet created" at bounding box center [550, 282] width 49 height 8
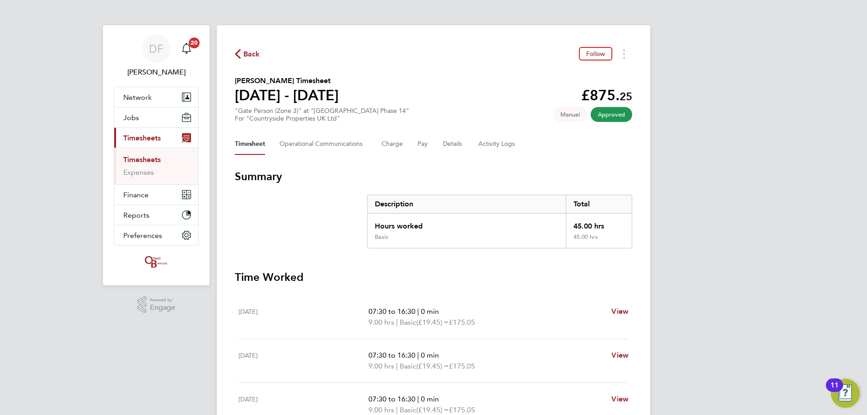
click at [244, 55] on span "Back" at bounding box center [251, 54] width 17 height 11
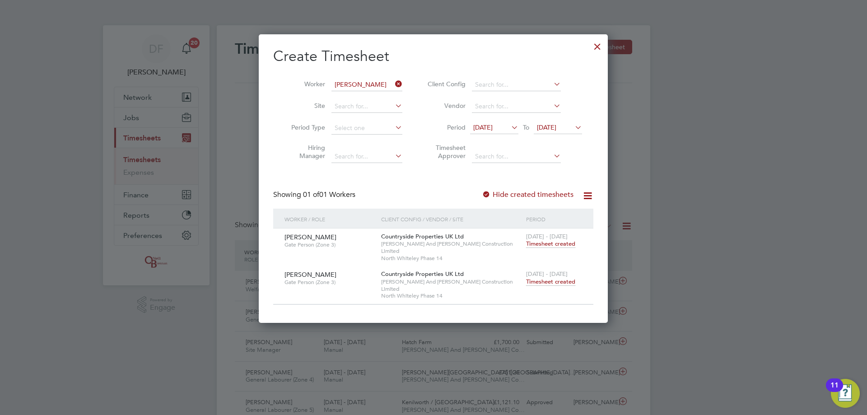
click at [393, 82] on icon at bounding box center [393, 84] width 0 height 13
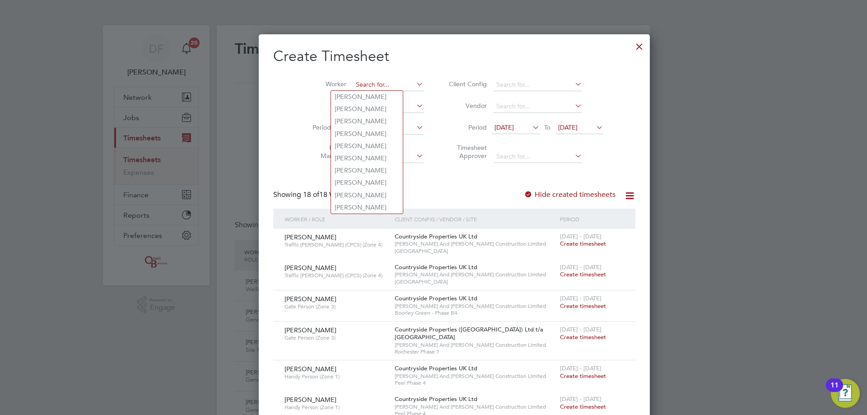
click at [366, 87] on input at bounding box center [388, 85] width 71 height 13
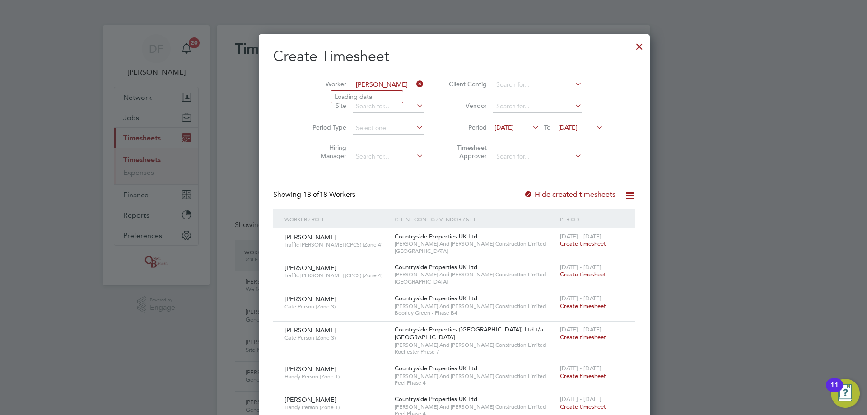
type input "[PERSON_NAME]"
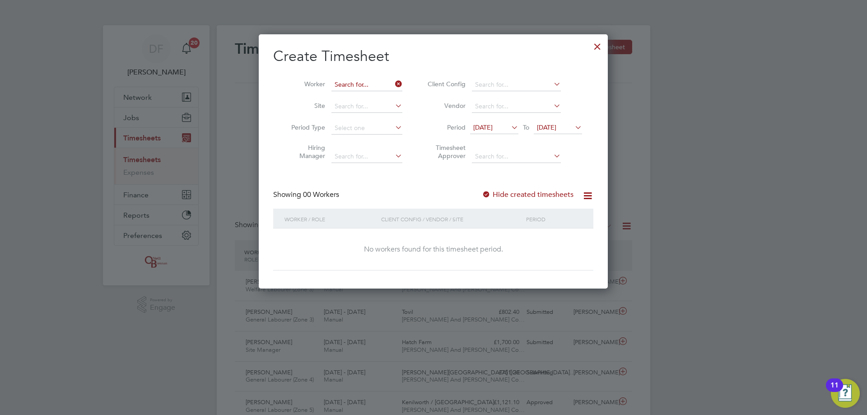
drag, startPoint x: 386, startPoint y: 79, endPoint x: 366, endPoint y: 83, distance: 20.1
click at [366, 83] on input at bounding box center [366, 85] width 71 height 13
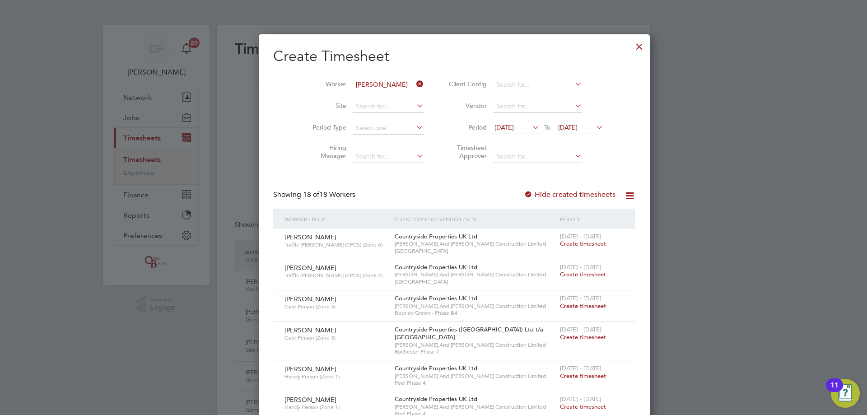
click at [372, 93] on li "[PERSON_NAME]" at bounding box center [367, 97] width 72 height 12
type input "[PERSON_NAME]"
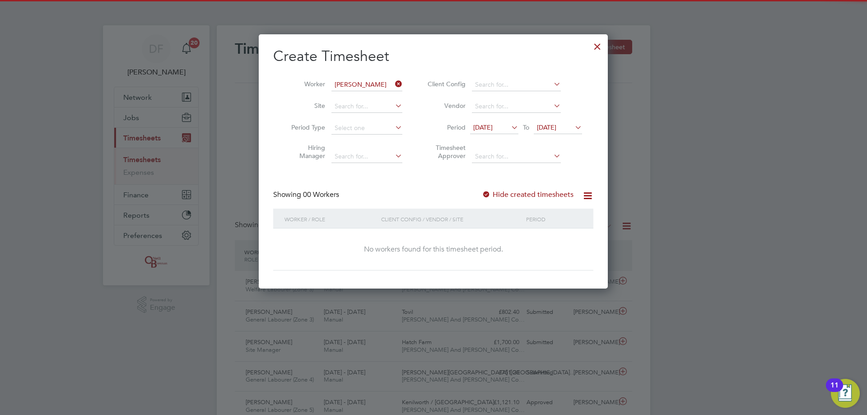
click at [523, 191] on label "Hide created timesheets" at bounding box center [528, 194] width 92 height 9
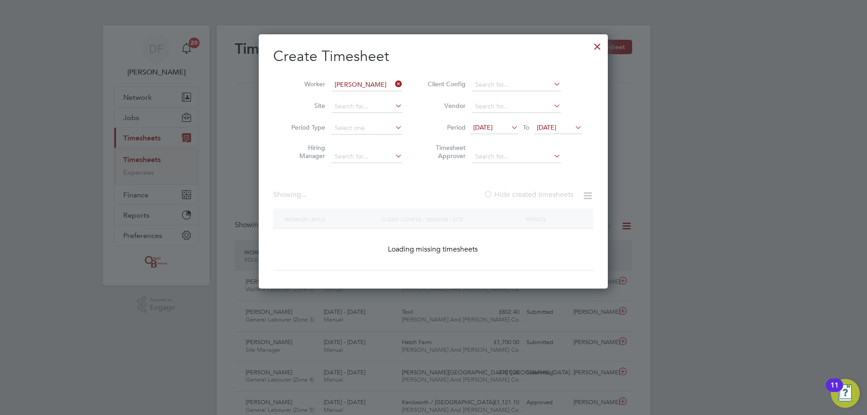
click at [523, 191] on label "Hide created timesheets" at bounding box center [529, 194] width 90 height 9
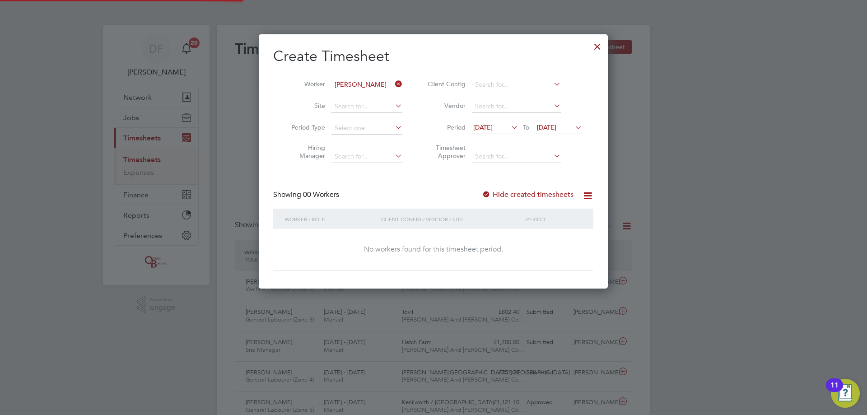
click at [523, 191] on label "Hide created timesheets" at bounding box center [528, 194] width 92 height 9
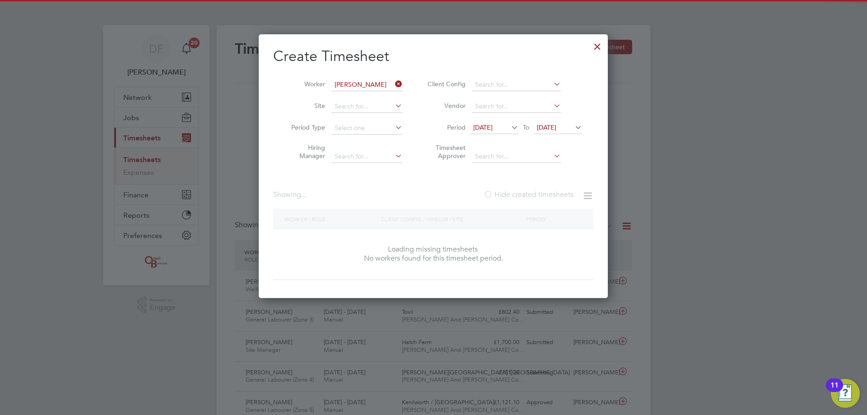
click at [523, 191] on label "Hide created timesheets" at bounding box center [529, 194] width 90 height 9
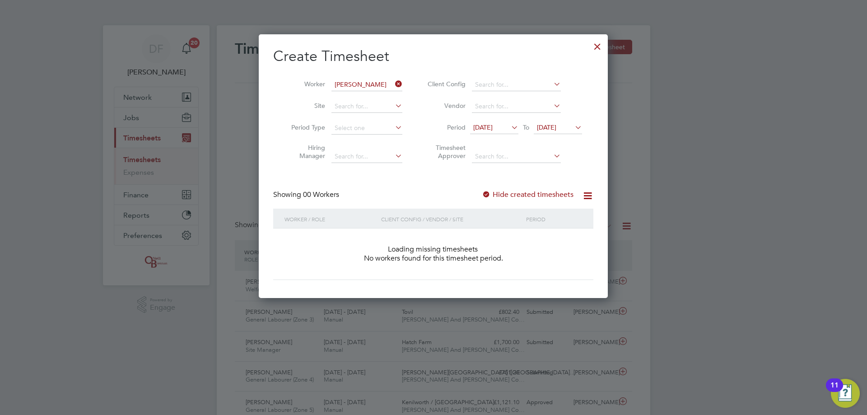
click at [523, 191] on label "Hide created timesheets" at bounding box center [528, 194] width 92 height 9
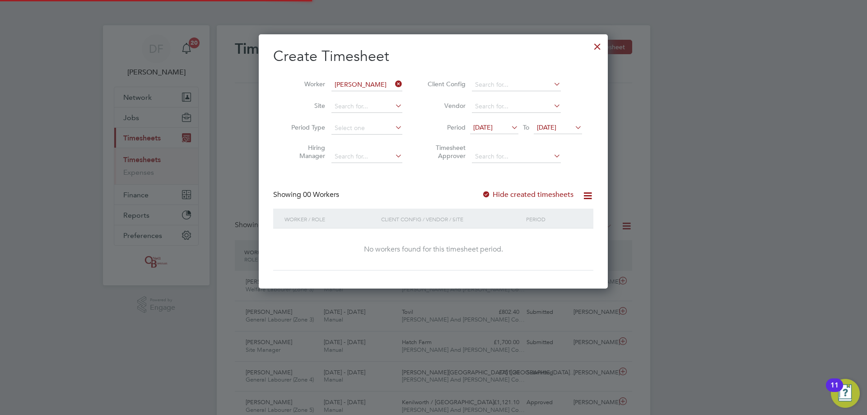
click at [556, 124] on span "[DATE]" at bounding box center [546, 127] width 19 height 8
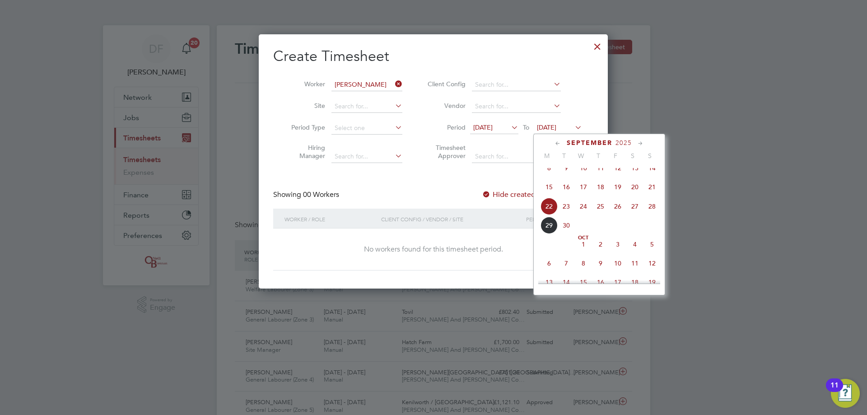
click at [548, 234] on span "29" at bounding box center [548, 225] width 17 height 17
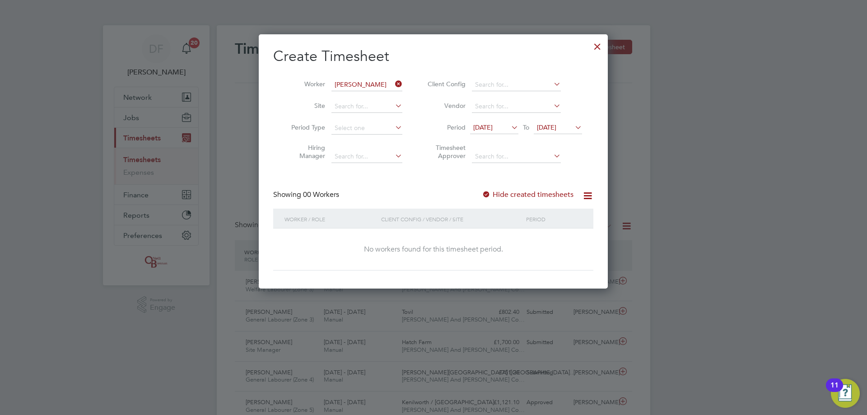
click at [509, 125] on icon at bounding box center [509, 127] width 0 height 13
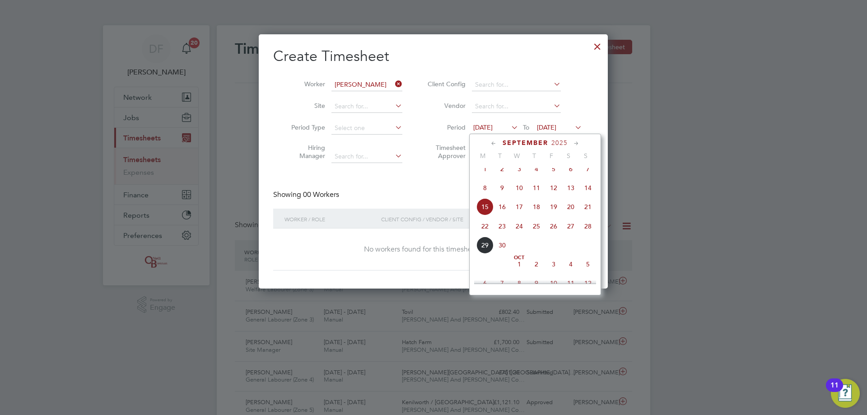
click at [485, 234] on span "22" at bounding box center [484, 226] width 17 height 17
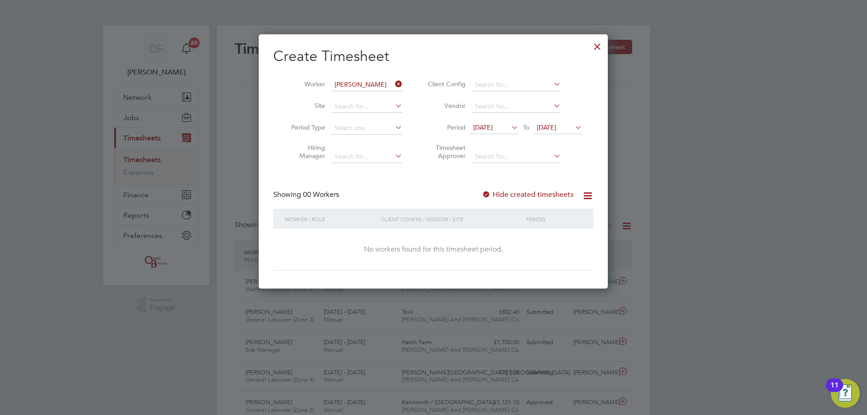
click at [507, 194] on label "Hide created timesheets" at bounding box center [528, 194] width 92 height 9
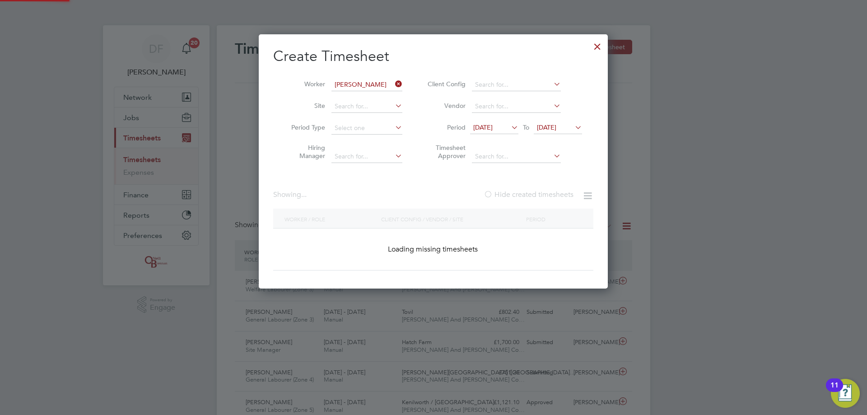
click at [507, 194] on label "Hide created timesheets" at bounding box center [529, 194] width 90 height 9
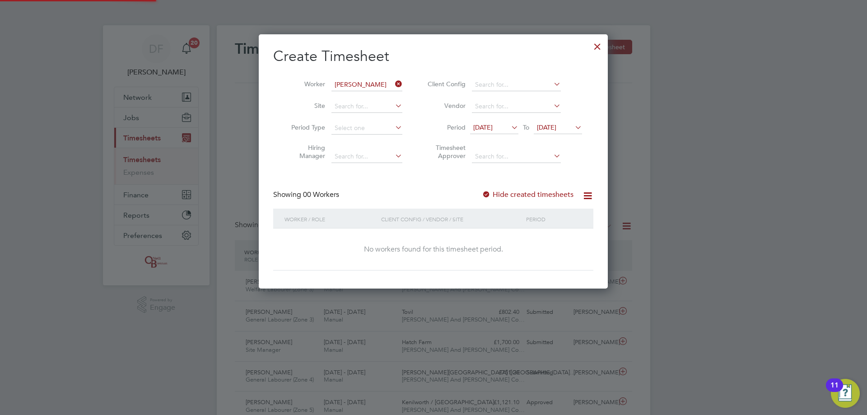
click at [507, 194] on label "Hide created timesheets" at bounding box center [528, 194] width 92 height 9
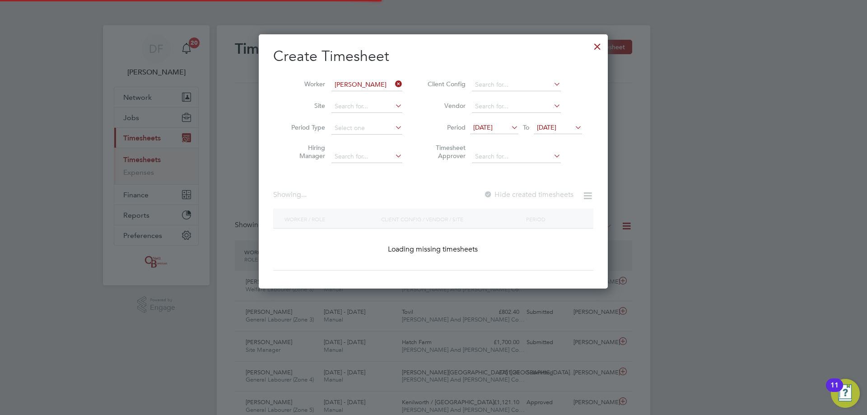
click at [507, 194] on label "Hide created timesheets" at bounding box center [529, 194] width 90 height 9
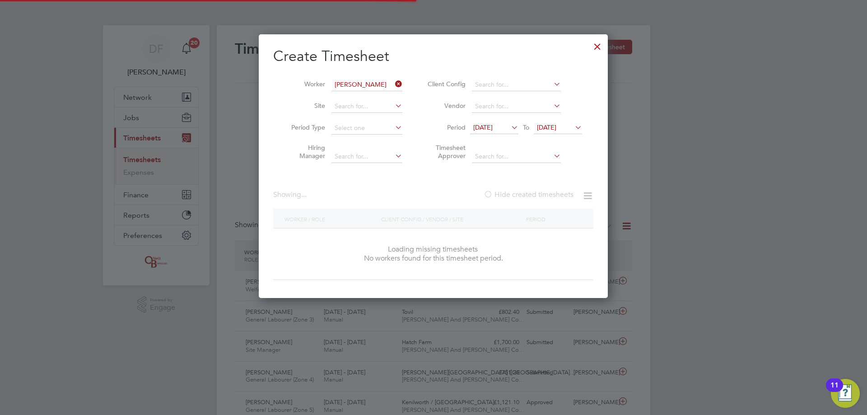
click at [507, 194] on label "Hide created timesheets" at bounding box center [529, 194] width 90 height 9
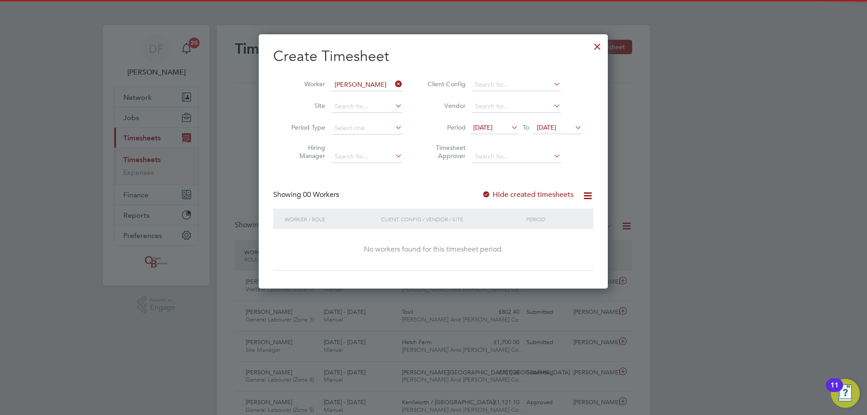
click at [598, 48] on div at bounding box center [597, 44] width 16 height 16
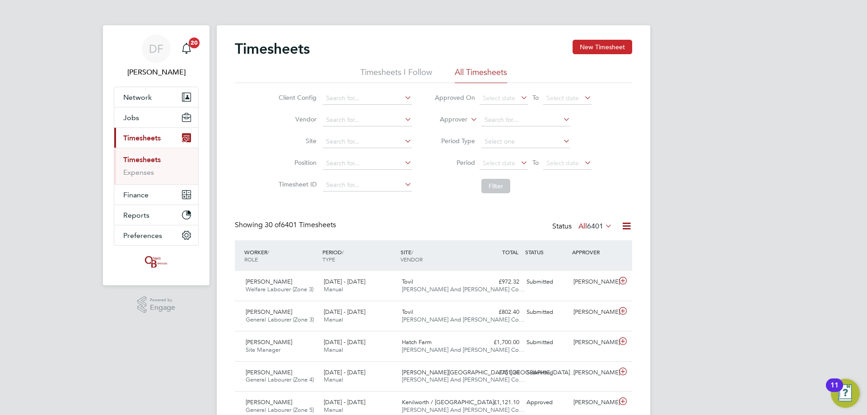
click at [596, 47] on button "New Timesheet" at bounding box center [602, 47] width 60 height 14
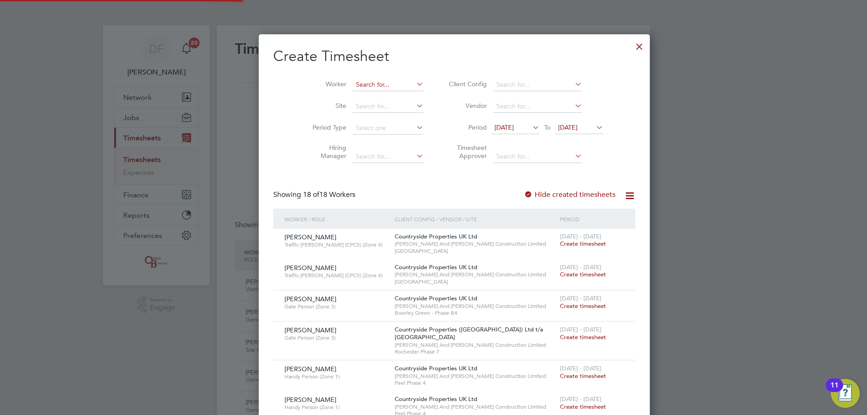
click at [353, 86] on input at bounding box center [388, 85] width 71 height 13
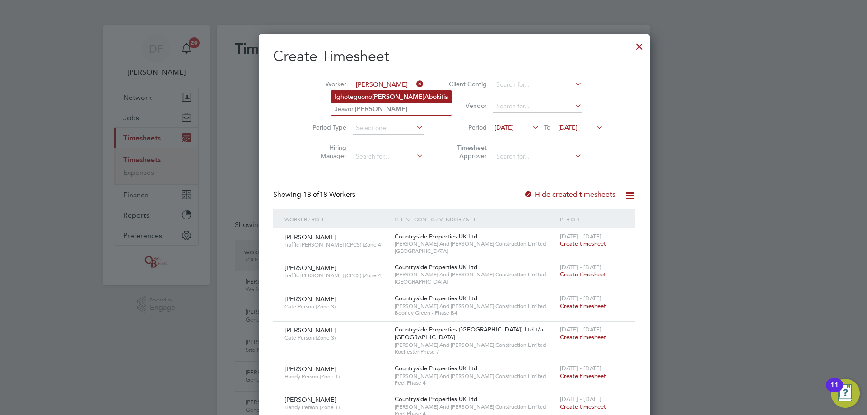
click at [369, 95] on li "Ighoteguono [PERSON_NAME]" at bounding box center [391, 97] width 121 height 12
type input "Ighoteguono [PERSON_NAME]"
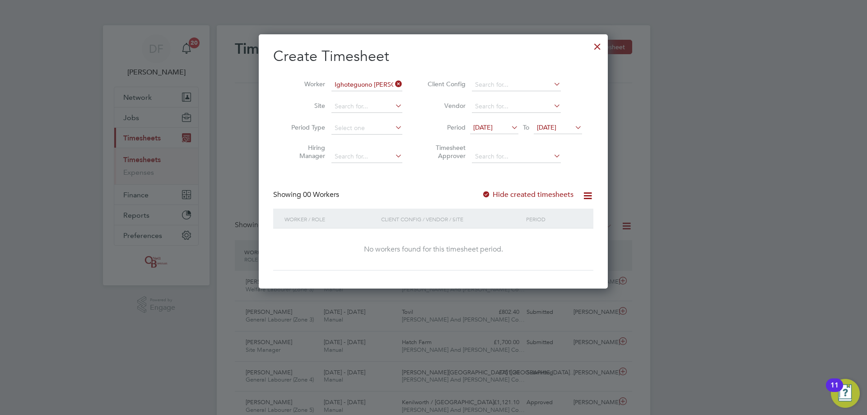
drag, startPoint x: 539, startPoint y: 187, endPoint x: 526, endPoint y: 195, distance: 14.7
click at [530, 193] on div "Create Timesheet Worker Ighoteguono [PERSON_NAME] Site Period Type Hiring Manag…" at bounding box center [433, 158] width 320 height 223
click at [526, 195] on label "Hide created timesheets" at bounding box center [528, 194] width 92 height 9
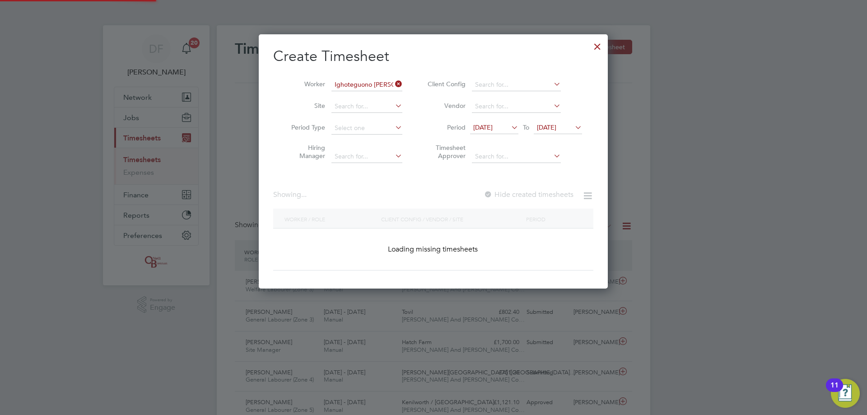
click at [526, 195] on label "Hide created timesheets" at bounding box center [529, 194] width 90 height 9
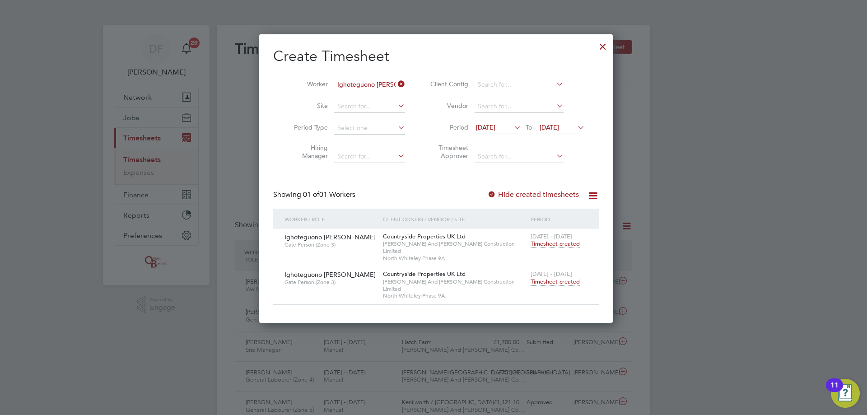
click at [553, 278] on span "Timesheet created" at bounding box center [554, 282] width 49 height 8
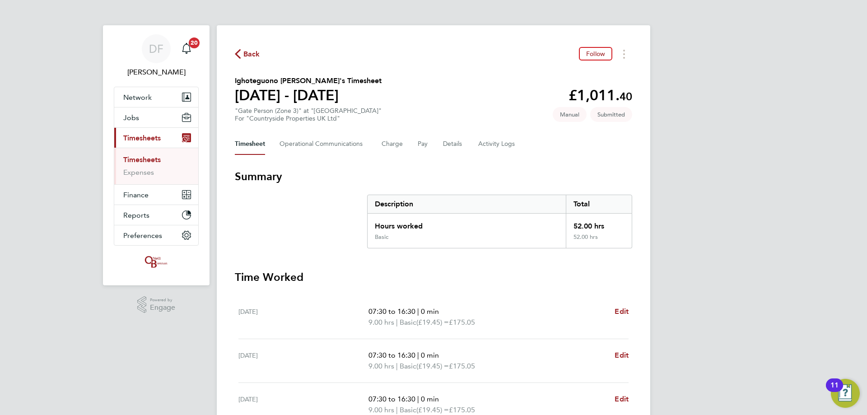
click at [240, 59] on icon "button" at bounding box center [238, 53] width 6 height 9
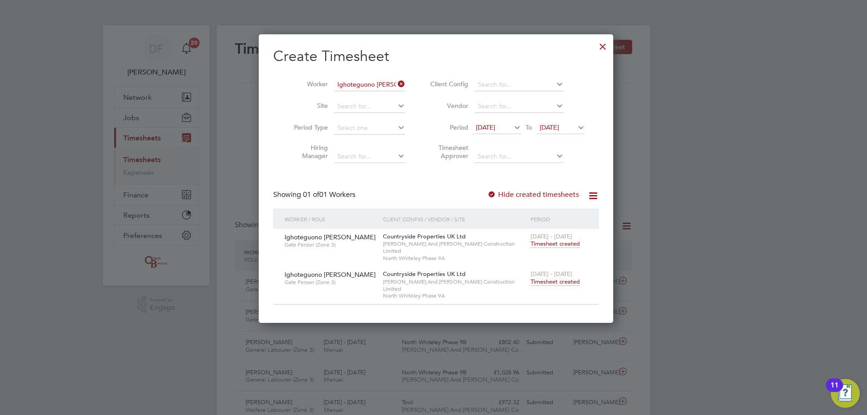
click at [396, 86] on icon at bounding box center [396, 84] width 0 height 13
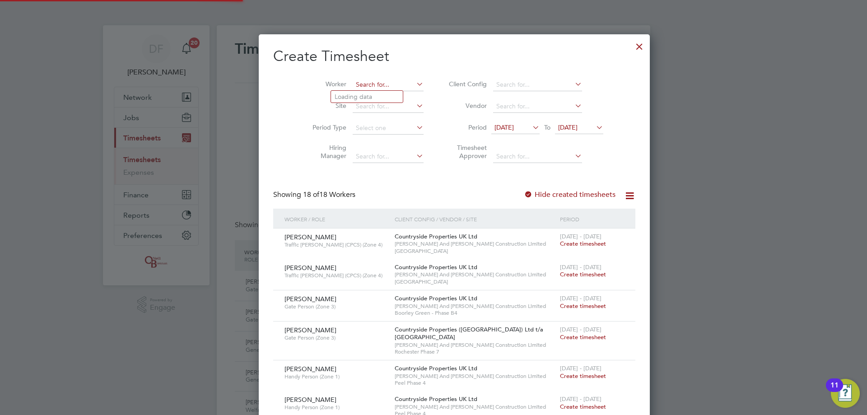
click at [364, 85] on input at bounding box center [388, 85] width 71 height 13
type input "[PERSON_NAME]"
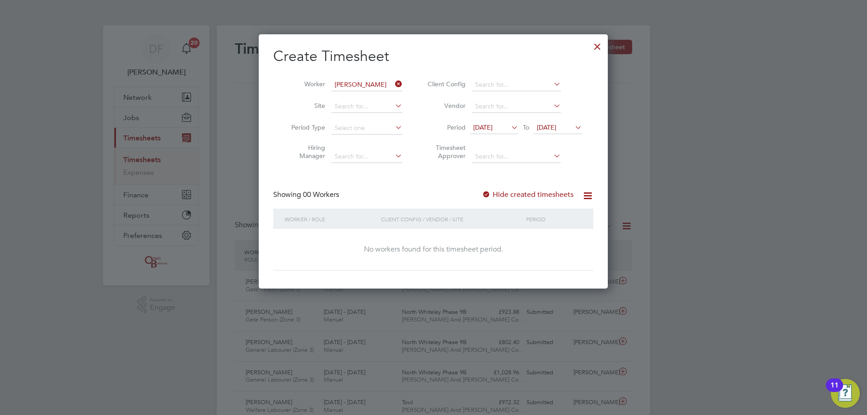
click at [393, 83] on icon at bounding box center [393, 84] width 0 height 13
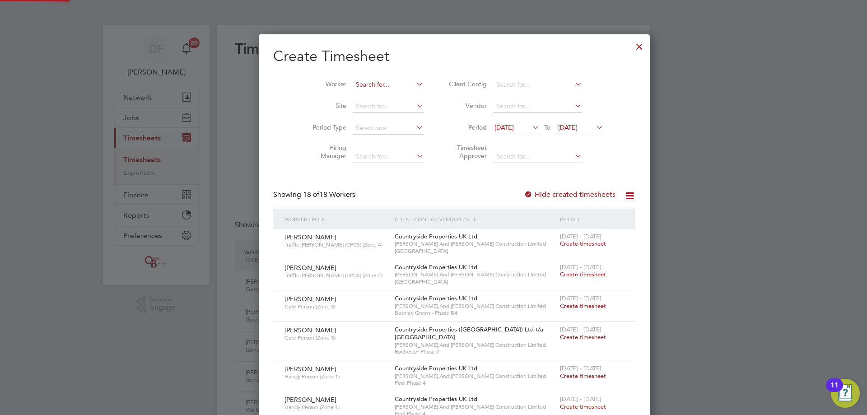
click at [378, 85] on input at bounding box center [388, 85] width 71 height 13
type input "[PERSON_NAME]"
click at [560, 126] on span "[DATE]" at bounding box center [567, 127] width 19 height 8
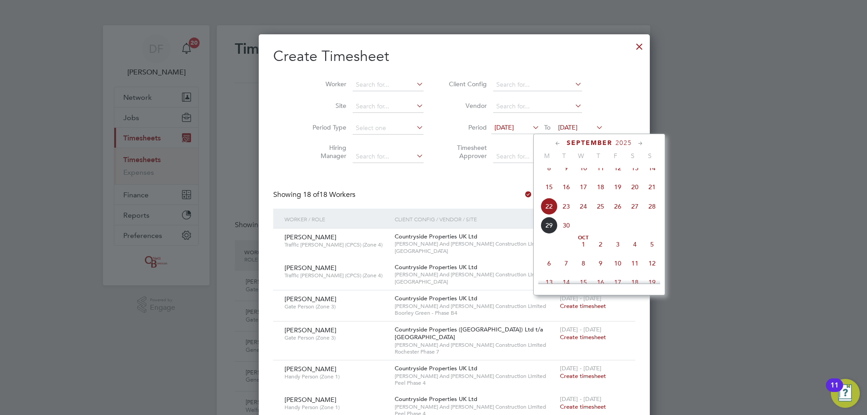
click at [552, 234] on span "29" at bounding box center [548, 225] width 17 height 17
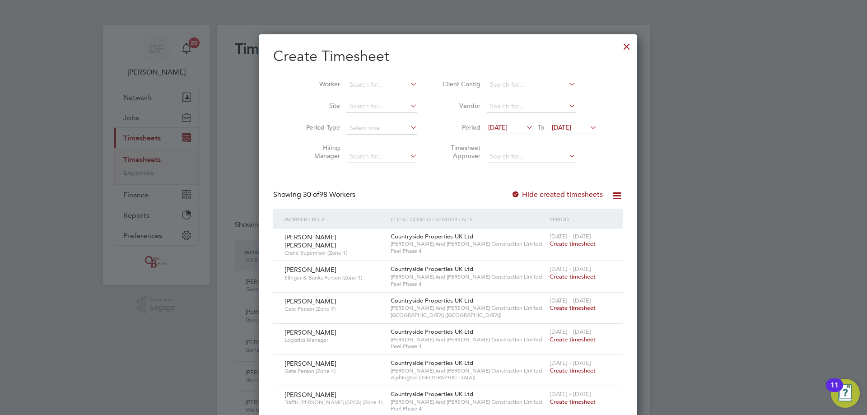
click at [496, 131] on span "[DATE]" at bounding box center [497, 127] width 19 height 8
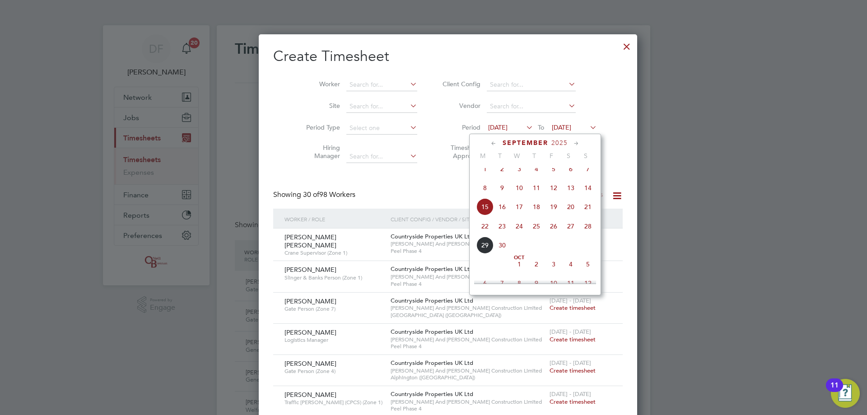
click at [487, 233] on span "22" at bounding box center [484, 226] width 17 height 17
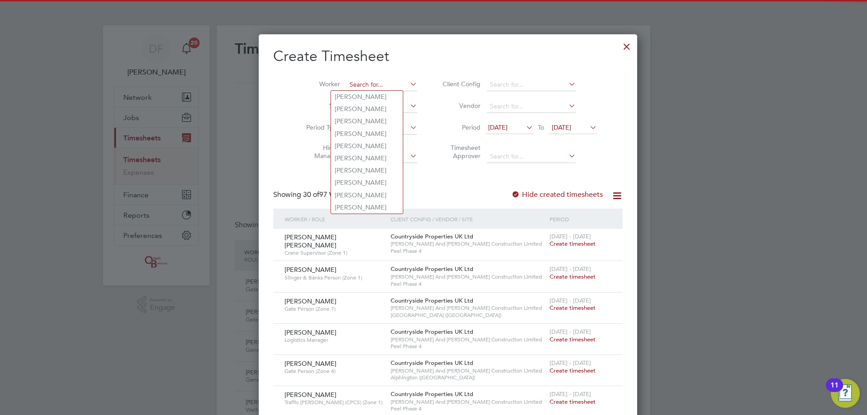
click at [362, 82] on input at bounding box center [381, 85] width 71 height 13
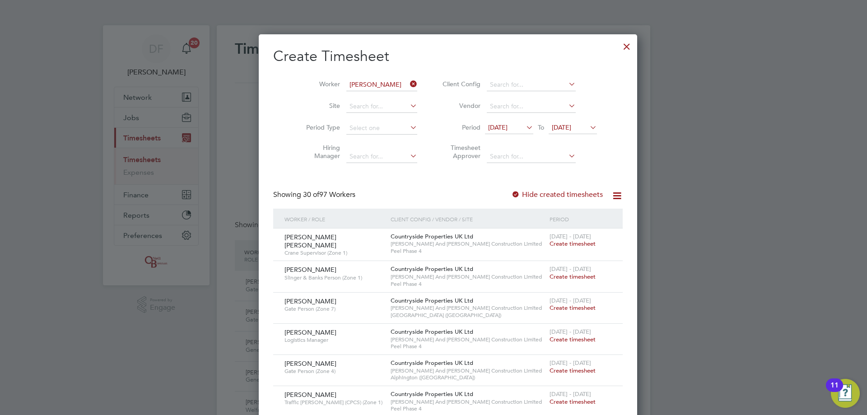
click at [373, 91] on li "[PERSON_NAME] a [PERSON_NAME]" at bounding box center [369, 97] width 77 height 12
type input "[PERSON_NAME]"
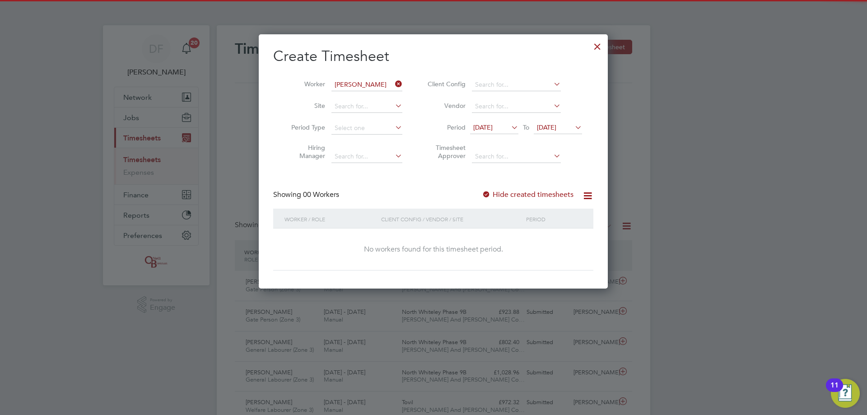
click at [513, 195] on label "Hide created timesheets" at bounding box center [528, 194] width 92 height 9
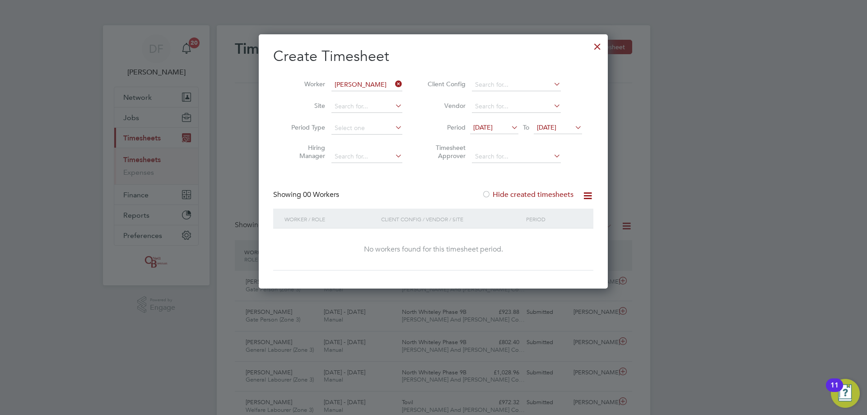
click at [513, 195] on label "Hide created timesheets" at bounding box center [528, 194] width 92 height 9
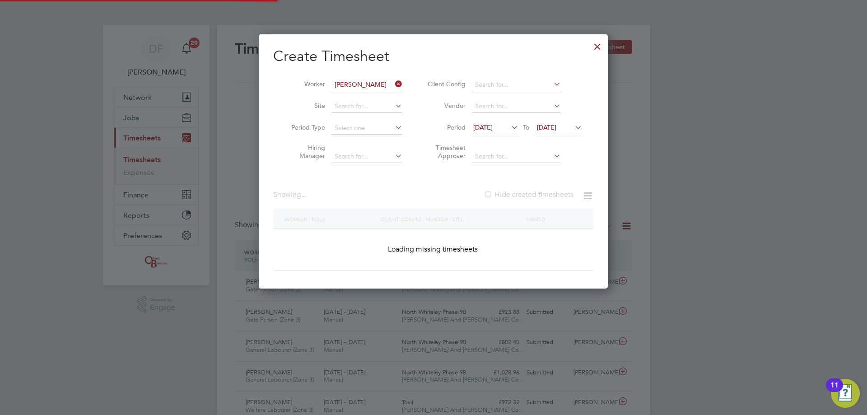
click at [513, 195] on label "Hide created timesheets" at bounding box center [529, 194] width 90 height 9
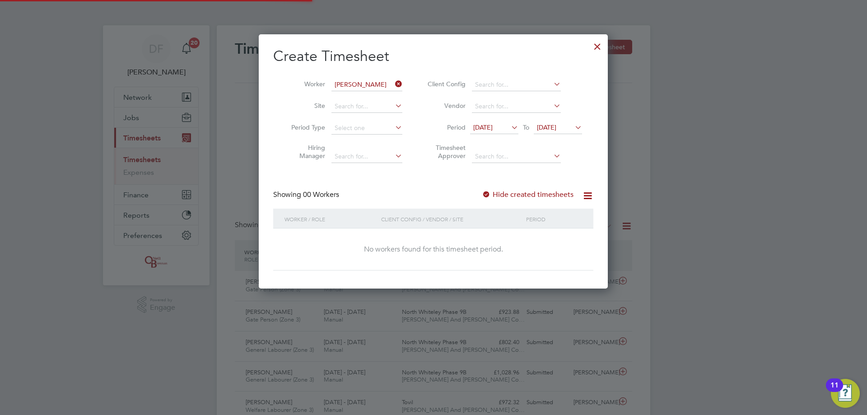
click at [513, 195] on label "Hide created timesheets" at bounding box center [528, 194] width 92 height 9
click at [598, 45] on div at bounding box center [597, 44] width 16 height 16
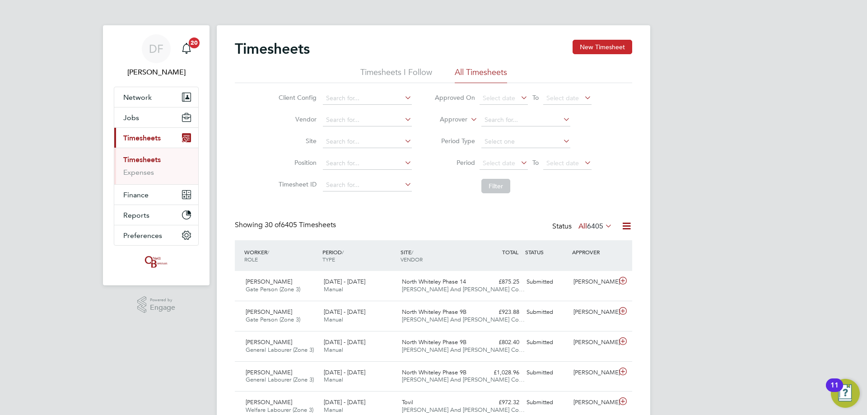
click at [595, 45] on button "New Timesheet" at bounding box center [602, 47] width 60 height 14
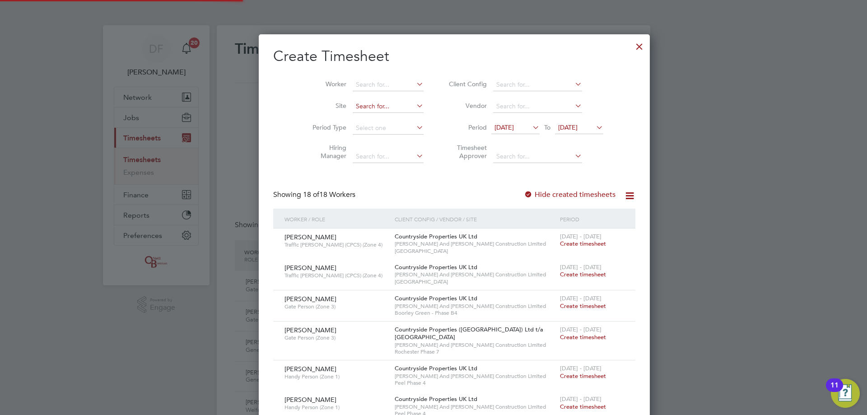
scroll to position [5, 5]
click at [360, 87] on input at bounding box center [388, 85] width 71 height 13
click at [386, 96] on b "Gilbank" at bounding box center [397, 97] width 23 height 8
type input "[PERSON_NAME]"
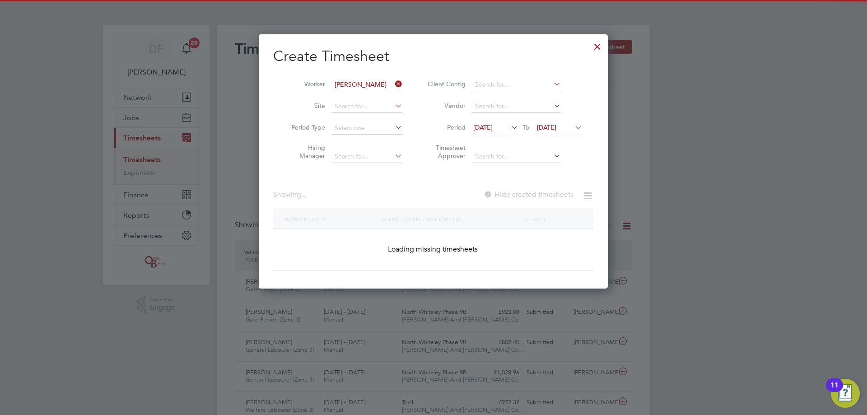
scroll to position [255, 349]
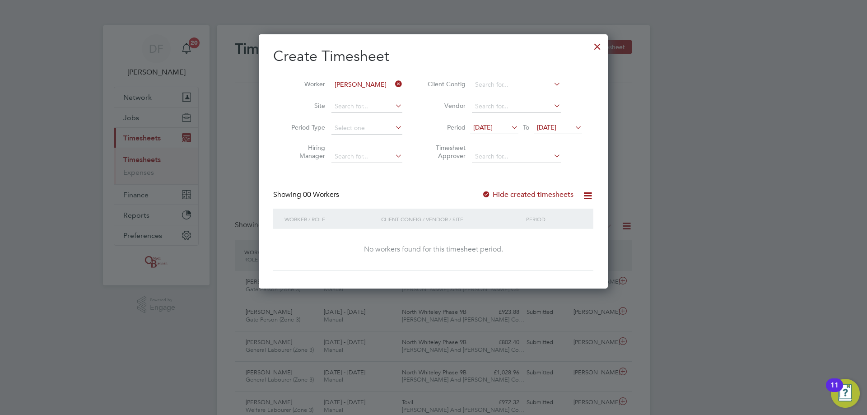
click at [509, 127] on icon at bounding box center [509, 127] width 0 height 13
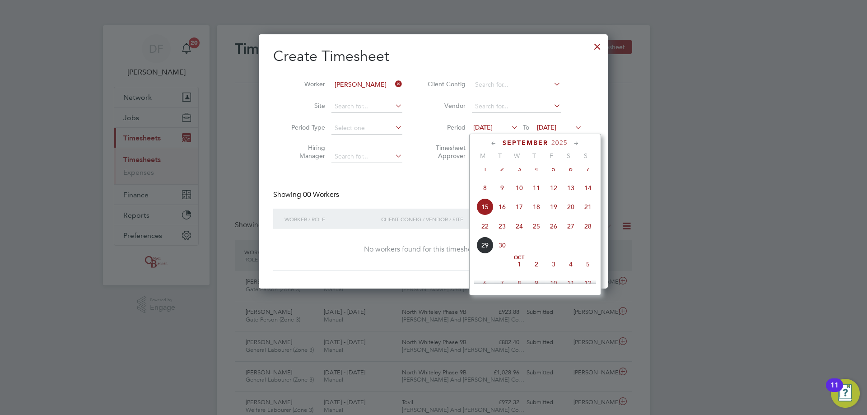
click at [485, 232] on span "22" at bounding box center [484, 226] width 17 height 17
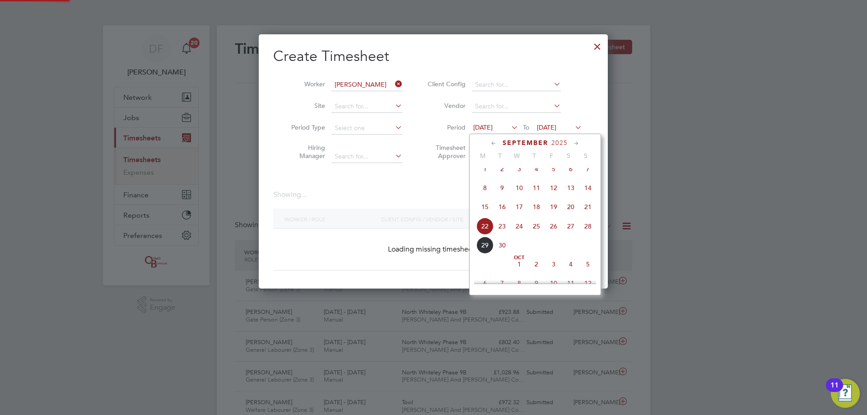
scroll to position [255, 349]
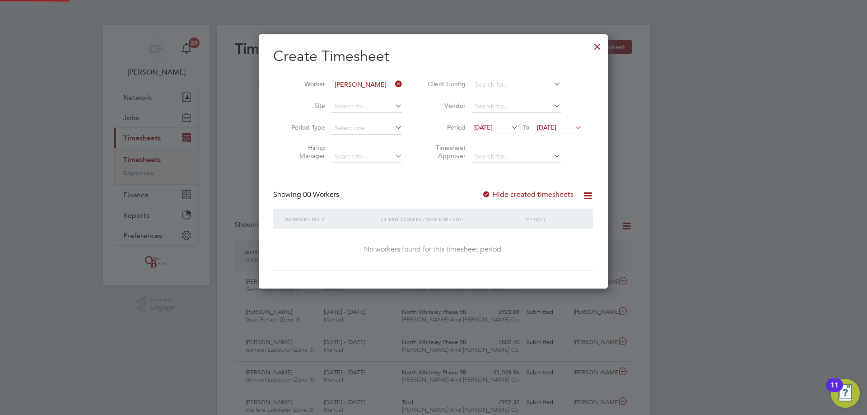
click at [550, 126] on span "[DATE]" at bounding box center [546, 127] width 19 height 8
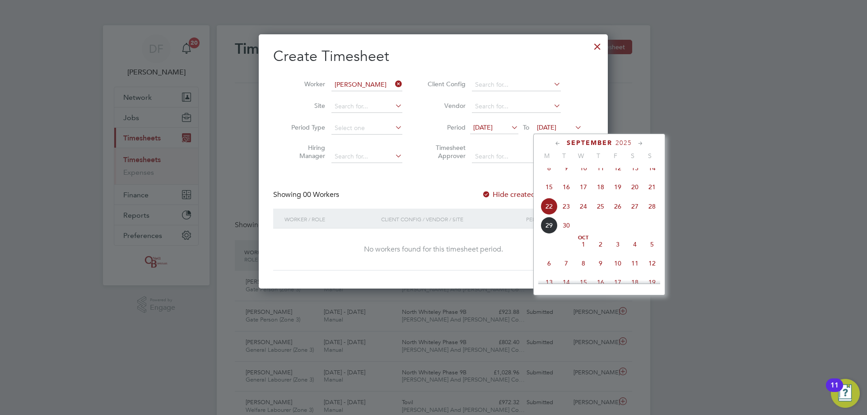
click at [549, 234] on span "29" at bounding box center [548, 225] width 17 height 17
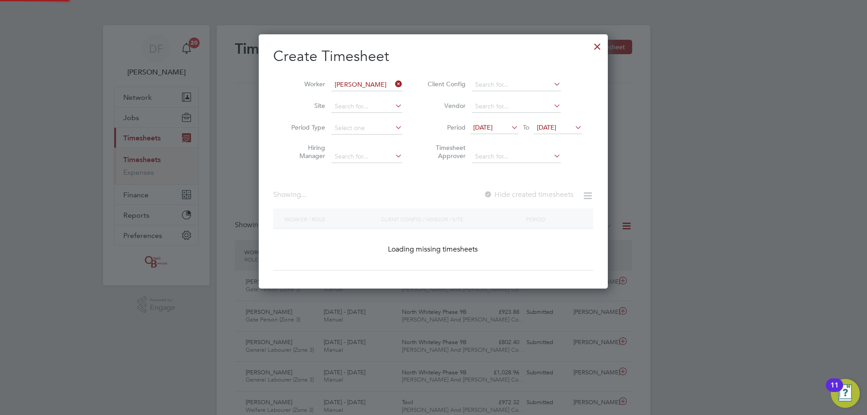
scroll to position [243, 349]
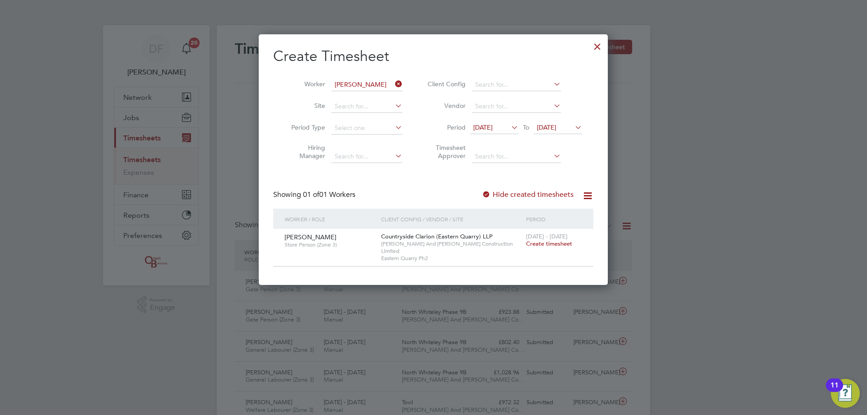
click at [544, 130] on span "[DATE]" at bounding box center [546, 127] width 19 height 8
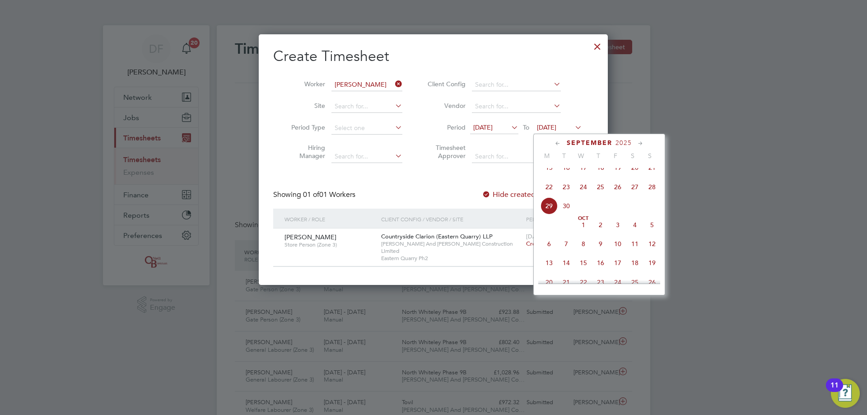
click at [651, 195] on span "28" at bounding box center [651, 186] width 17 height 17
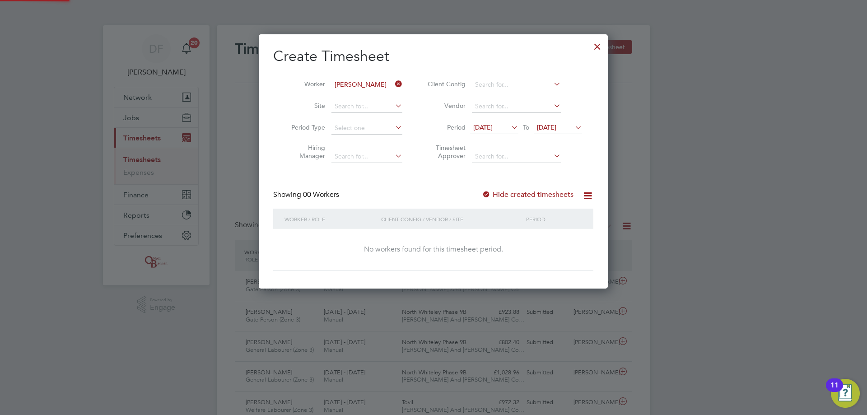
scroll to position [255, 349]
click at [493, 123] on span "[DATE]" at bounding box center [494, 128] width 48 height 12
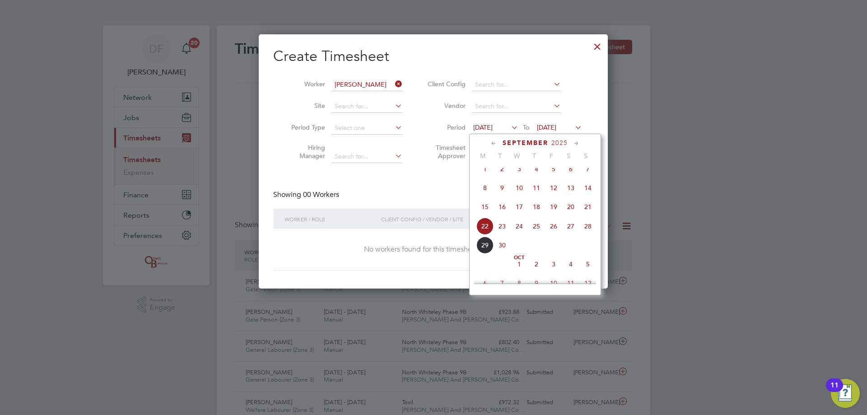
scroll to position [332, 0]
click at [583, 192] on span "21" at bounding box center [587, 186] width 17 height 17
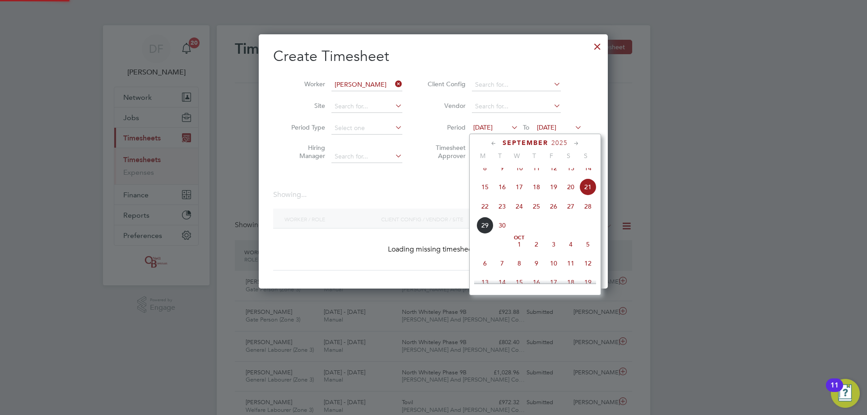
scroll to position [255, 349]
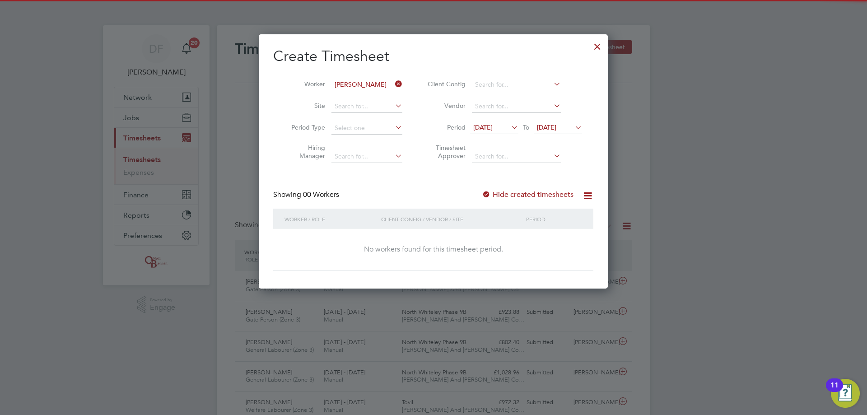
click at [507, 195] on label "Hide created timesheets" at bounding box center [528, 194] width 92 height 9
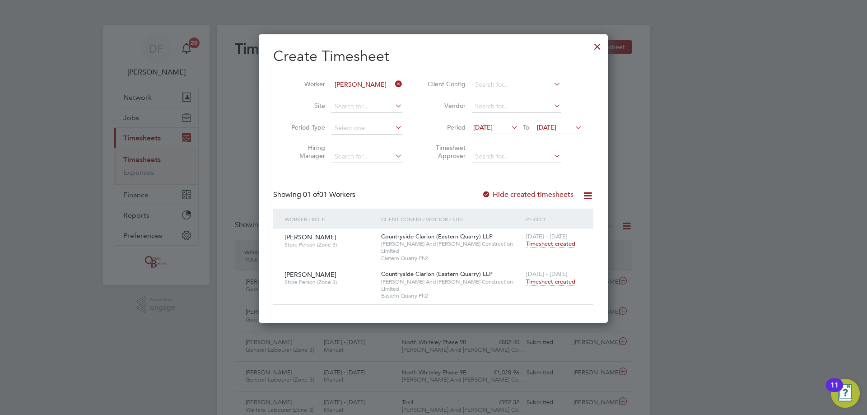
scroll to position [274, 349]
click at [507, 195] on label "Hide created timesheets" at bounding box center [528, 194] width 92 height 9
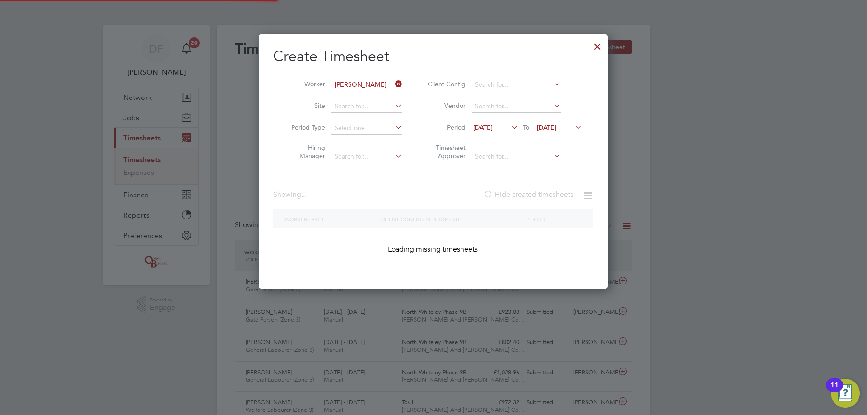
scroll to position [255, 349]
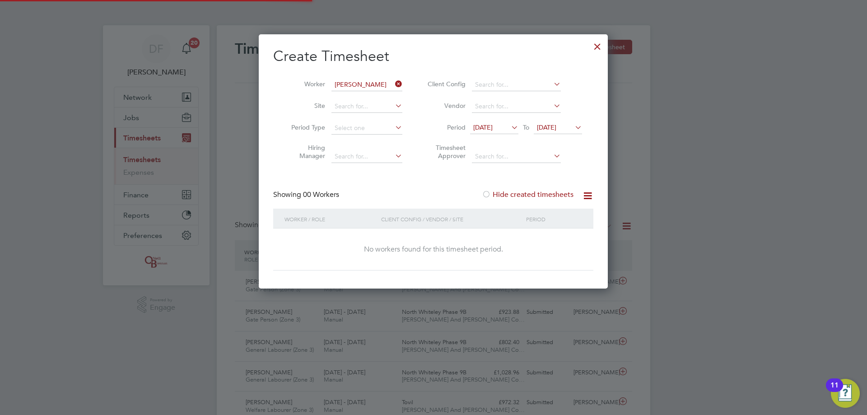
click at [507, 195] on label "Hide created timesheets" at bounding box center [528, 194] width 92 height 9
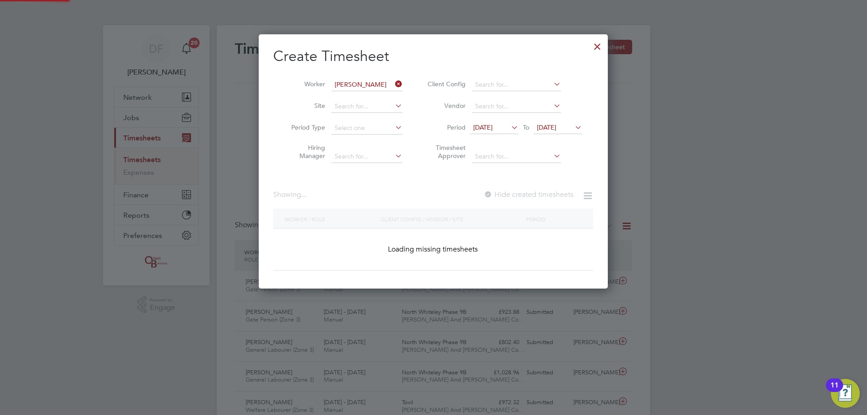
scroll to position [5, 5]
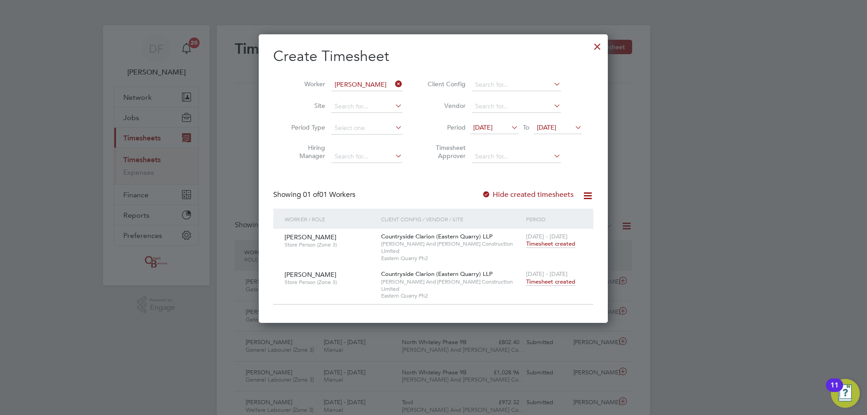
click at [548, 278] on span "Timesheet created" at bounding box center [550, 282] width 49 height 8
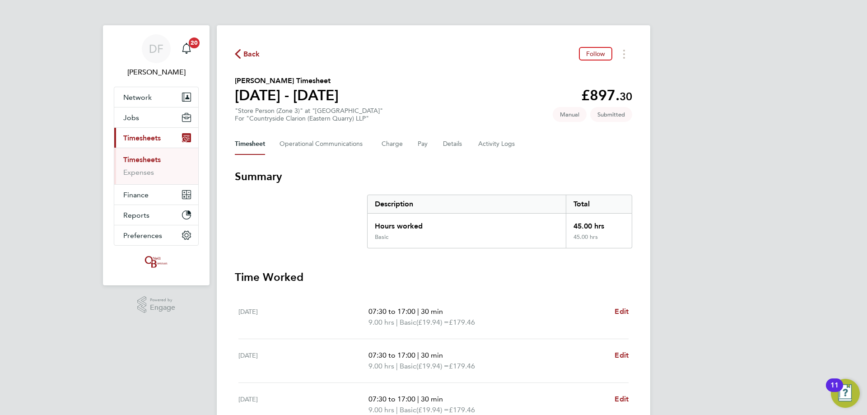
click at [244, 51] on span "Back" at bounding box center [251, 54] width 17 height 11
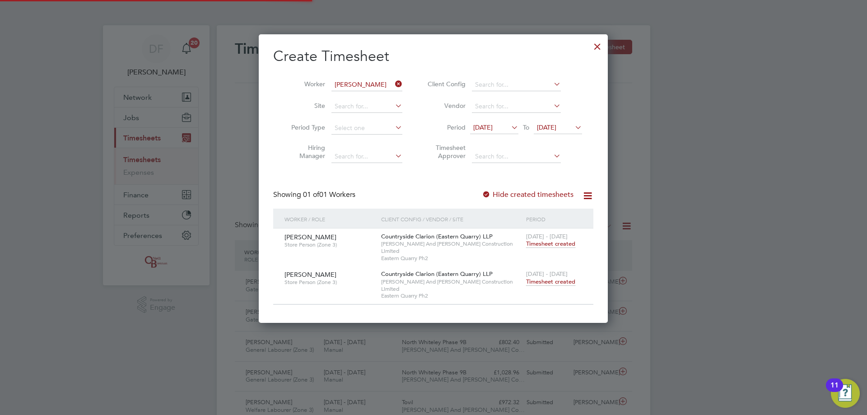
drag, startPoint x: 397, startPoint y: 83, endPoint x: 381, endPoint y: 84, distance: 16.3
click at [393, 83] on icon at bounding box center [393, 84] width 0 height 13
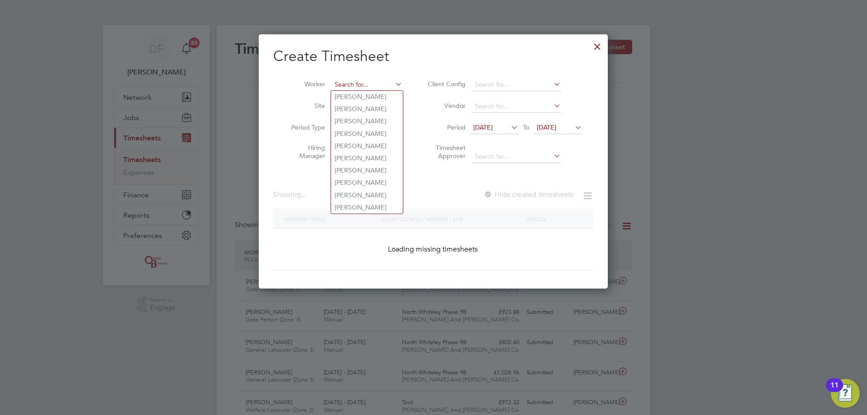
click at [369, 84] on input at bounding box center [366, 85] width 71 height 13
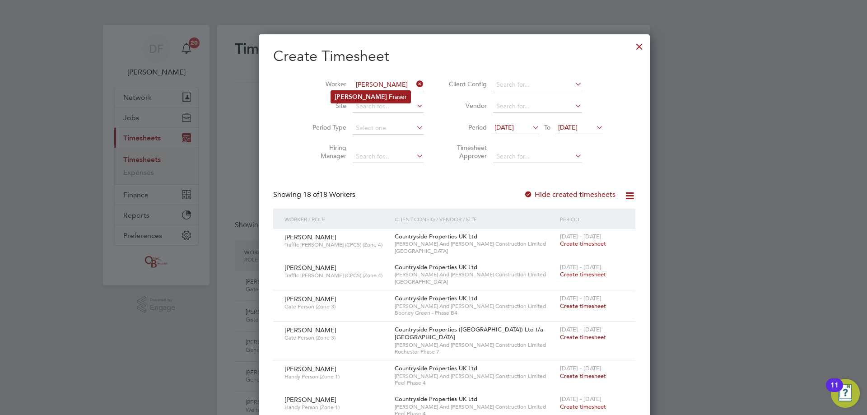
click at [370, 97] on li "[PERSON_NAME] ser" at bounding box center [370, 97] width 79 height 12
type input "[PERSON_NAME]"
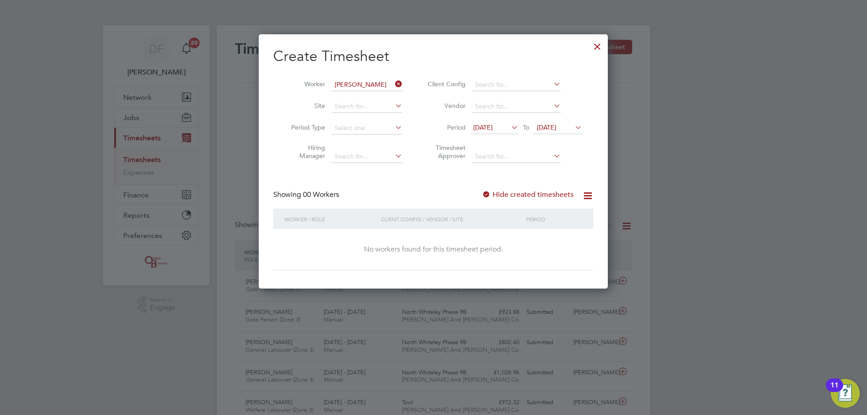
click at [517, 196] on label "Hide created timesheets" at bounding box center [528, 194] width 92 height 9
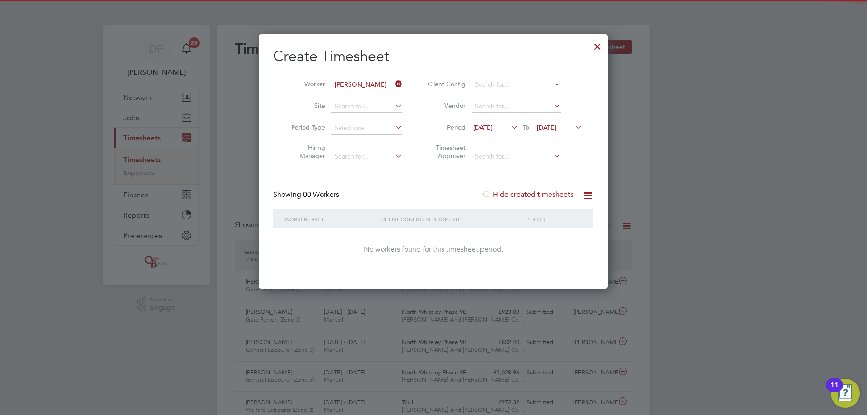
click at [517, 195] on label "Hide created timesheets" at bounding box center [528, 194] width 92 height 9
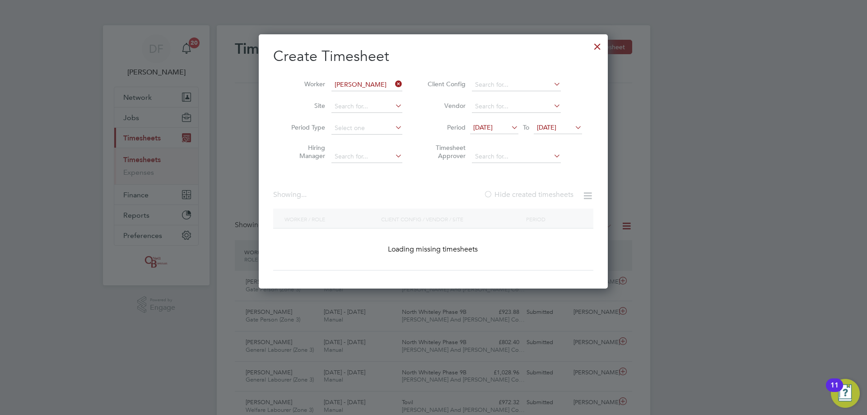
click at [517, 195] on label "Hide created timesheets" at bounding box center [529, 194] width 90 height 9
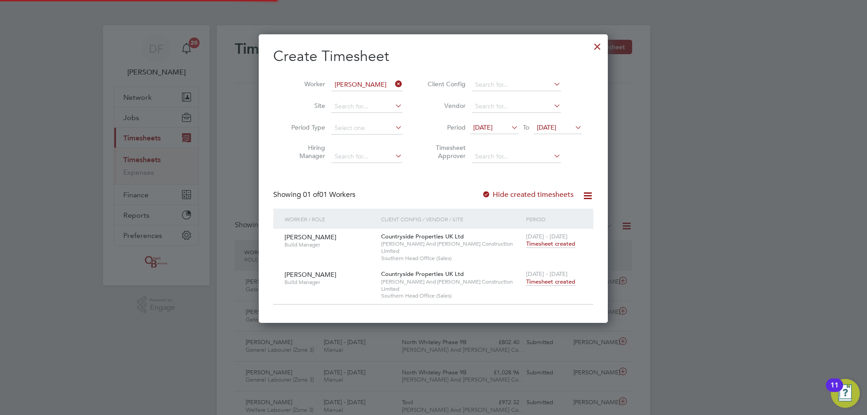
click at [517, 195] on label "Hide created timesheets" at bounding box center [528, 194] width 92 height 9
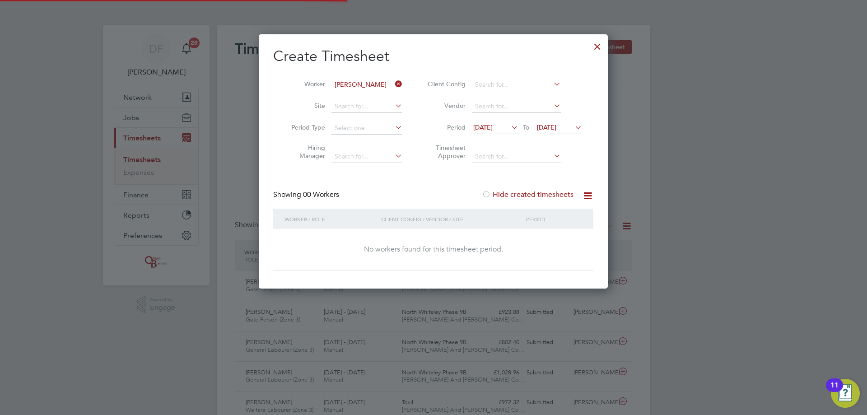
click at [518, 195] on label "Hide created timesheets" at bounding box center [528, 194] width 92 height 9
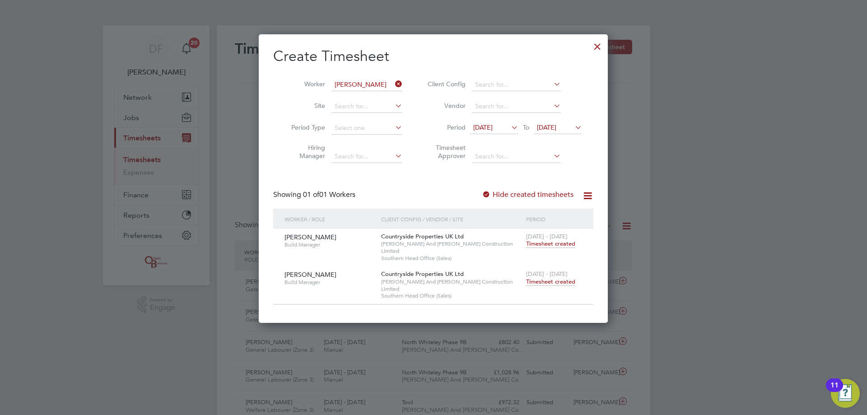
click at [542, 278] on span "Timesheet created" at bounding box center [550, 282] width 49 height 8
